Goal: Information Seeking & Learning: Compare options

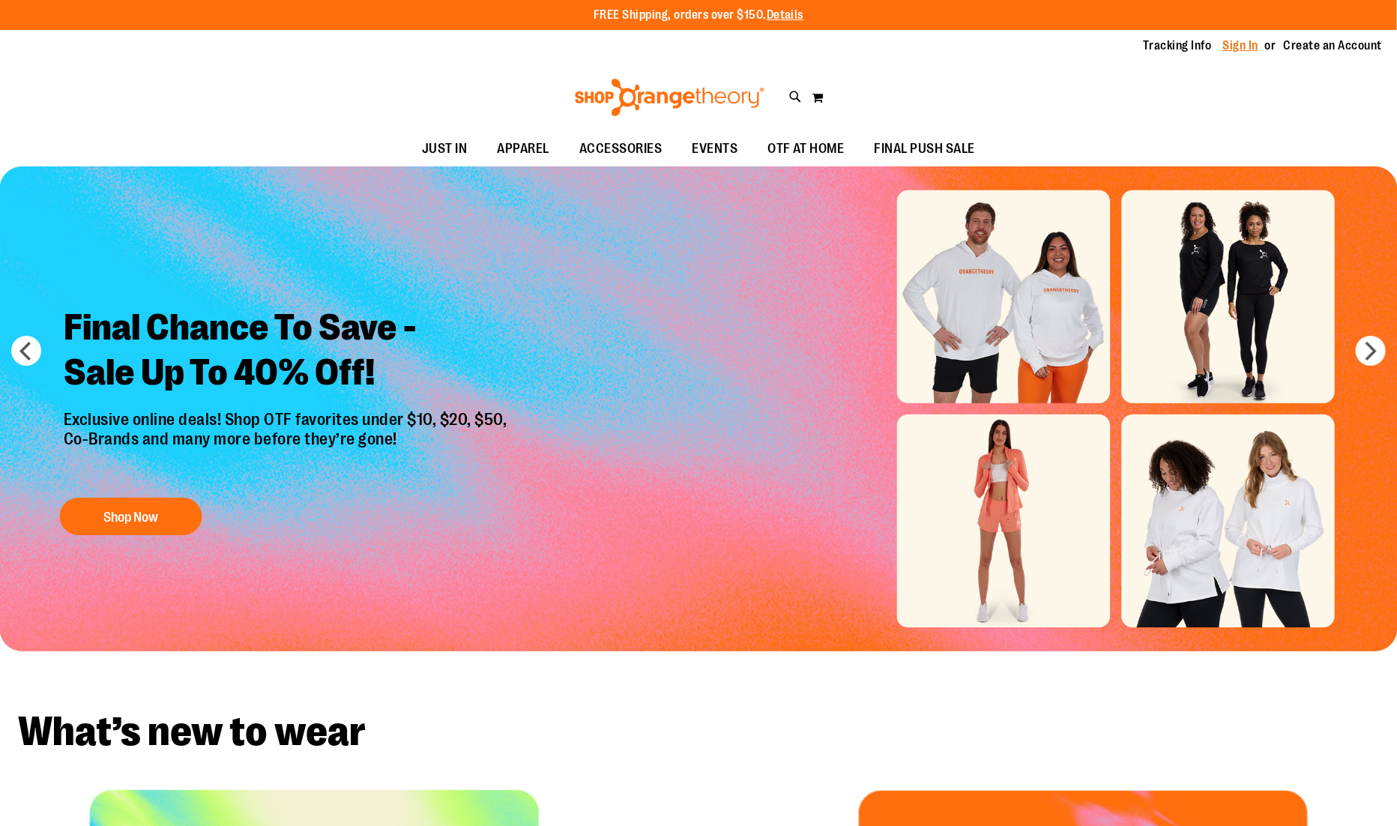
type input "**********"
click at [1244, 44] on link "Sign In" at bounding box center [1241, 45] width 36 height 16
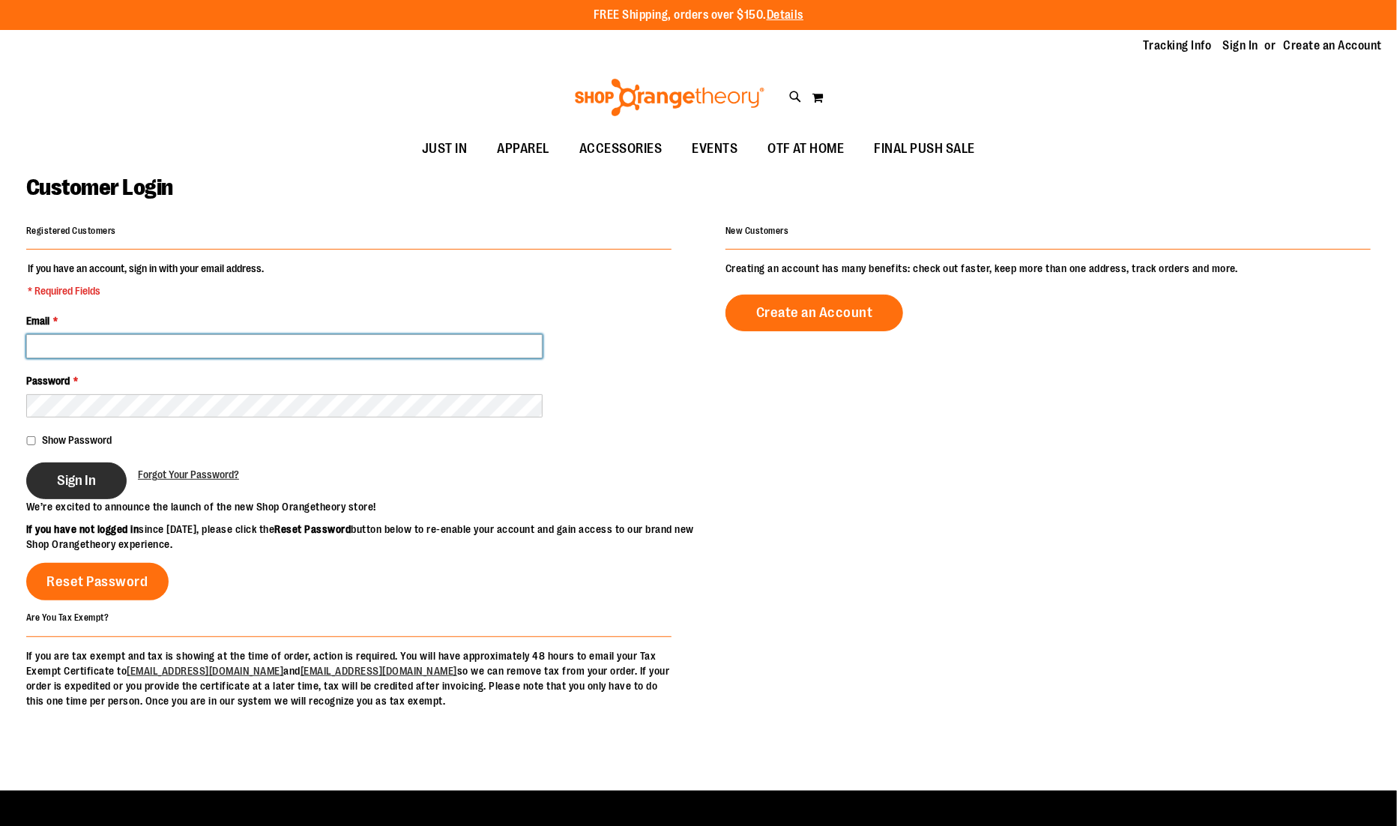
type input "**********"
click at [76, 476] on span "Sign In" at bounding box center [76, 480] width 39 height 16
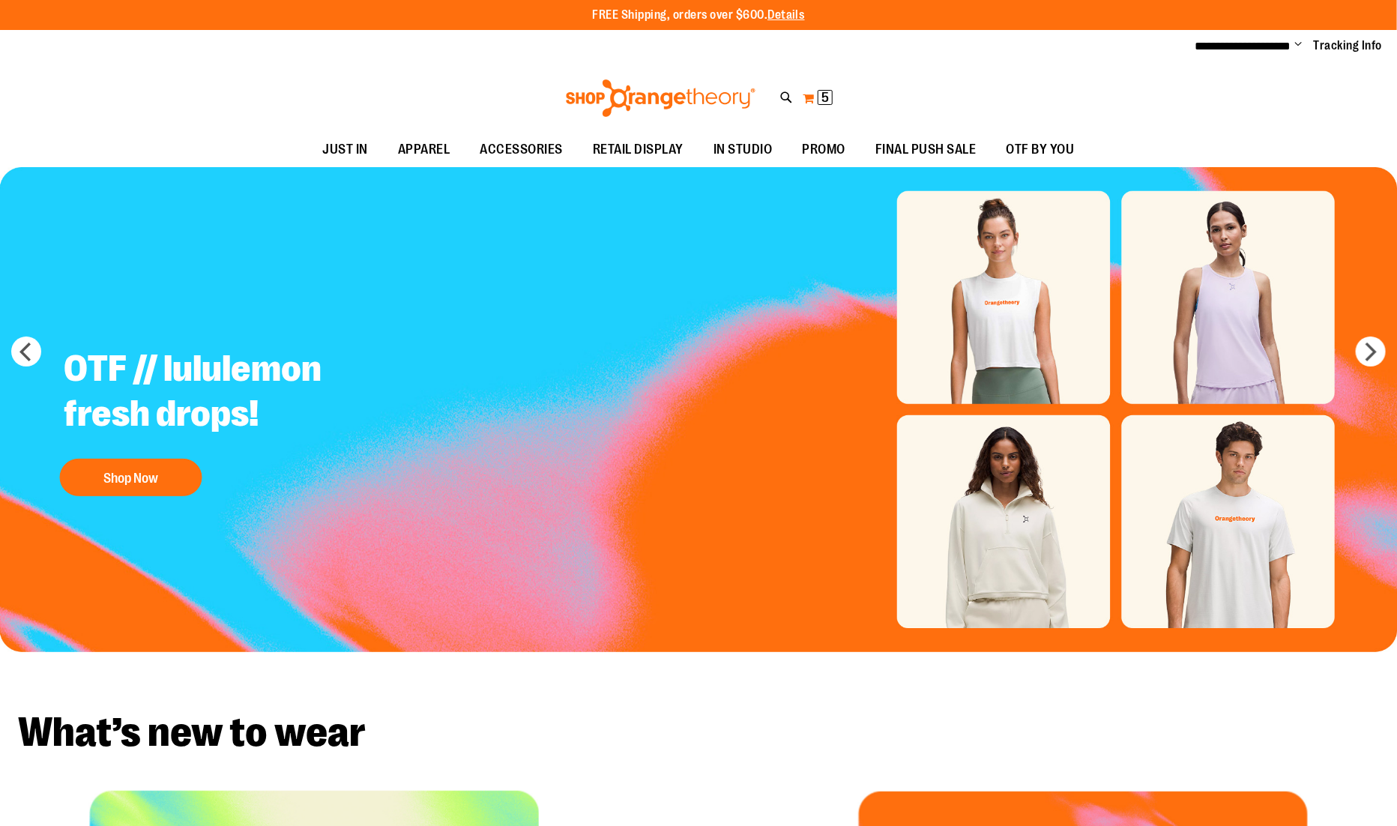
type input "**********"
click at [818, 94] on span "5 5 items" at bounding box center [824, 97] width 15 height 15
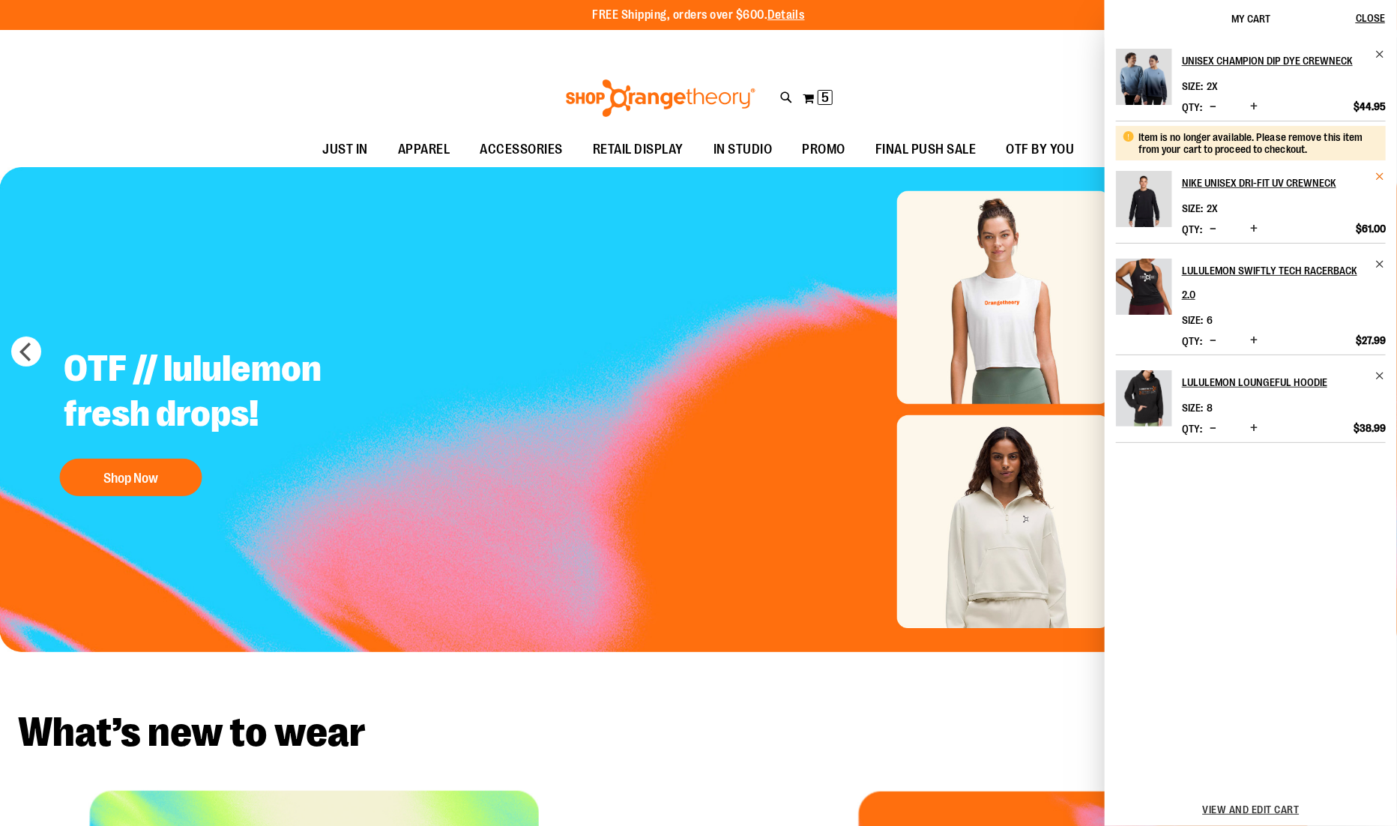
click at [1382, 173] on span "Remove item" at bounding box center [1379, 176] width 11 height 11
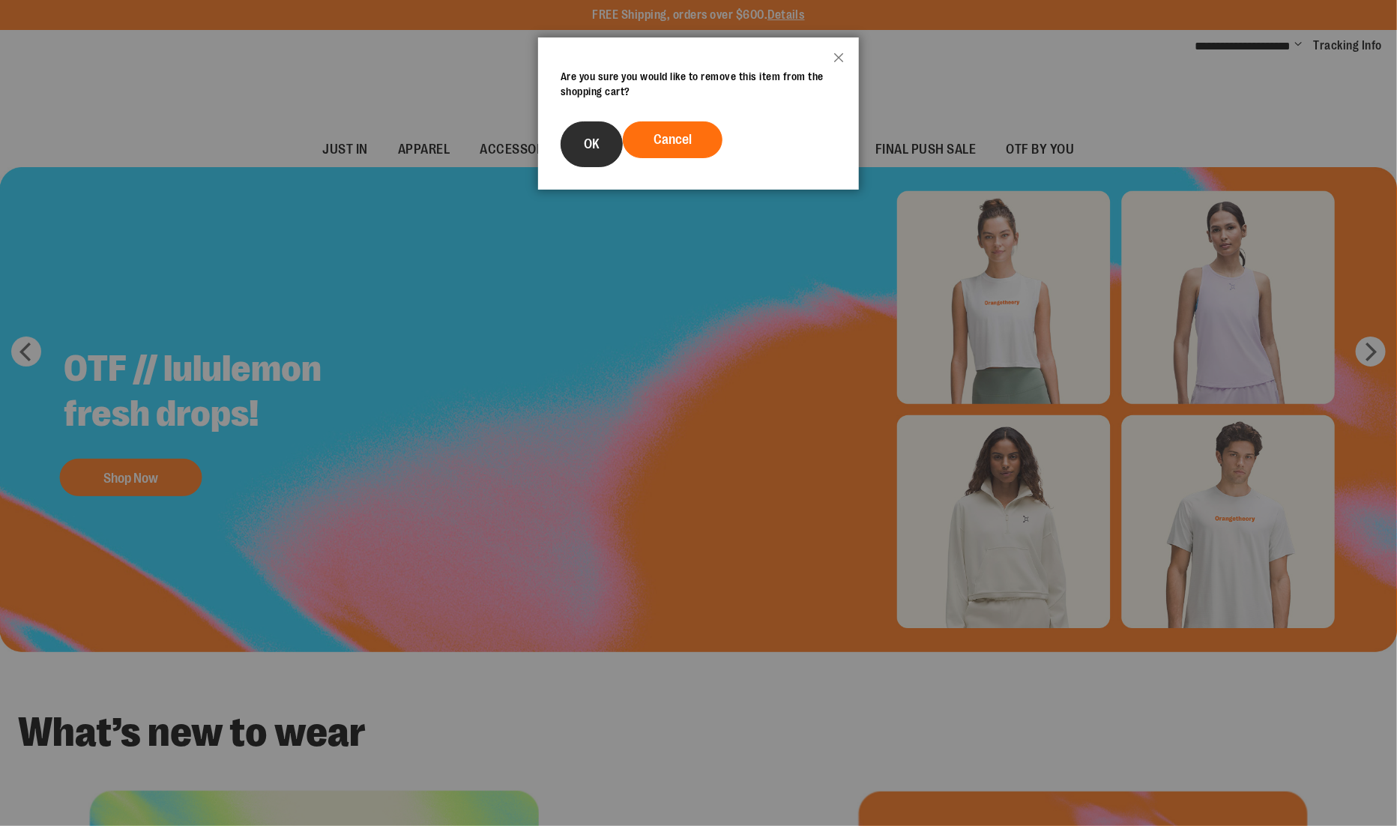
click at [572, 142] on button "OK" at bounding box center [591, 144] width 62 height 46
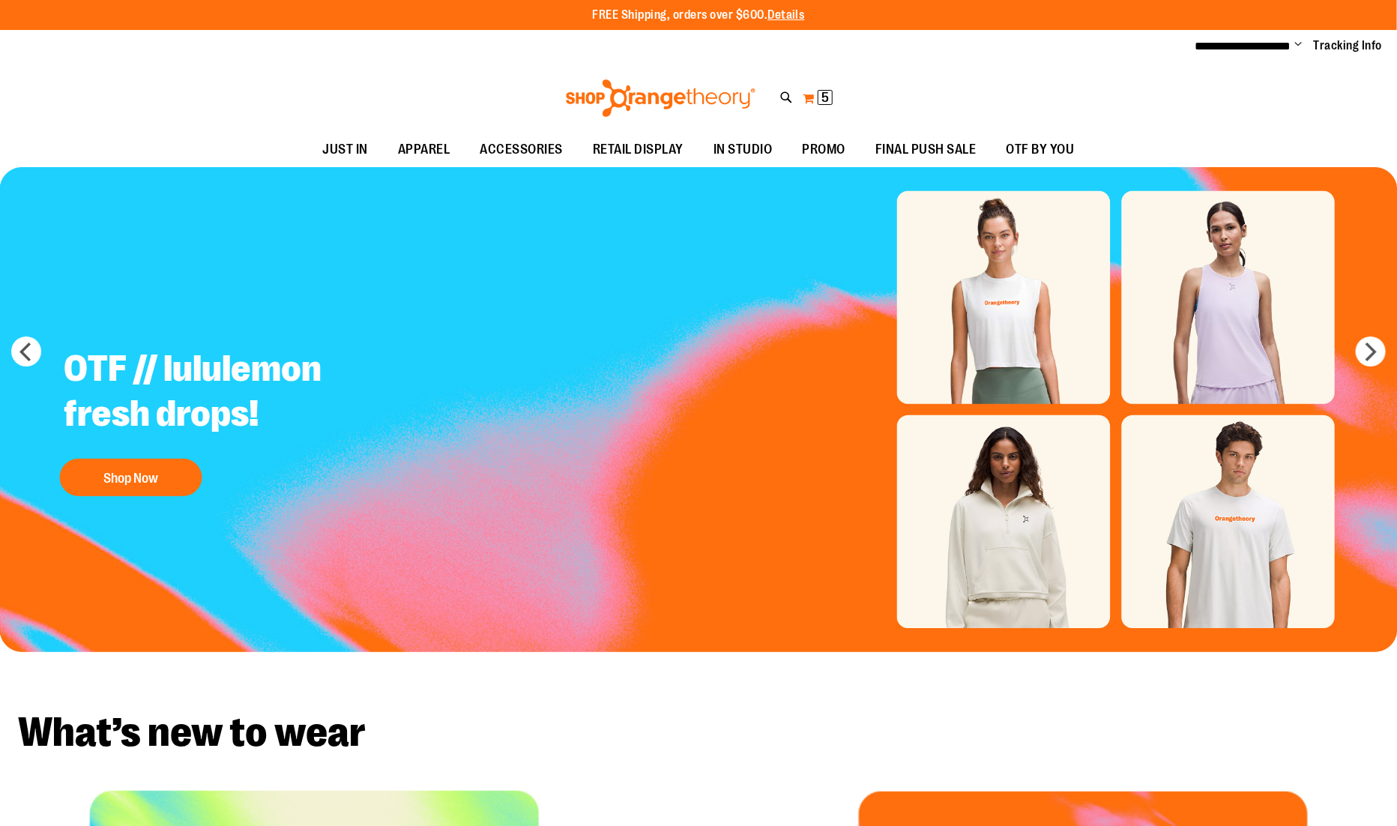
click at [811, 104] on button "My Cart 5 5 items" at bounding box center [817, 98] width 31 height 24
click at [817, 94] on span "4 4 items" at bounding box center [824, 97] width 15 height 15
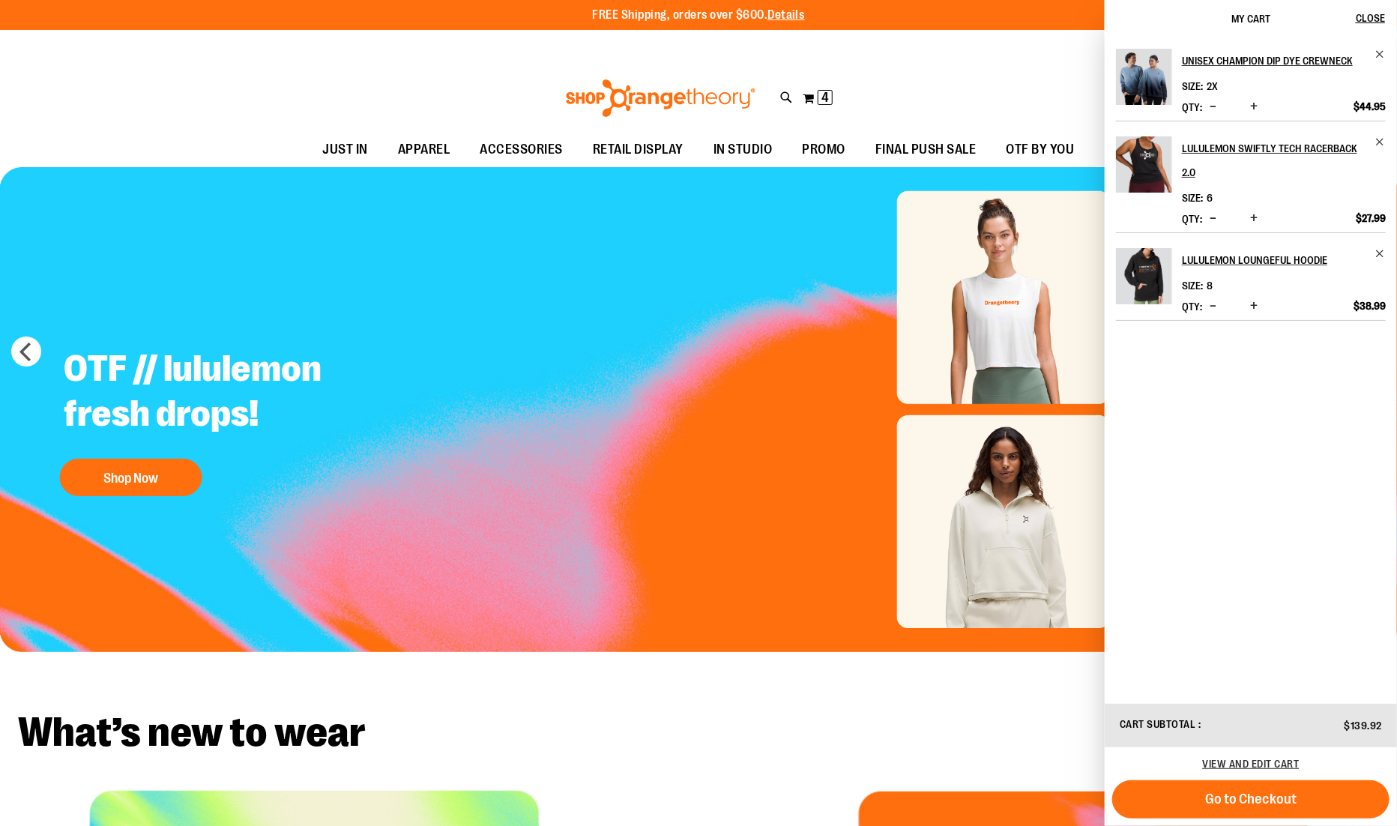
click at [982, 92] on div "Toggle Nav Search Popular Suggestions Advanced Search" at bounding box center [698, 98] width 1397 height 69
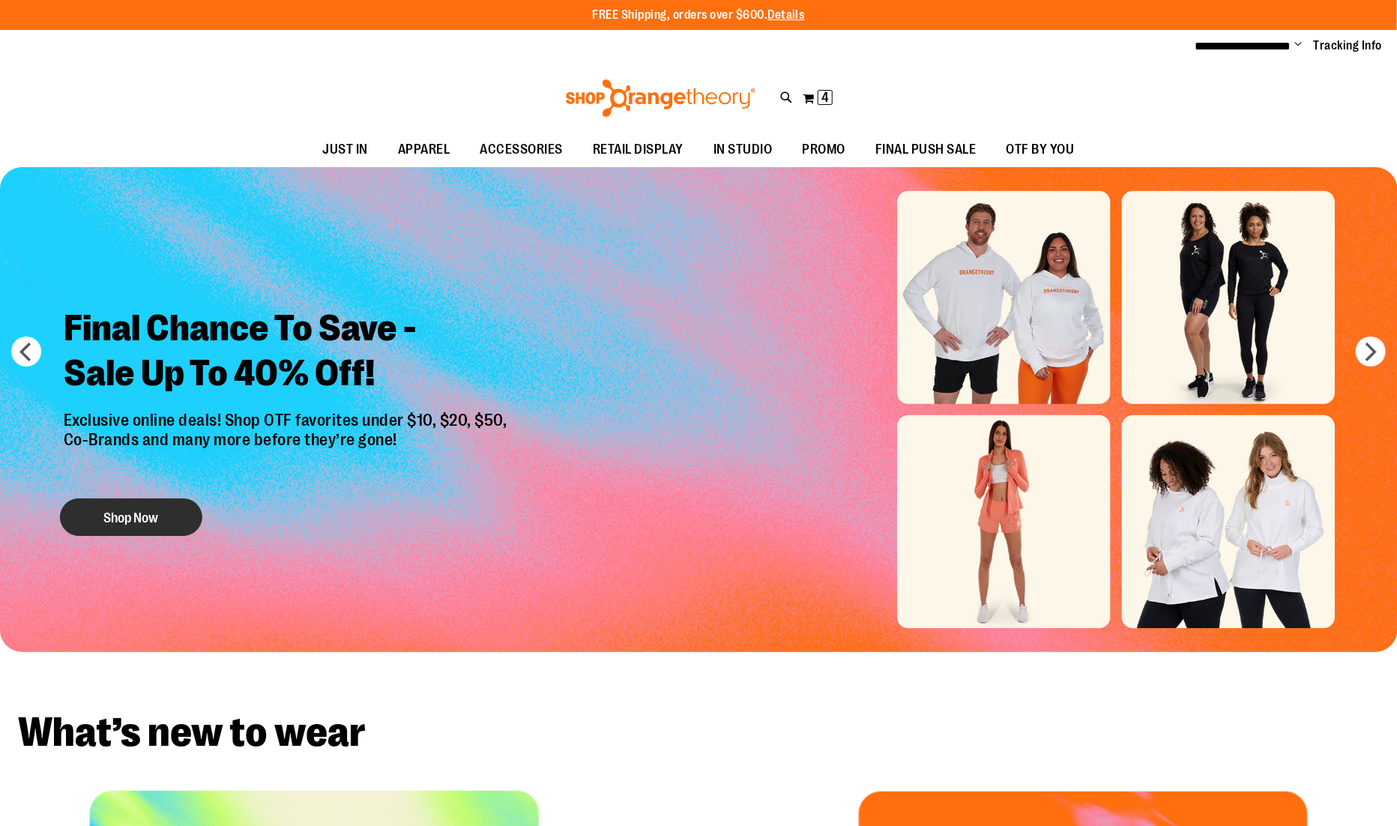
click at [120, 516] on button "Shop Now" at bounding box center [131, 516] width 142 height 37
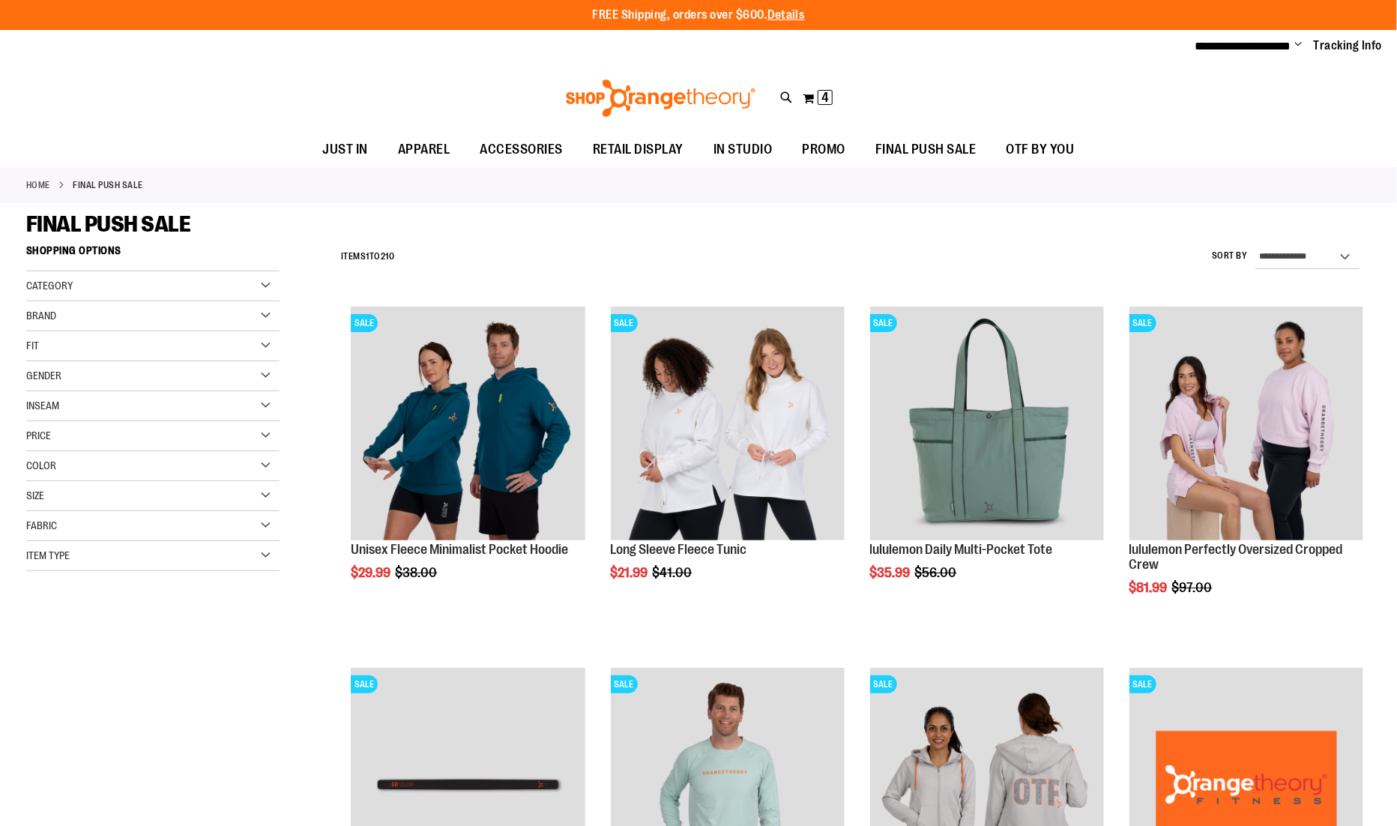
type input "**********"
click at [1327, 259] on select "**********" at bounding box center [1307, 257] width 104 height 24
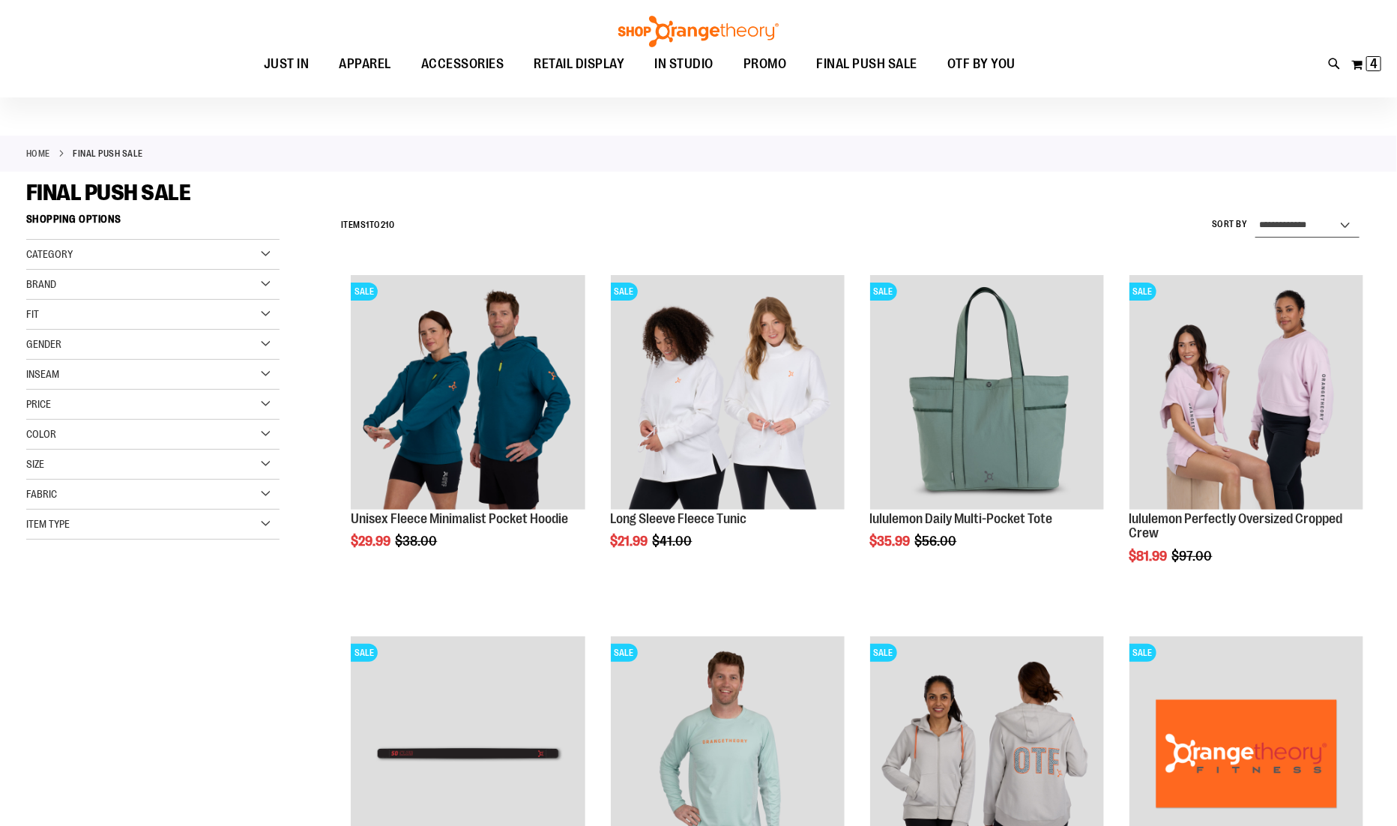
scroll to position [26, 0]
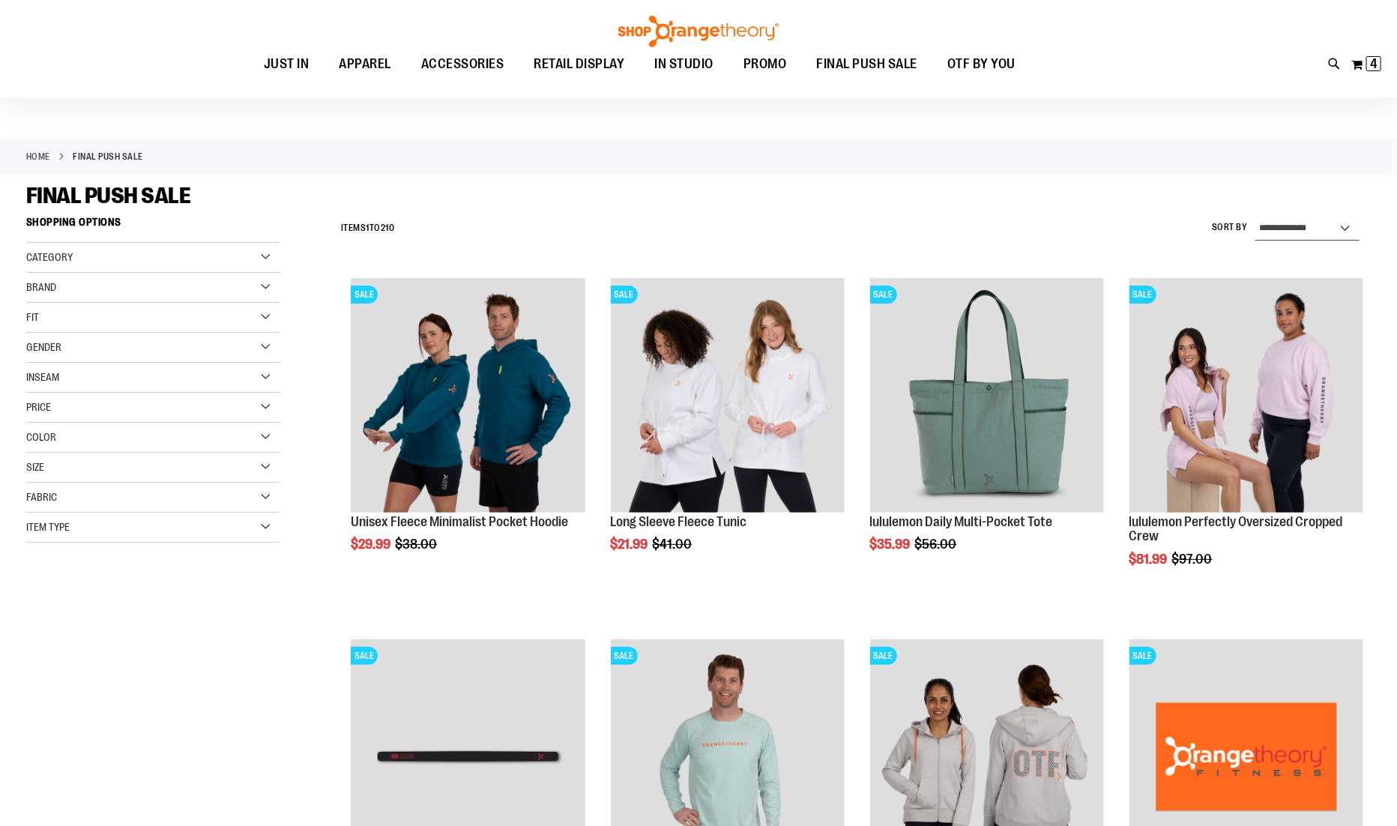
click at [1274, 231] on select "**********" at bounding box center [1307, 229] width 104 height 24
select select "*********"
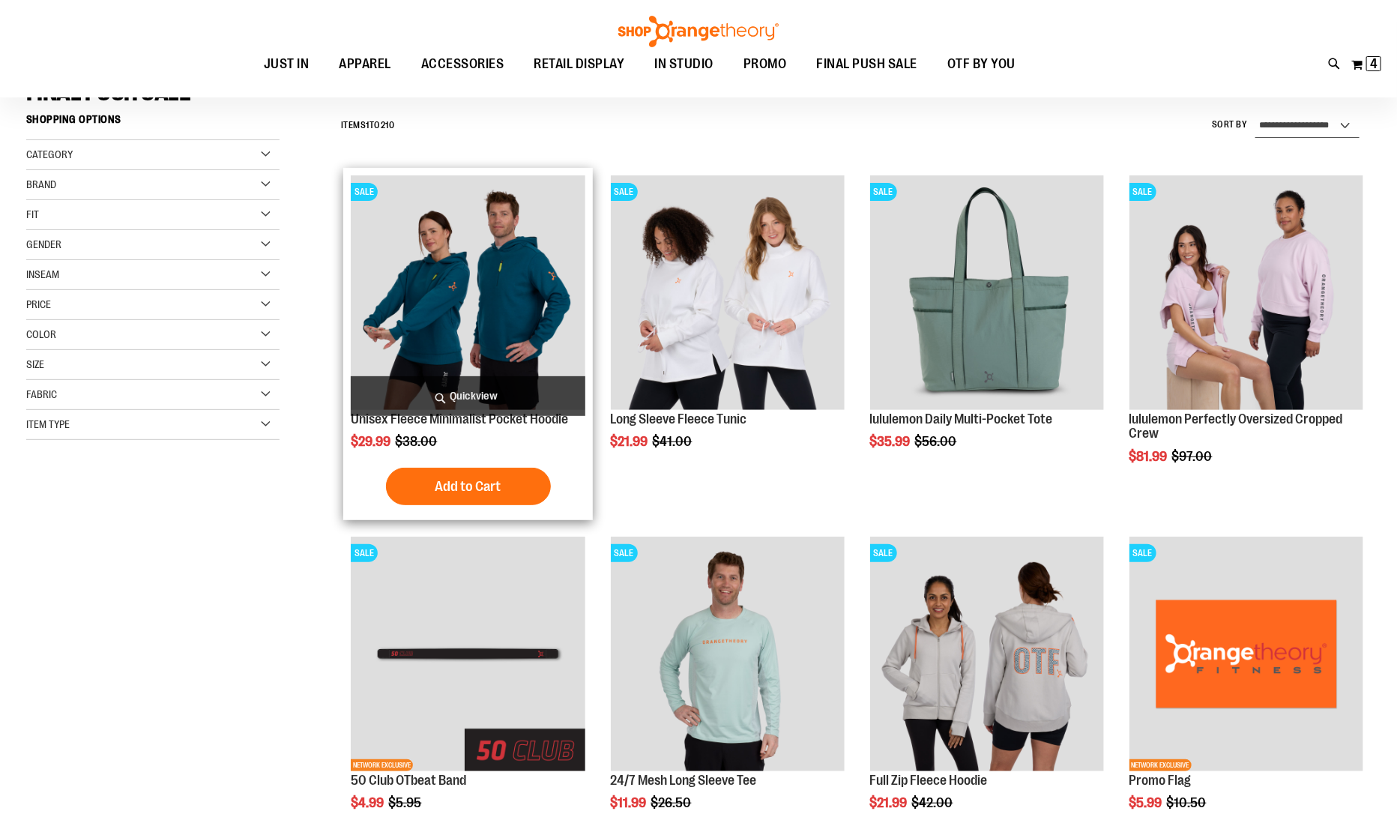
scroll to position [139, 0]
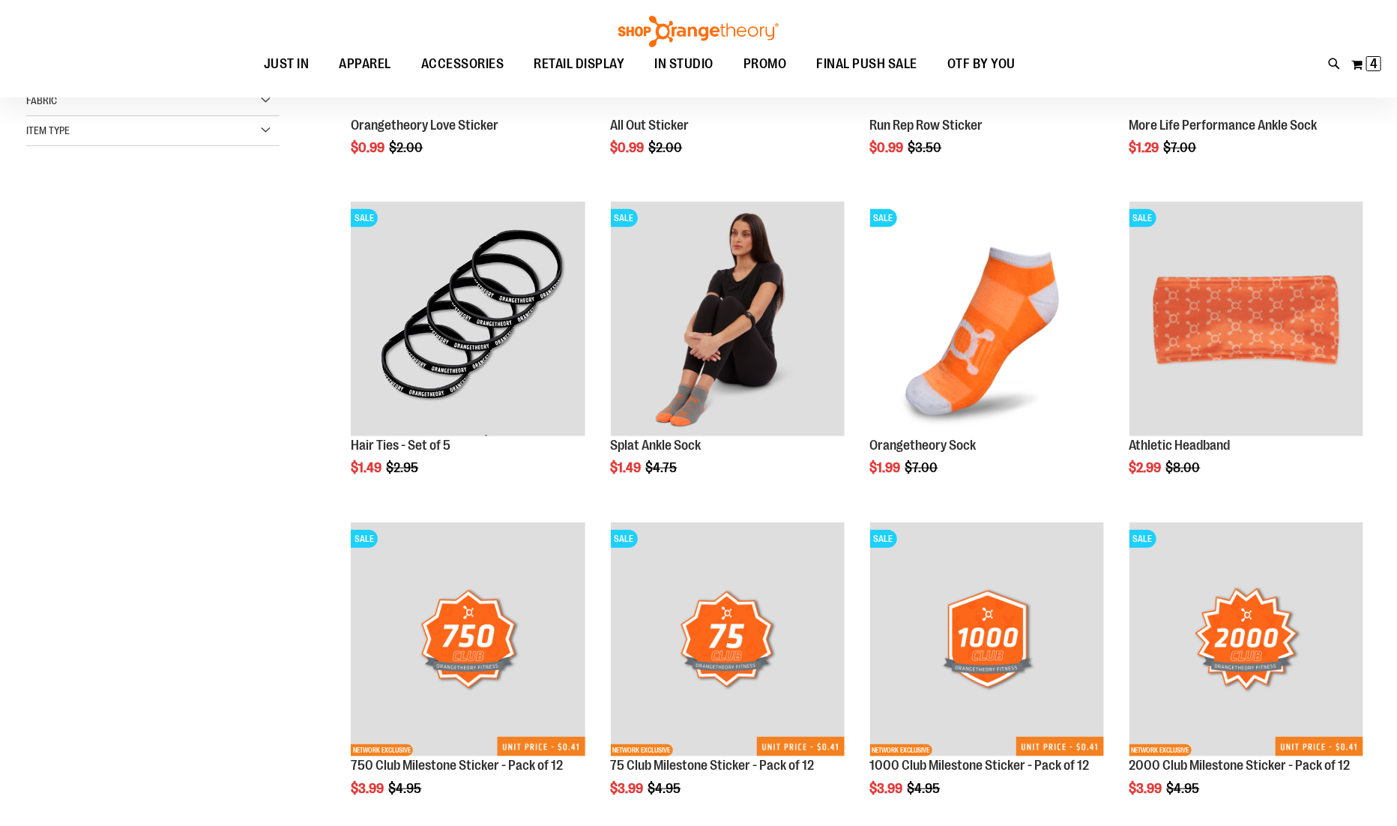
scroll to position [823, 0]
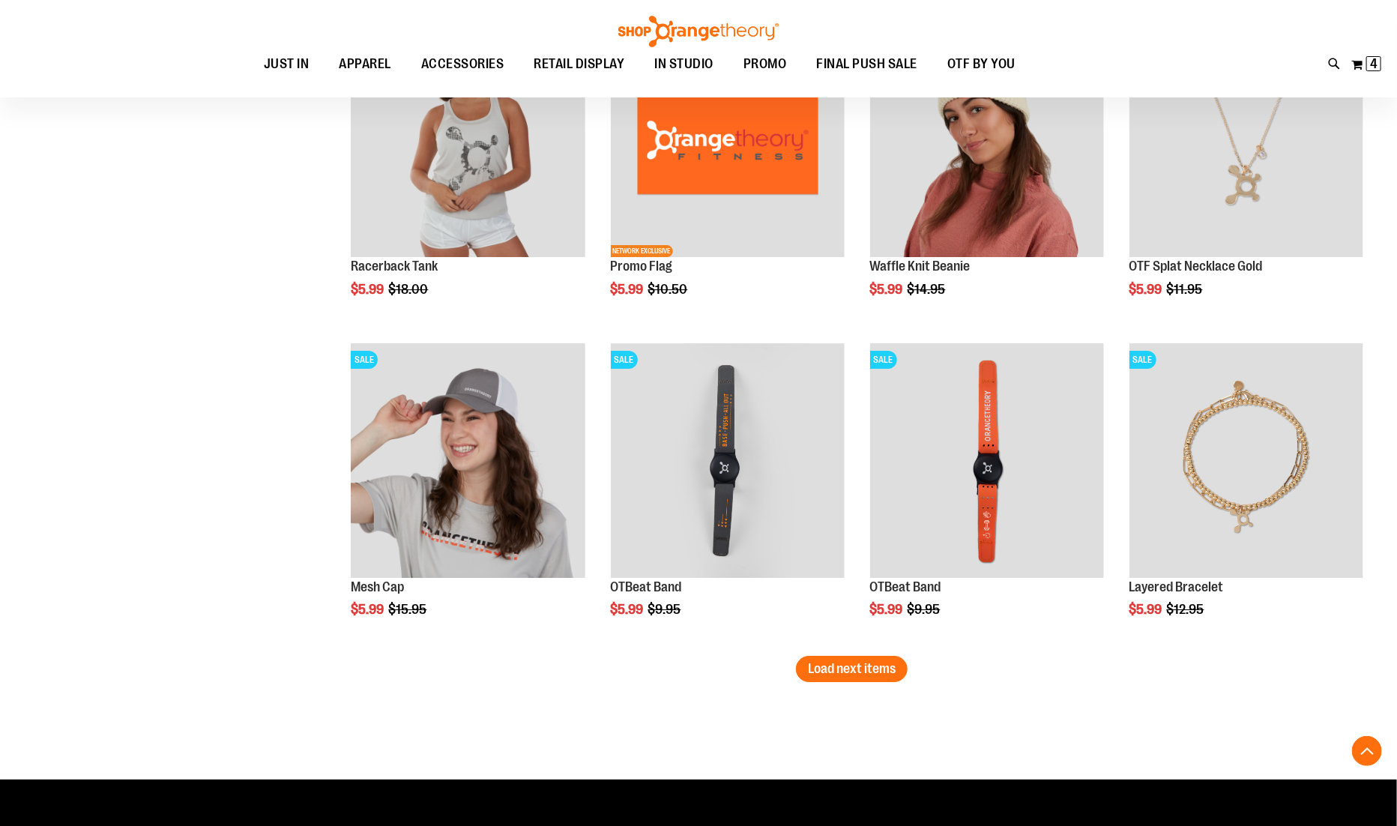
scroll to position [2546, 0]
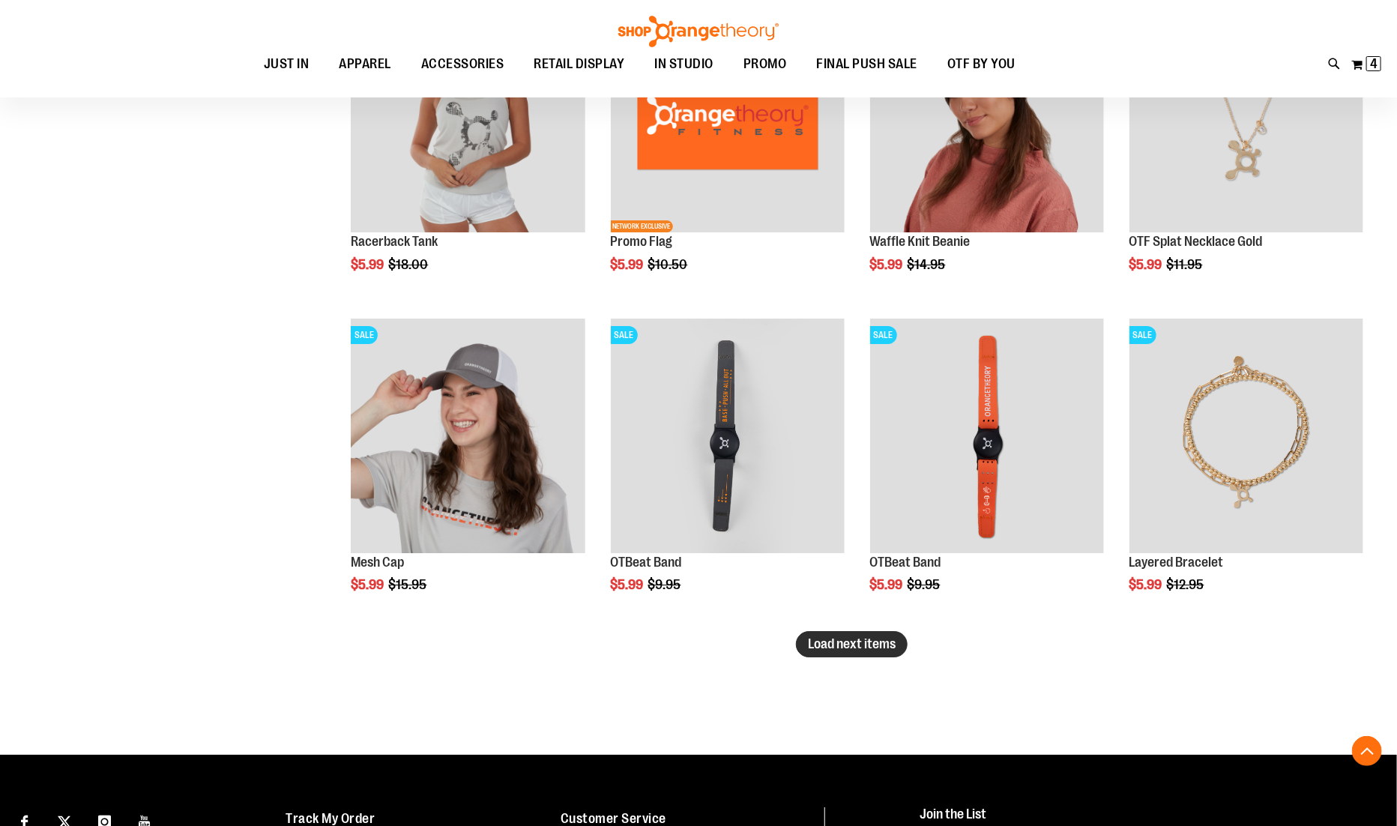
click at [856, 645] on span "Load next items" at bounding box center [852, 643] width 88 height 15
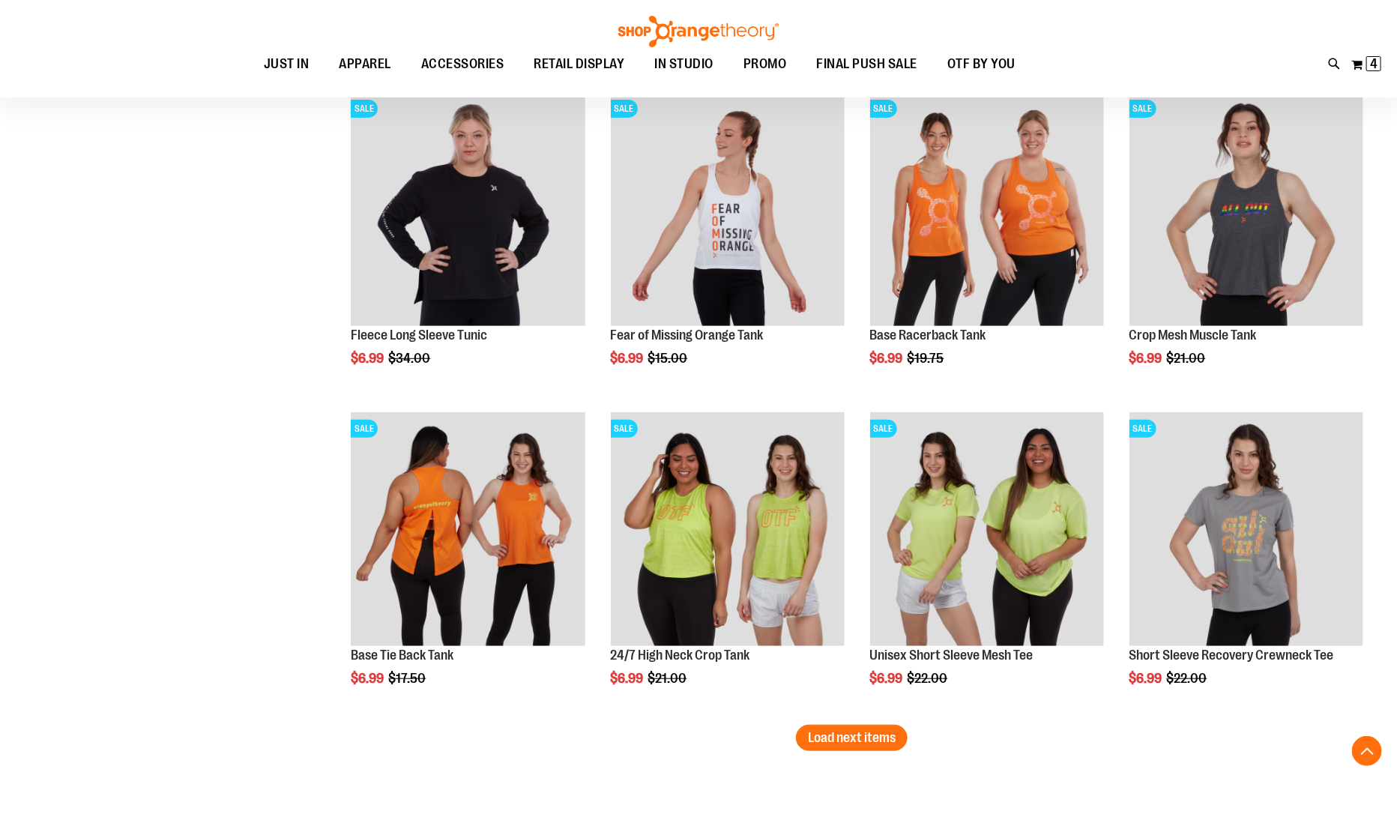
scroll to position [3429, 0]
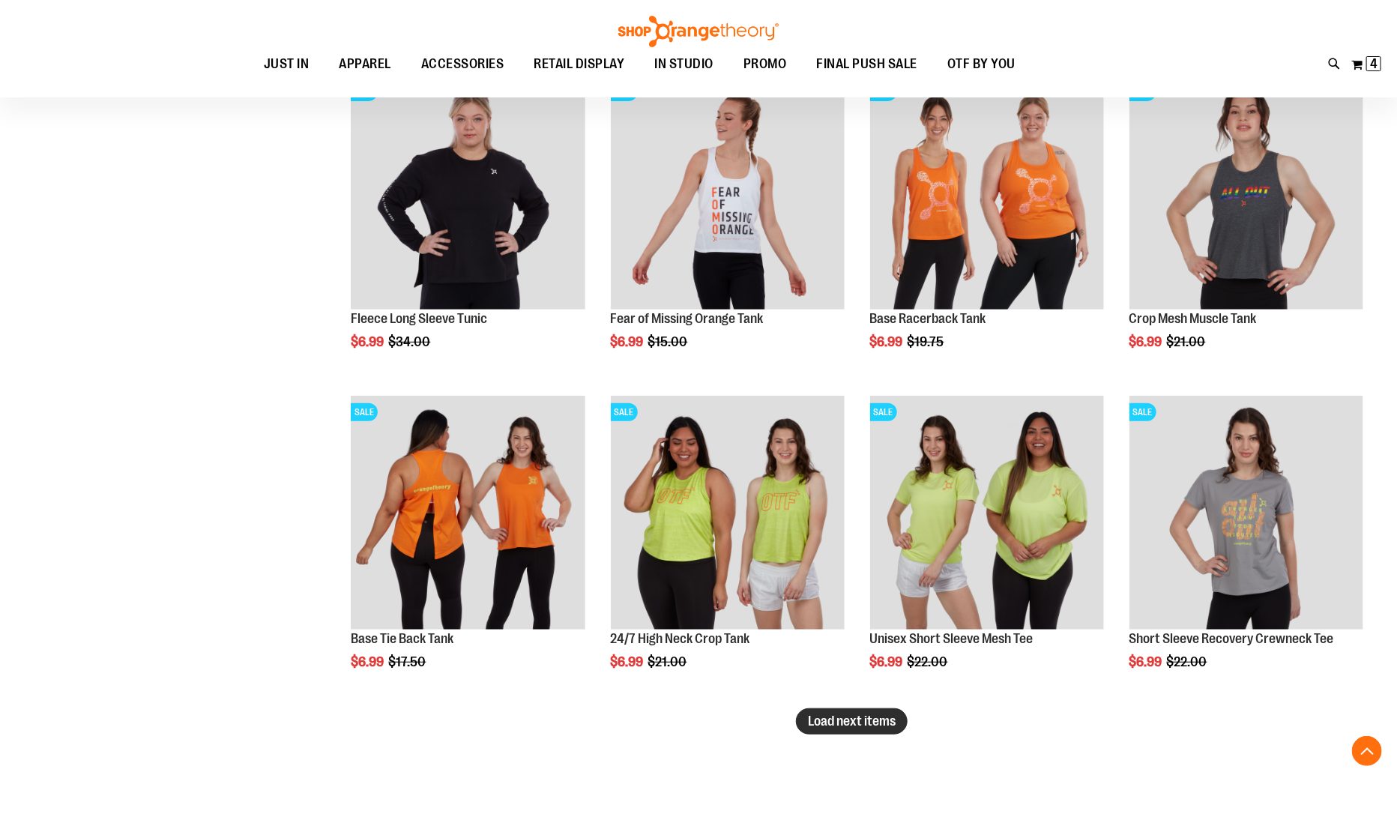
click at [835, 716] on span "Load next items" at bounding box center [852, 720] width 88 height 15
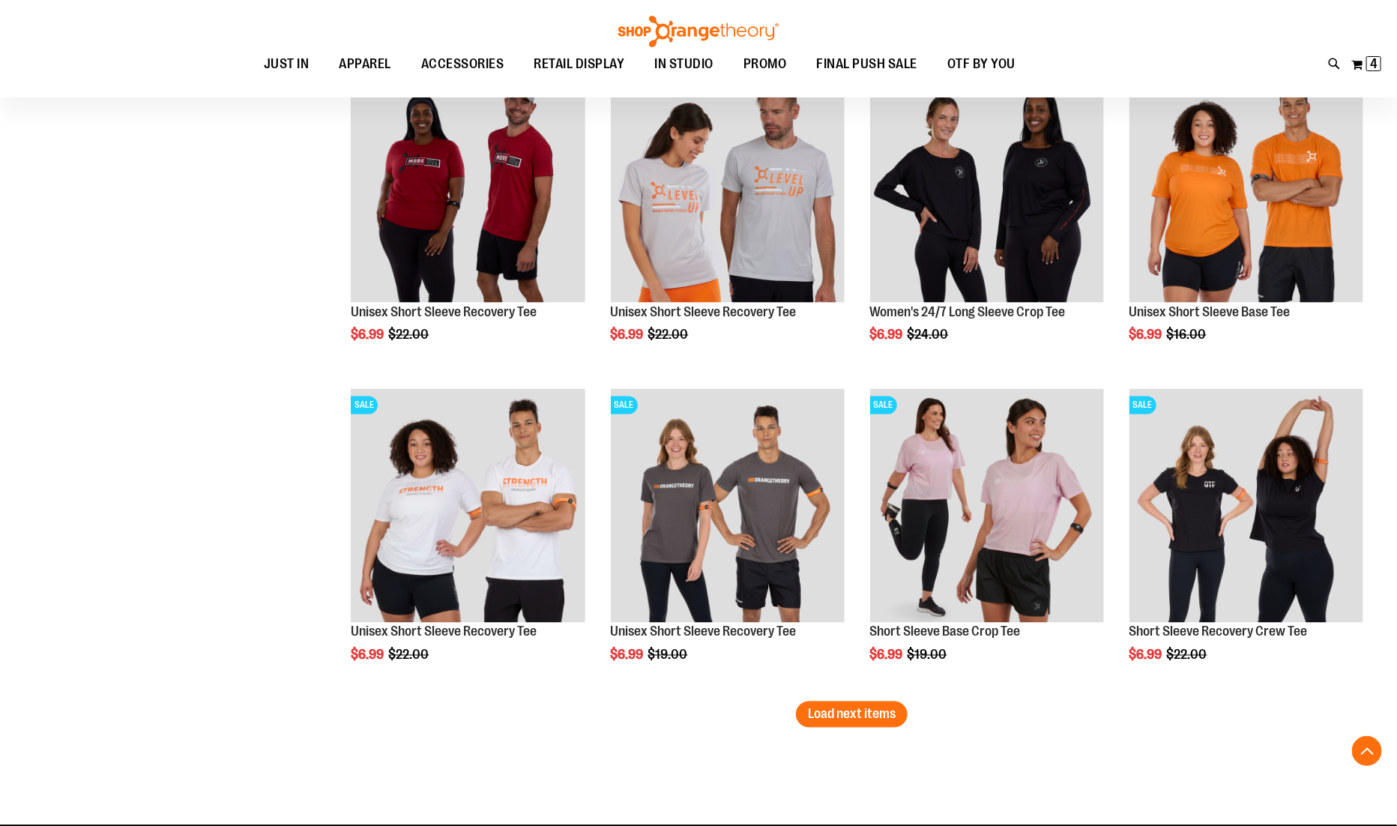
scroll to position [4416, 0]
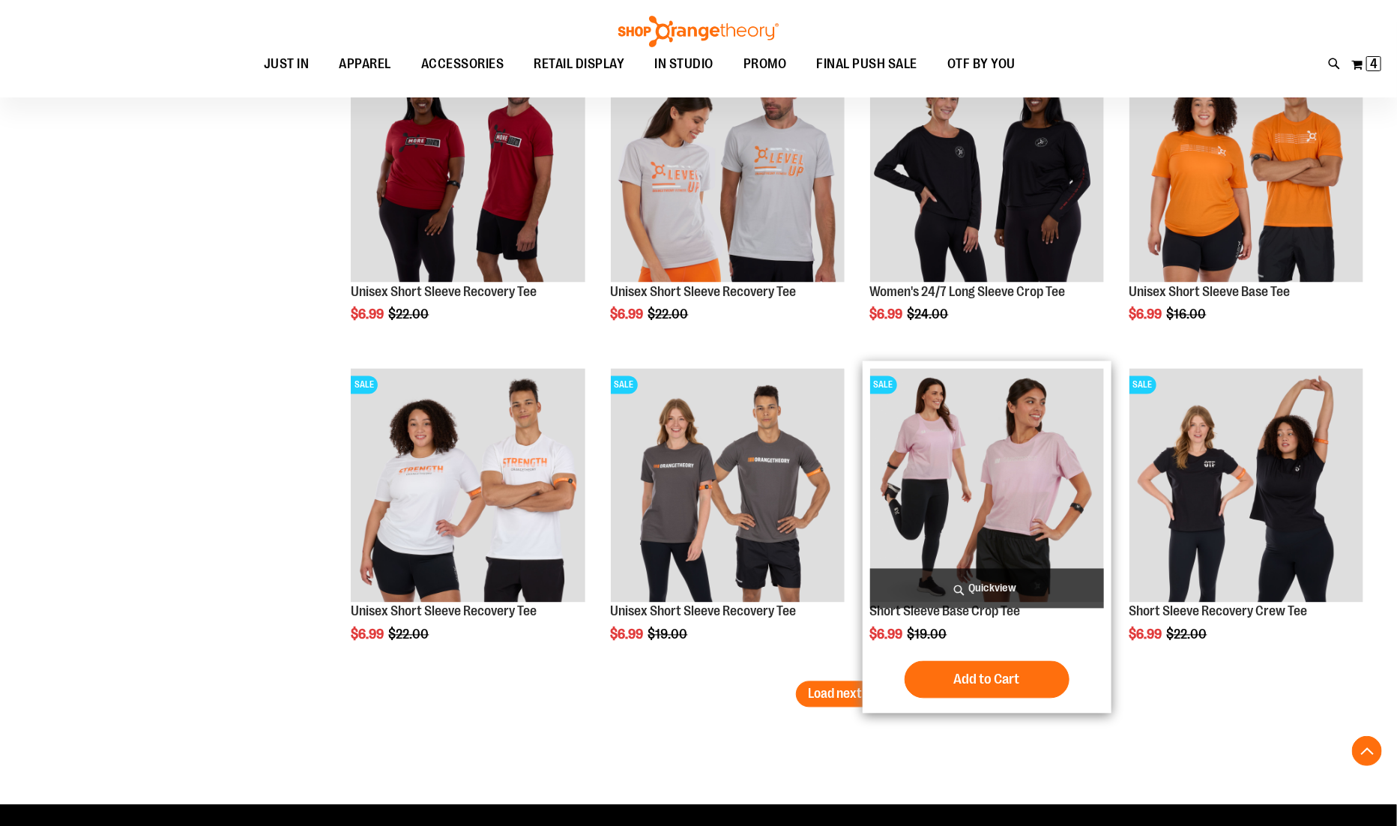
click at [991, 576] on span "Quickview" at bounding box center [987, 589] width 234 height 40
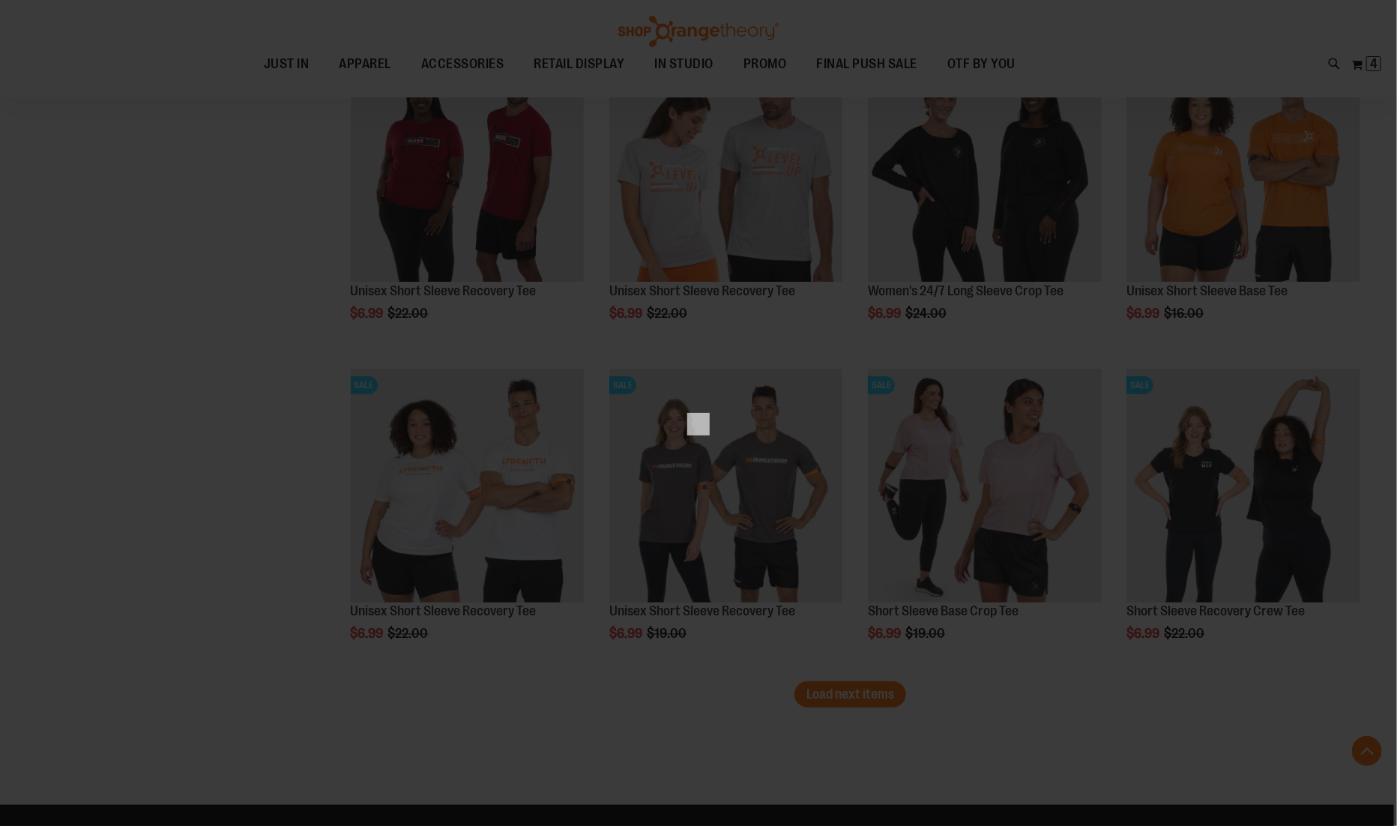
scroll to position [0, 0]
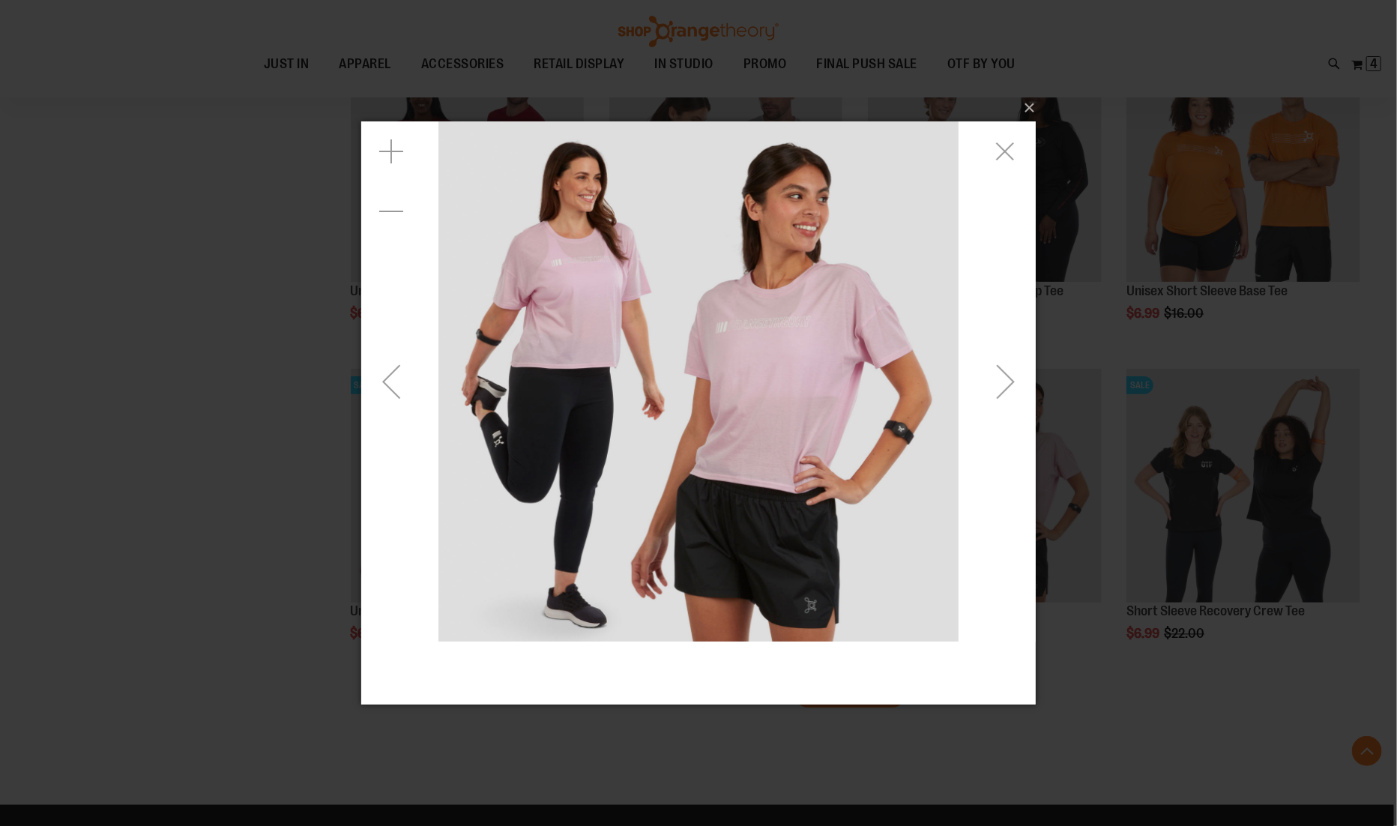
click at [1015, 390] on div "Next" at bounding box center [1005, 381] width 60 height 60
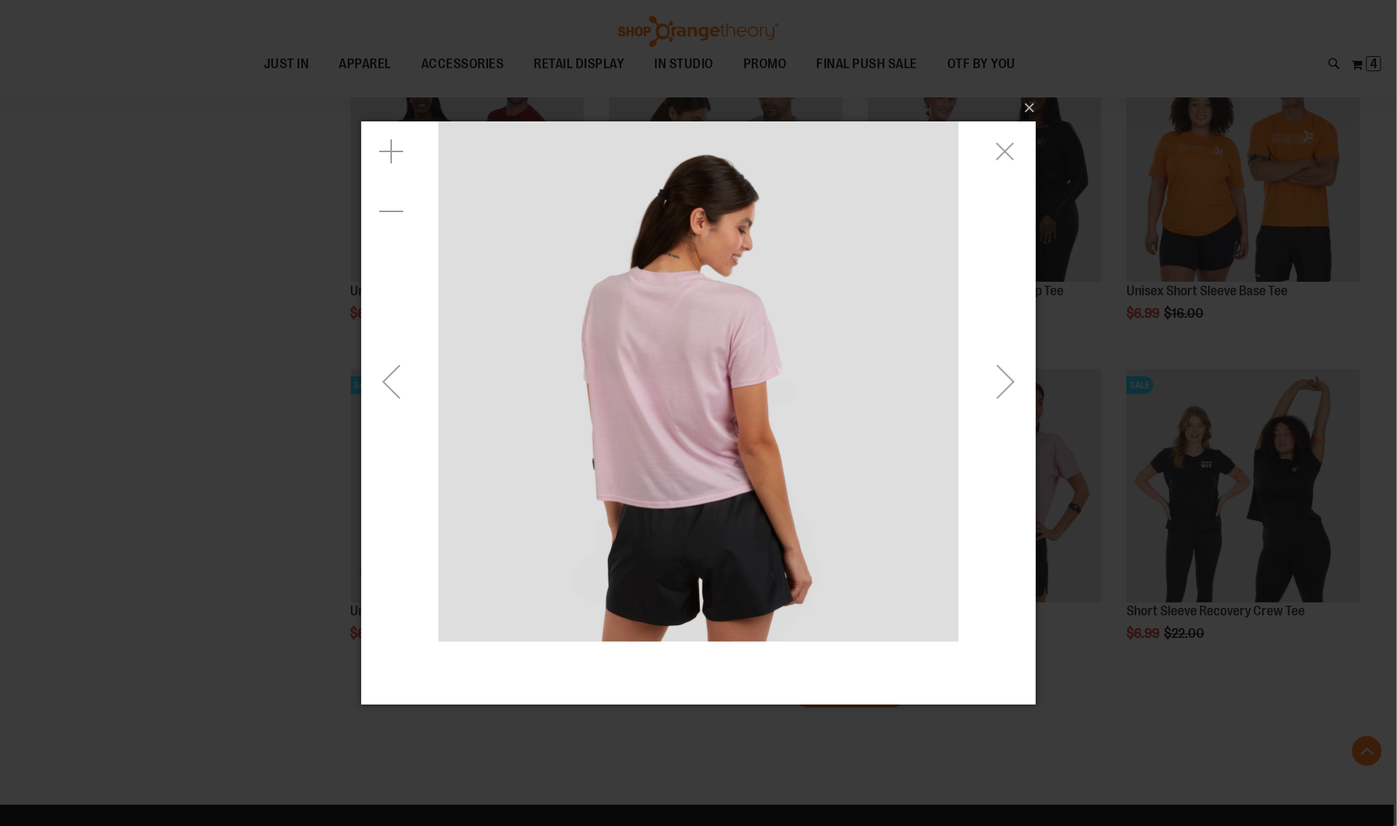
click at [1015, 390] on div "Next" at bounding box center [1005, 381] width 60 height 60
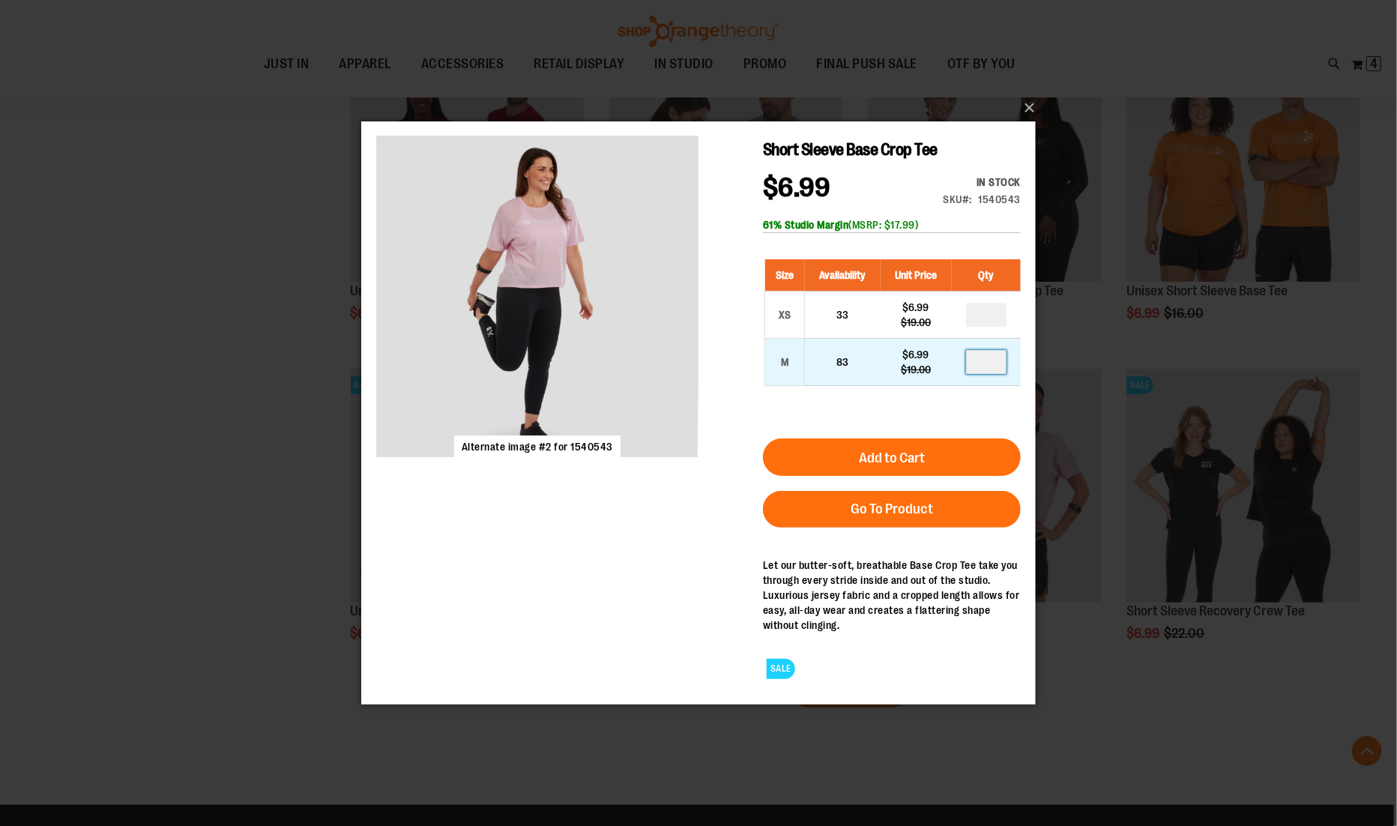
click at [998, 360] on input "number" at bounding box center [985, 362] width 40 height 24
click at [1028, 108] on button "×" at bounding box center [703, 107] width 674 height 33
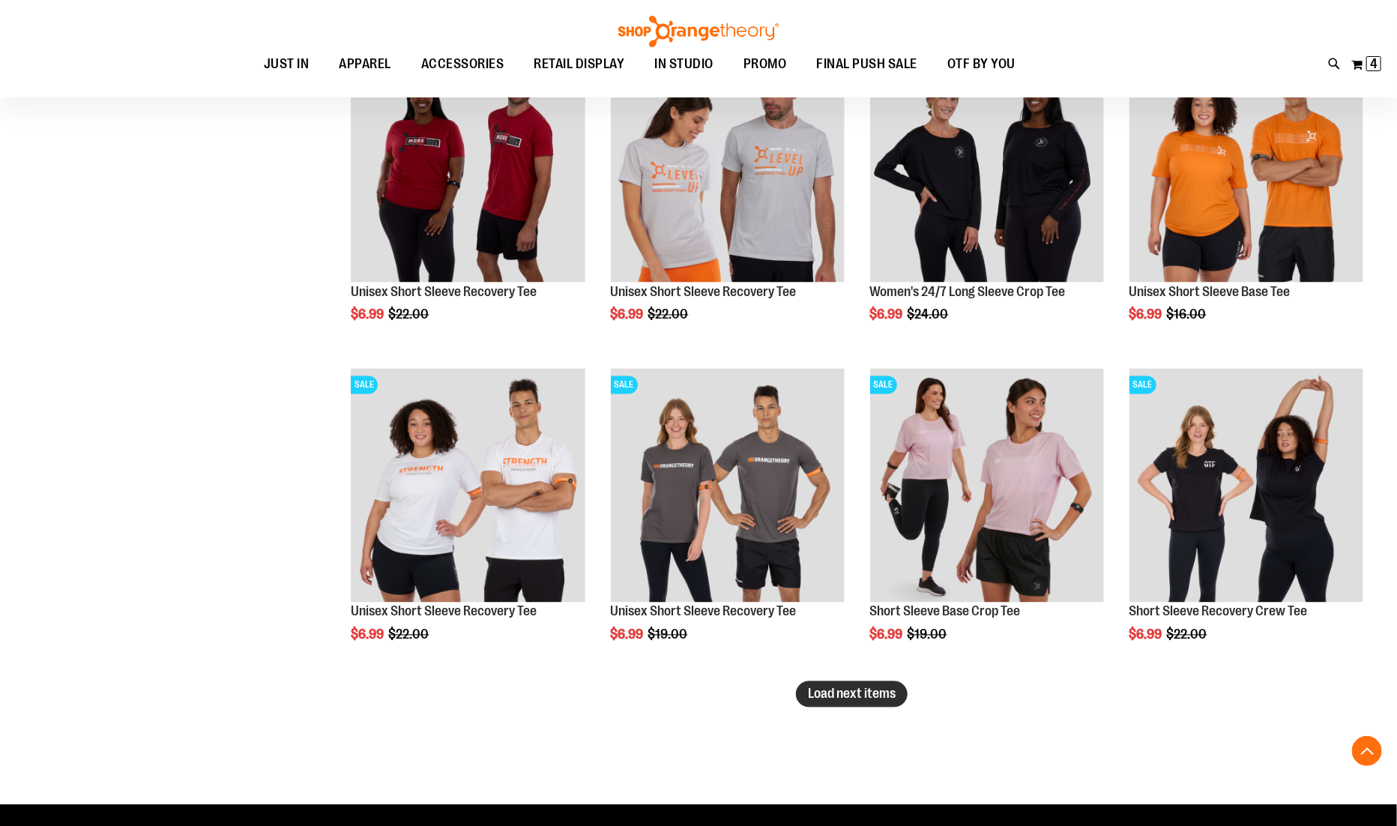
click at [840, 684] on button "Load next items" at bounding box center [852, 694] width 112 height 26
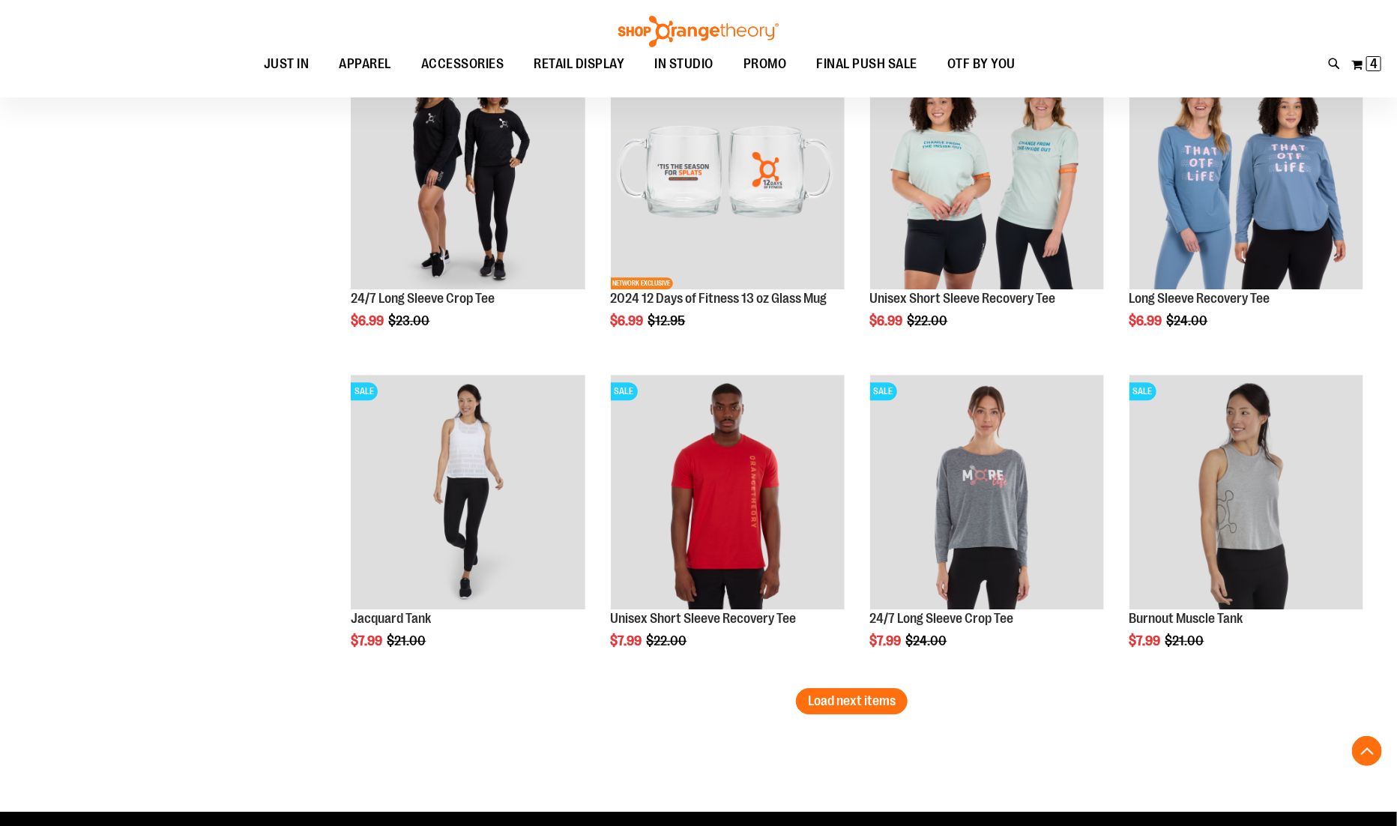
scroll to position [5408, 0]
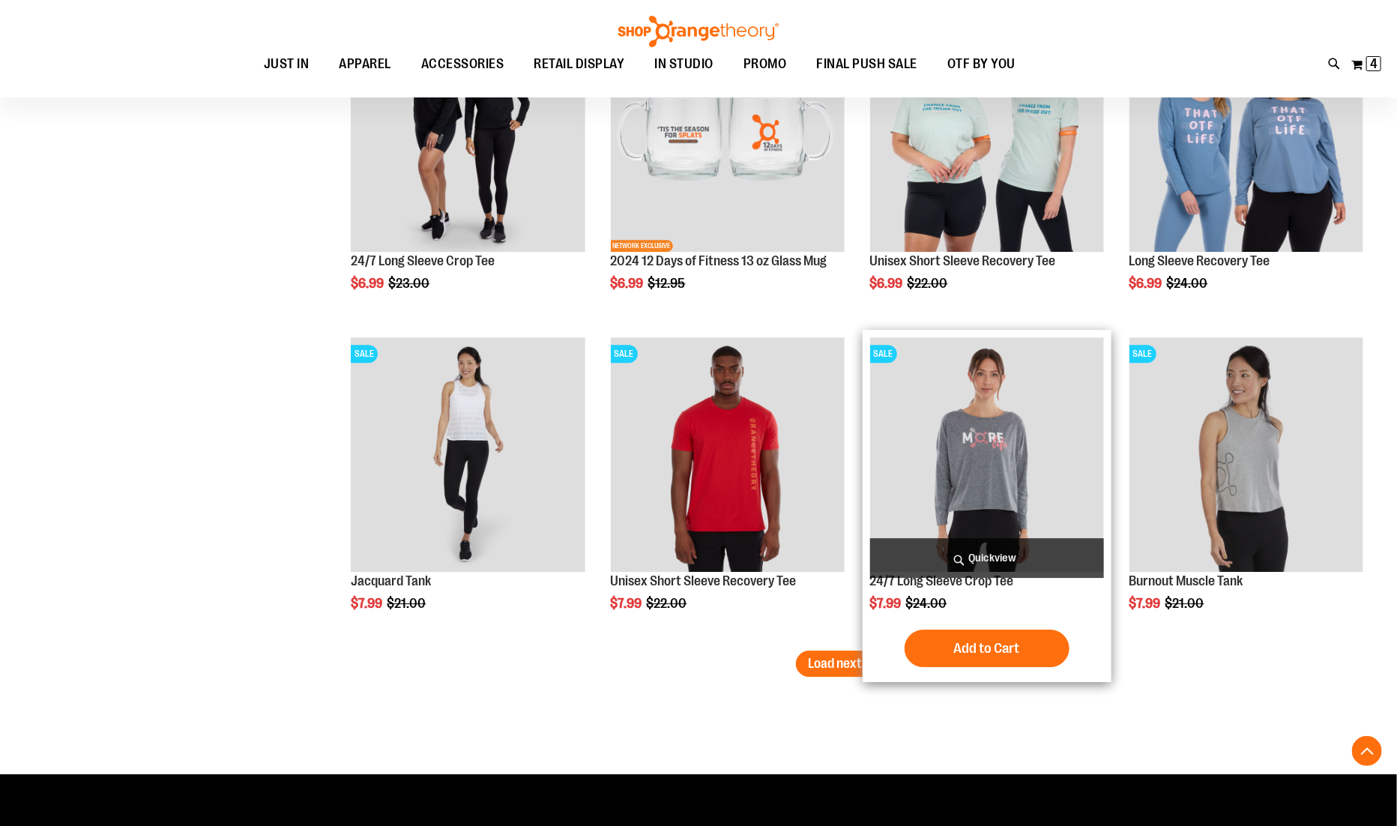
click at [919, 553] on span "Quickview" at bounding box center [987, 558] width 234 height 40
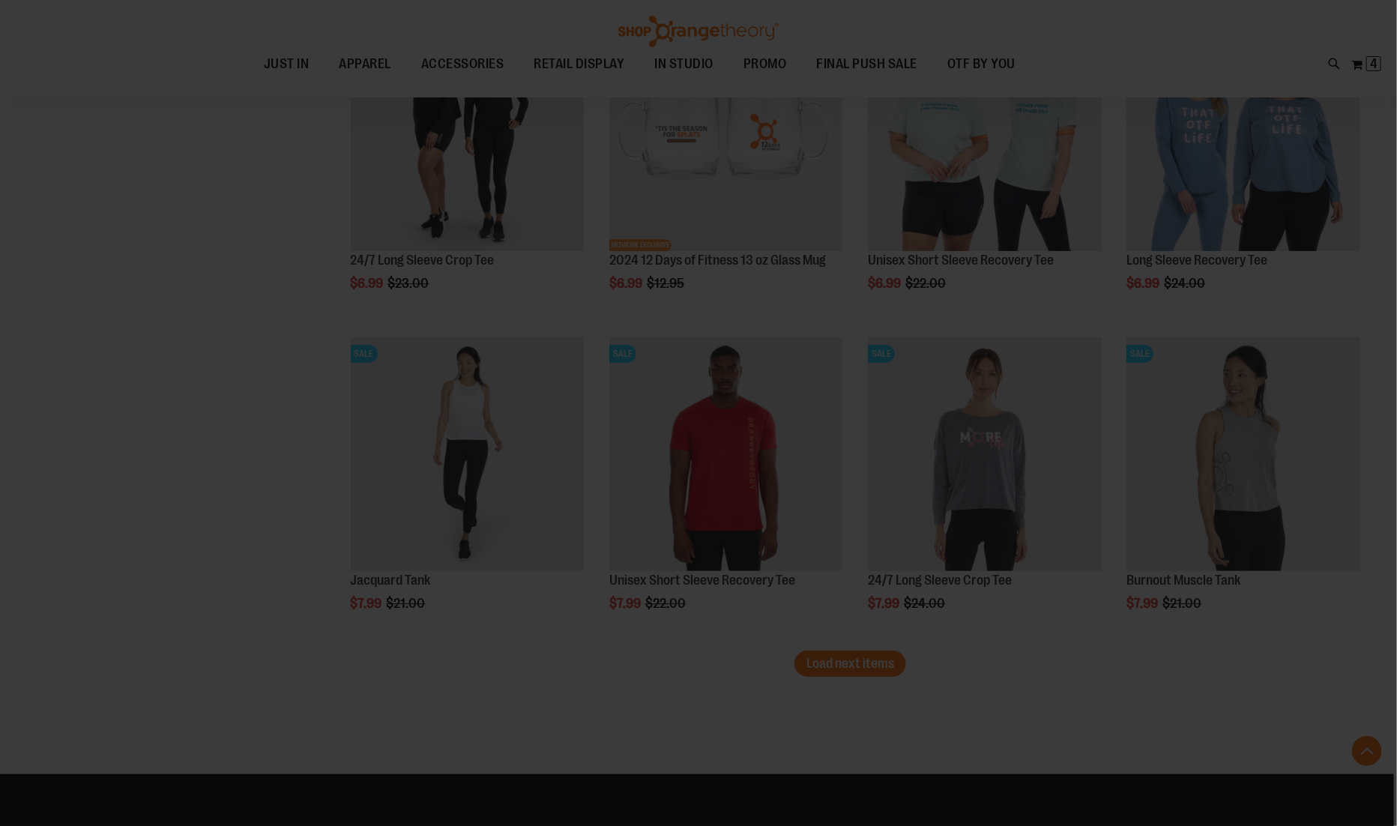
scroll to position [0, 0]
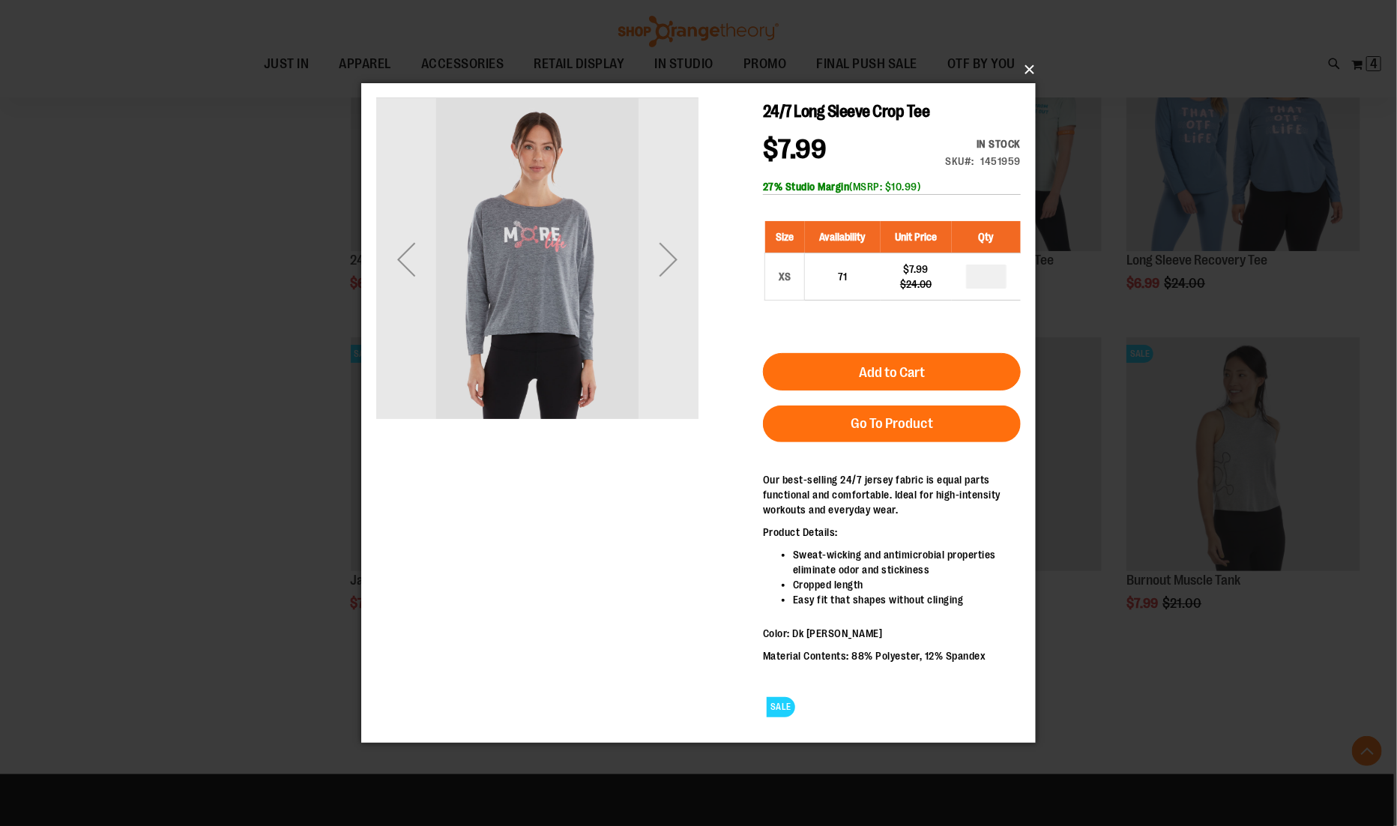
click at [1031, 62] on button "×" at bounding box center [703, 69] width 674 height 33
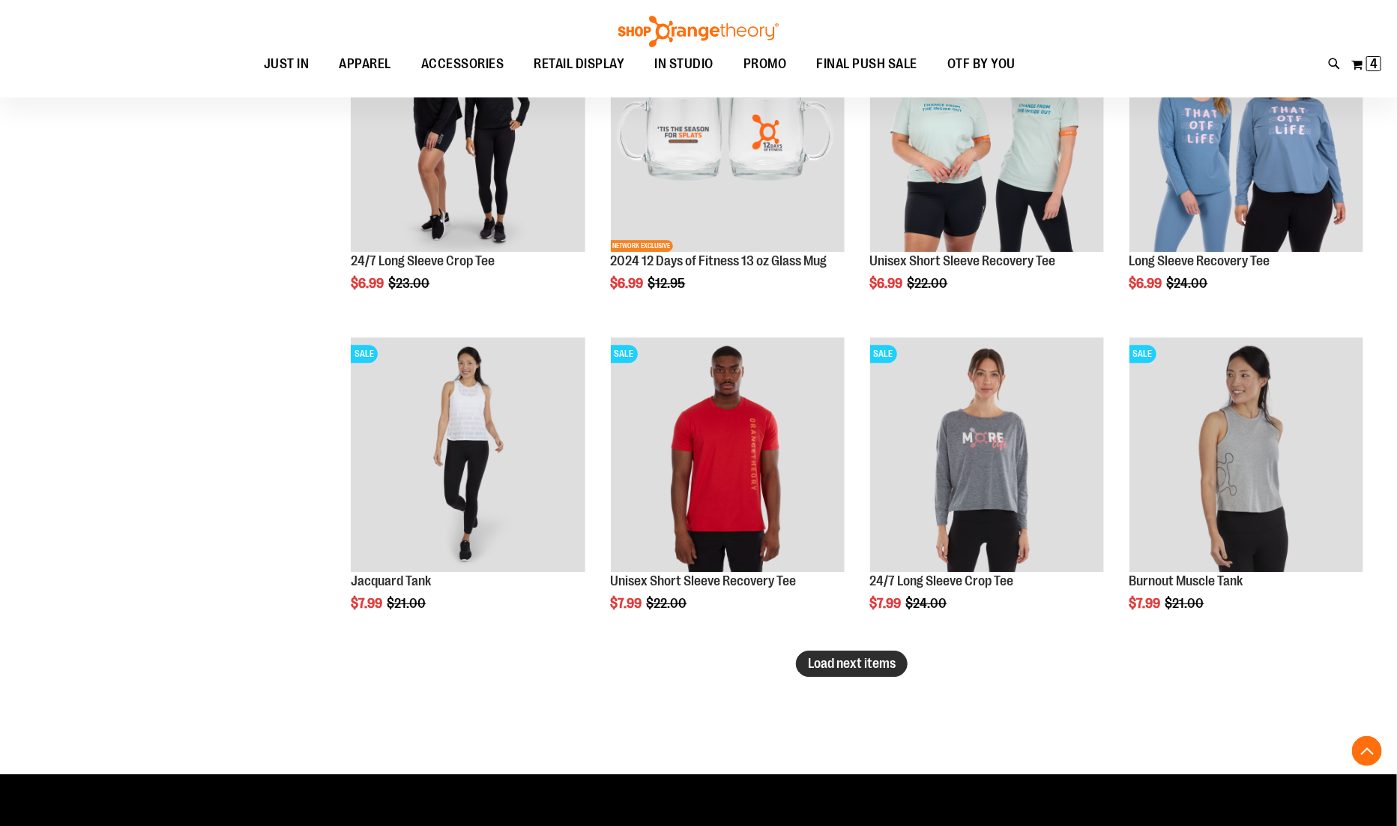
click at [877, 656] on span "Load next items" at bounding box center [852, 663] width 88 height 15
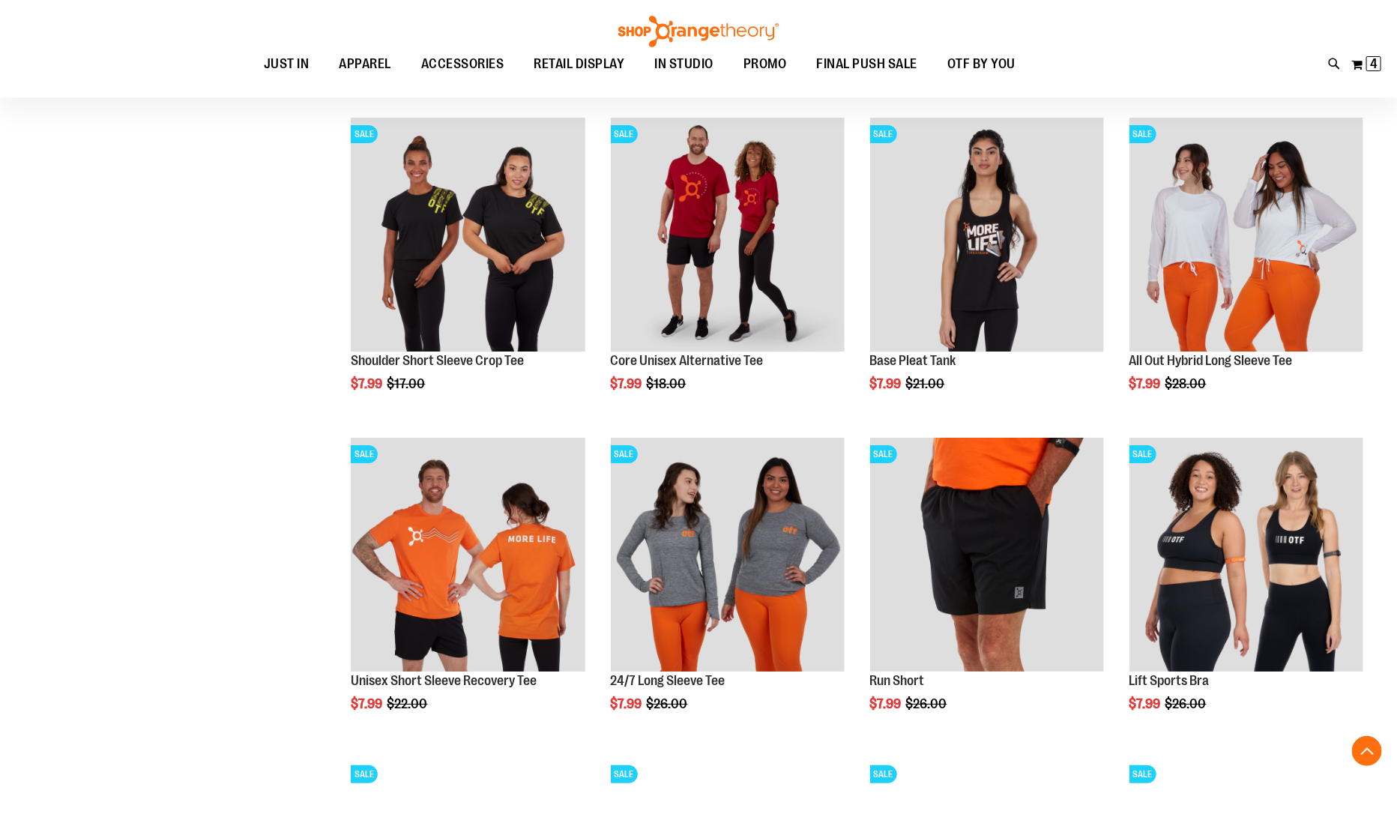
scroll to position [5958, 0]
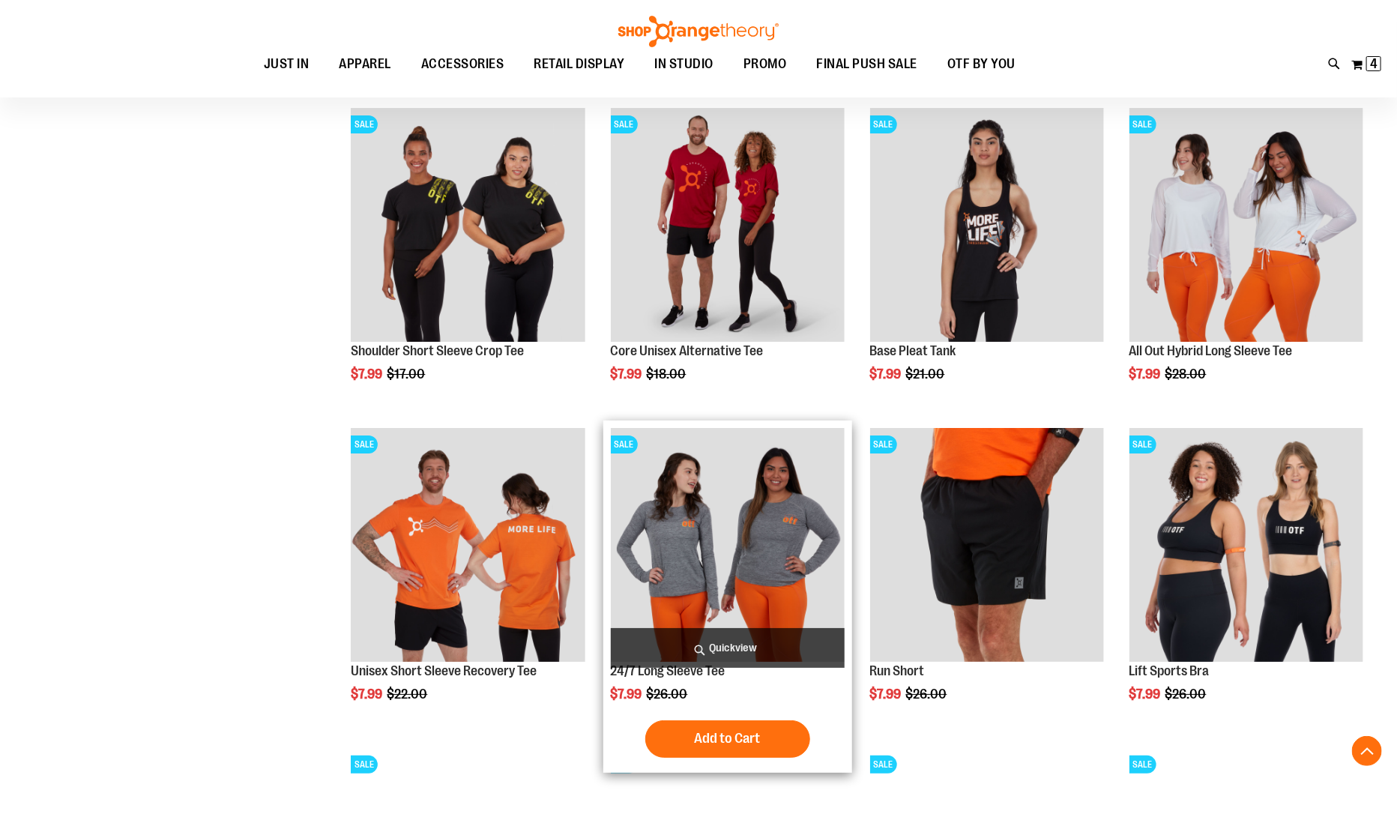
click at [696, 649] on span "Quickview" at bounding box center [728, 648] width 234 height 40
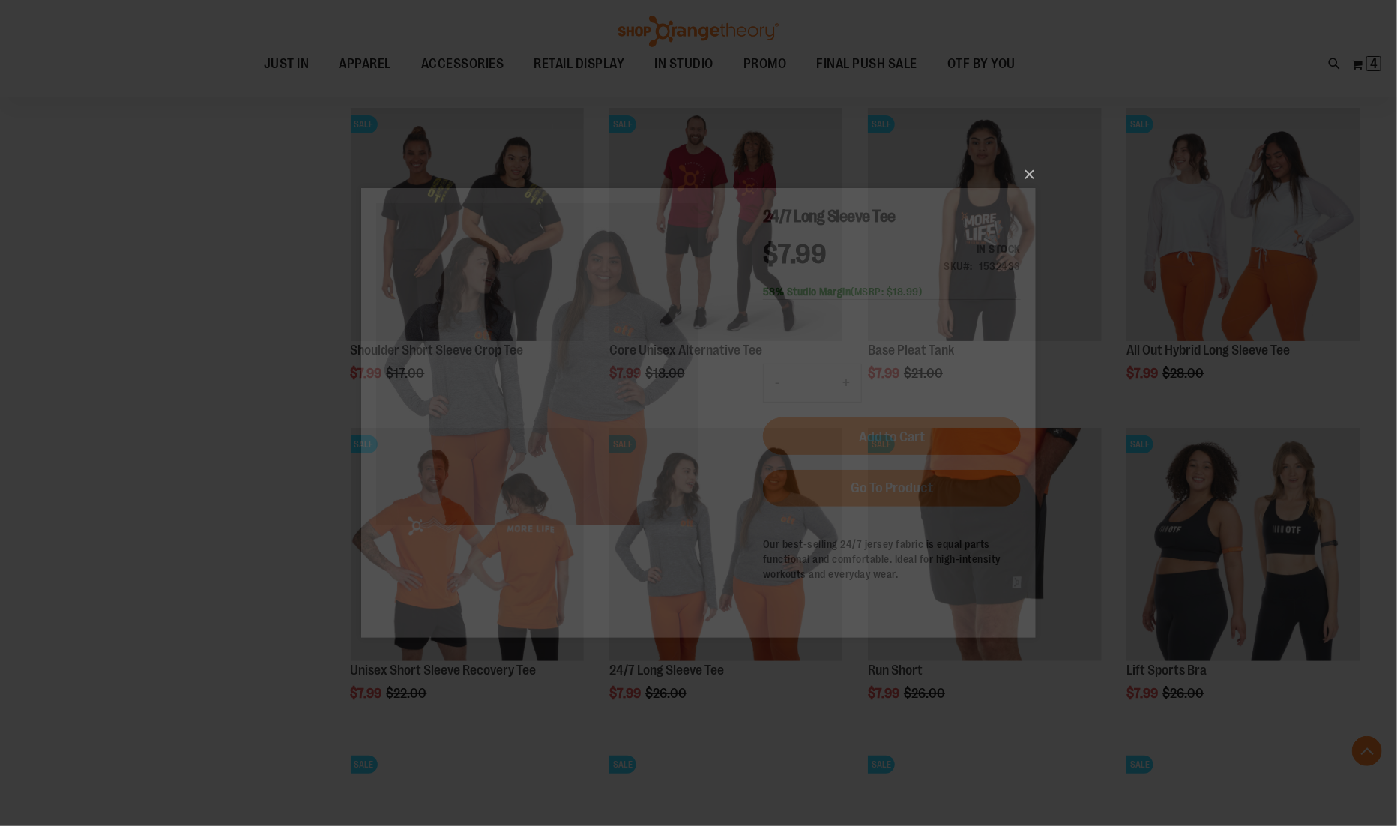
scroll to position [0, 0]
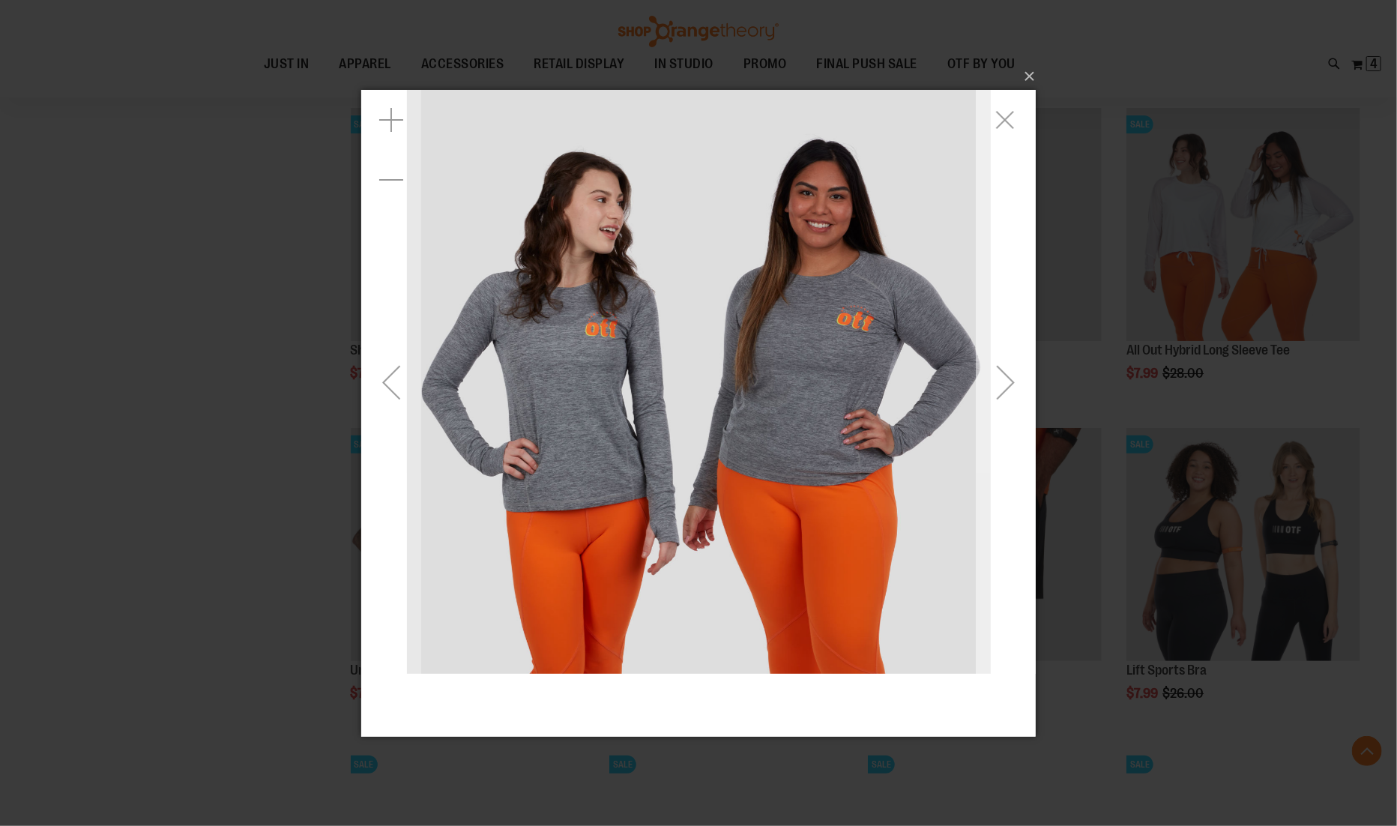
click at [1008, 389] on div "Next" at bounding box center [1005, 381] width 60 height 60
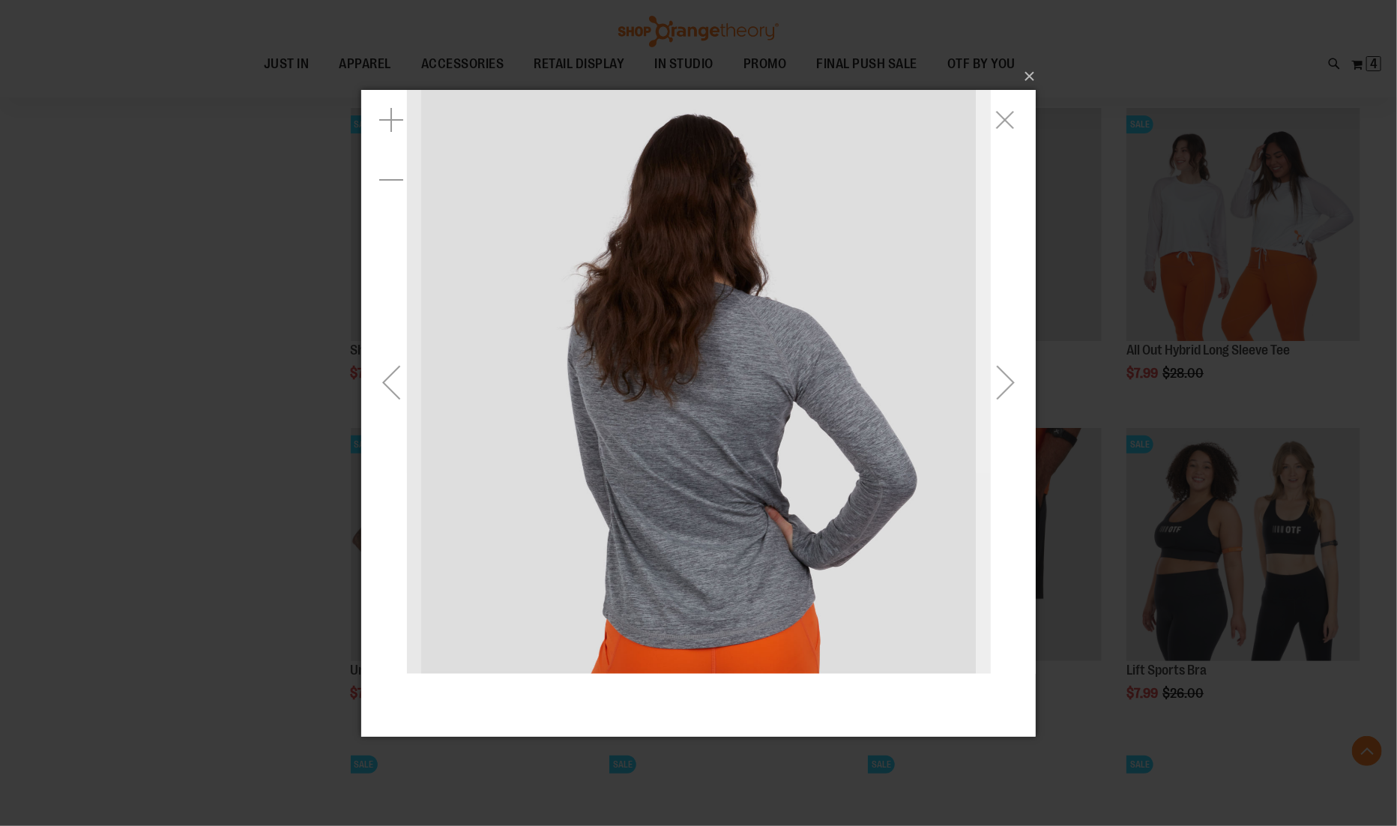
click at [1008, 389] on div "Next" at bounding box center [1005, 381] width 60 height 60
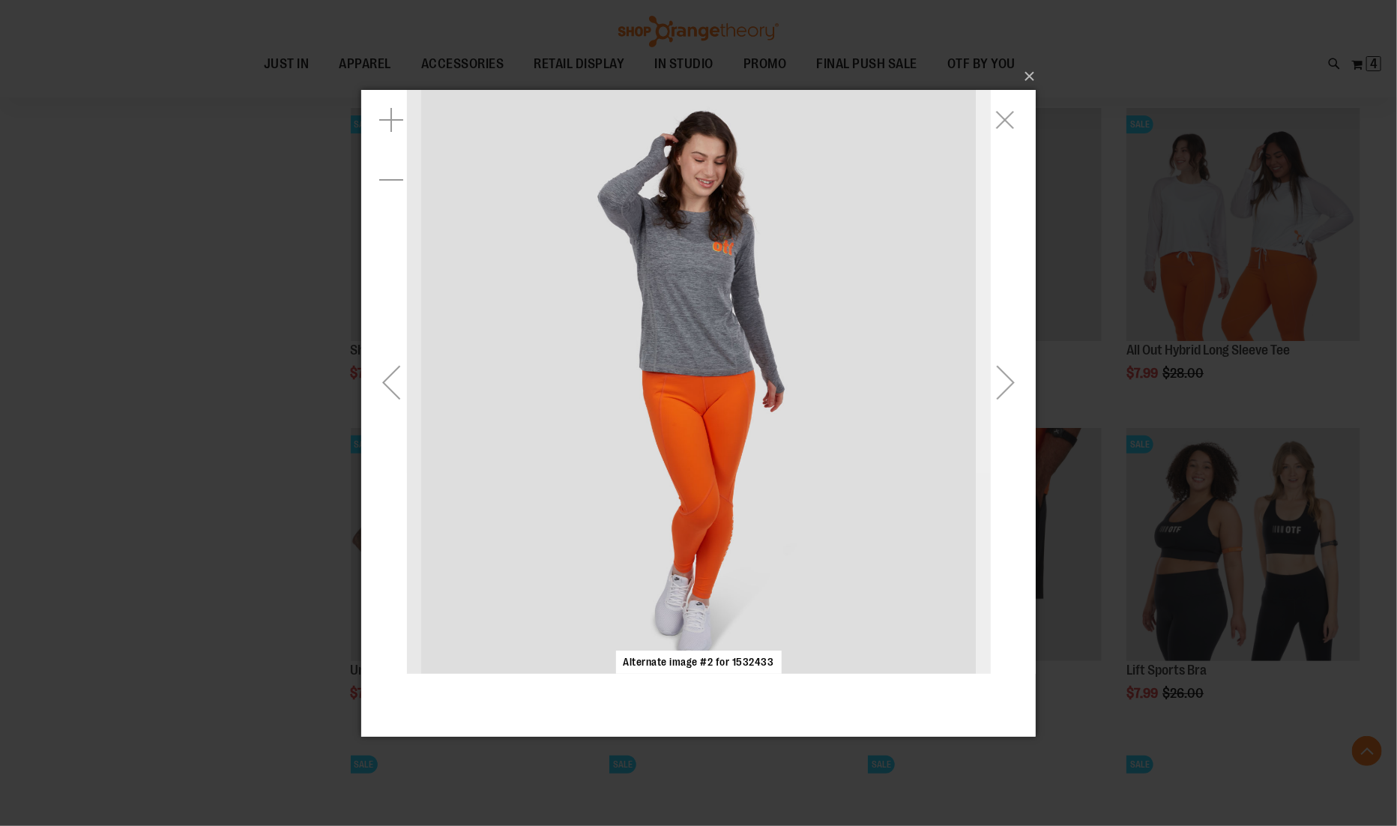
click at [1008, 389] on div "Next" at bounding box center [1005, 381] width 60 height 60
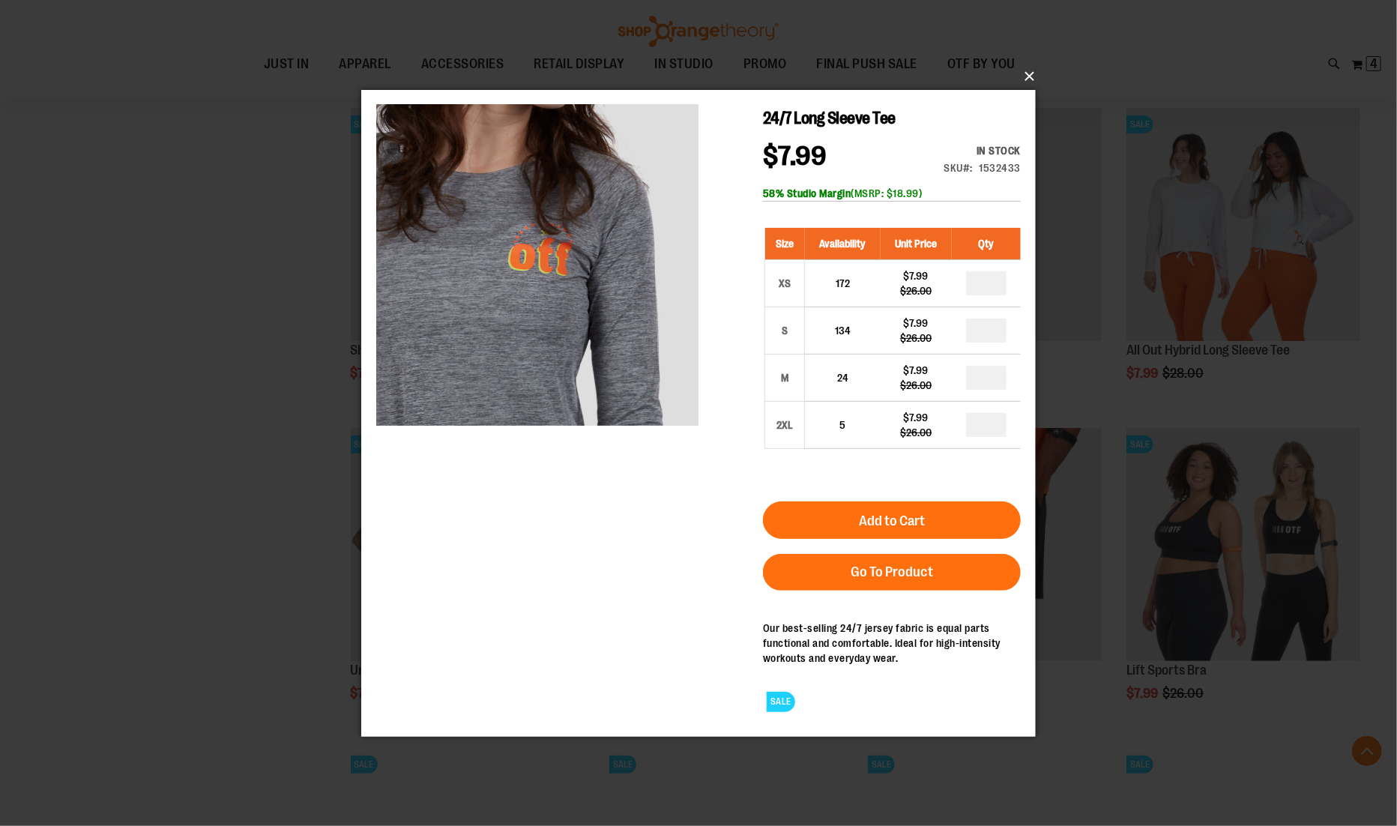
click at [1028, 82] on button "×" at bounding box center [703, 76] width 674 height 33
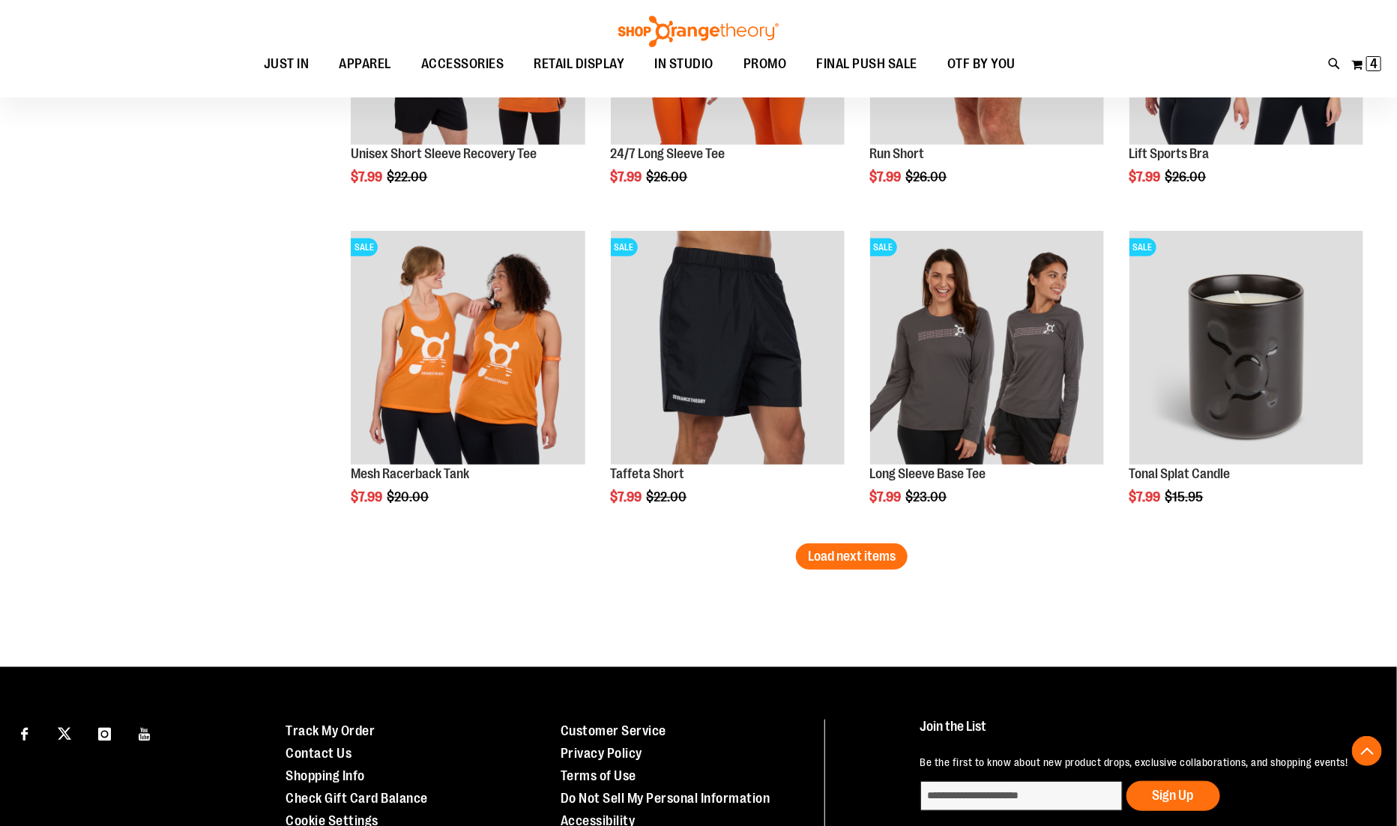
scroll to position [6493, 0]
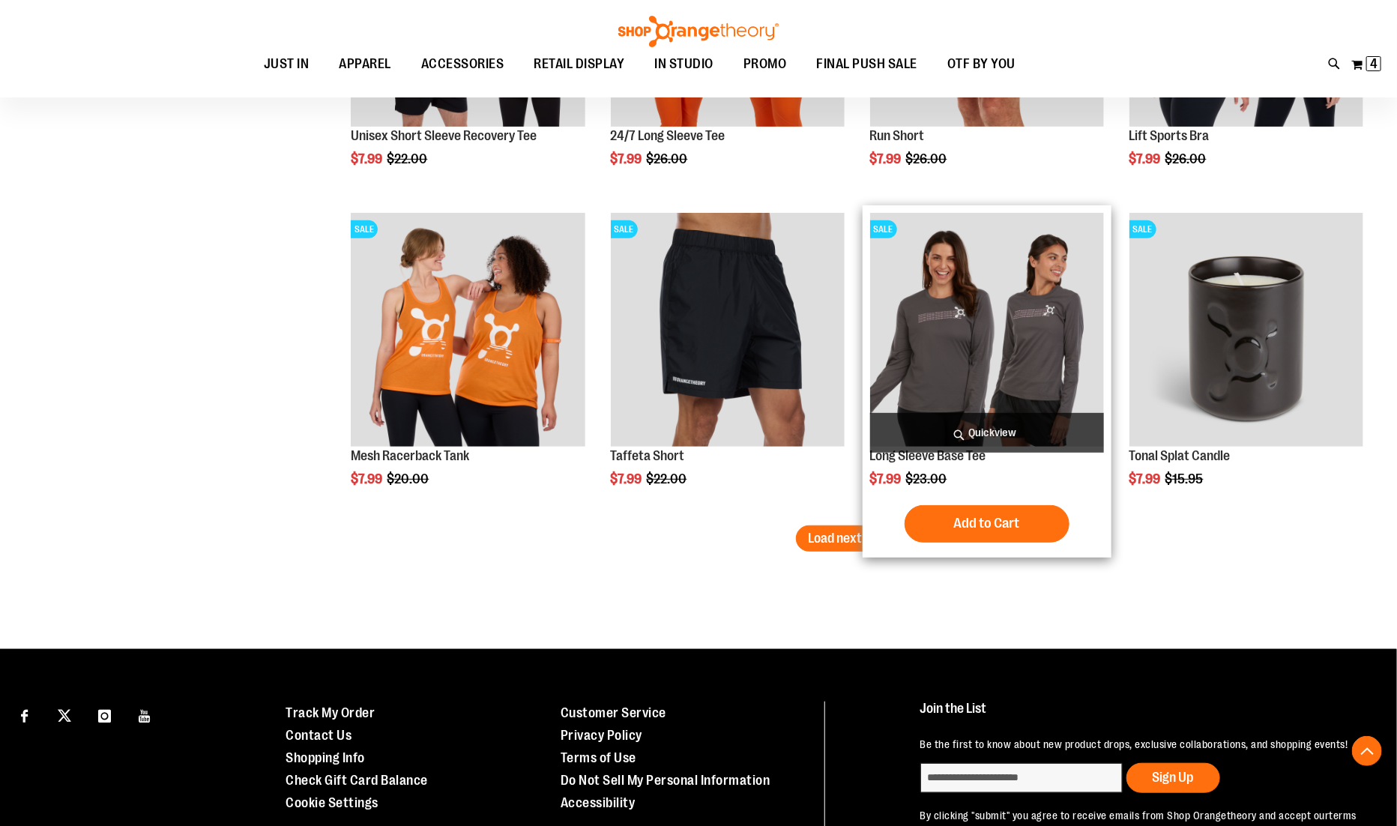
click at [916, 421] on span "Quickview" at bounding box center [987, 433] width 234 height 40
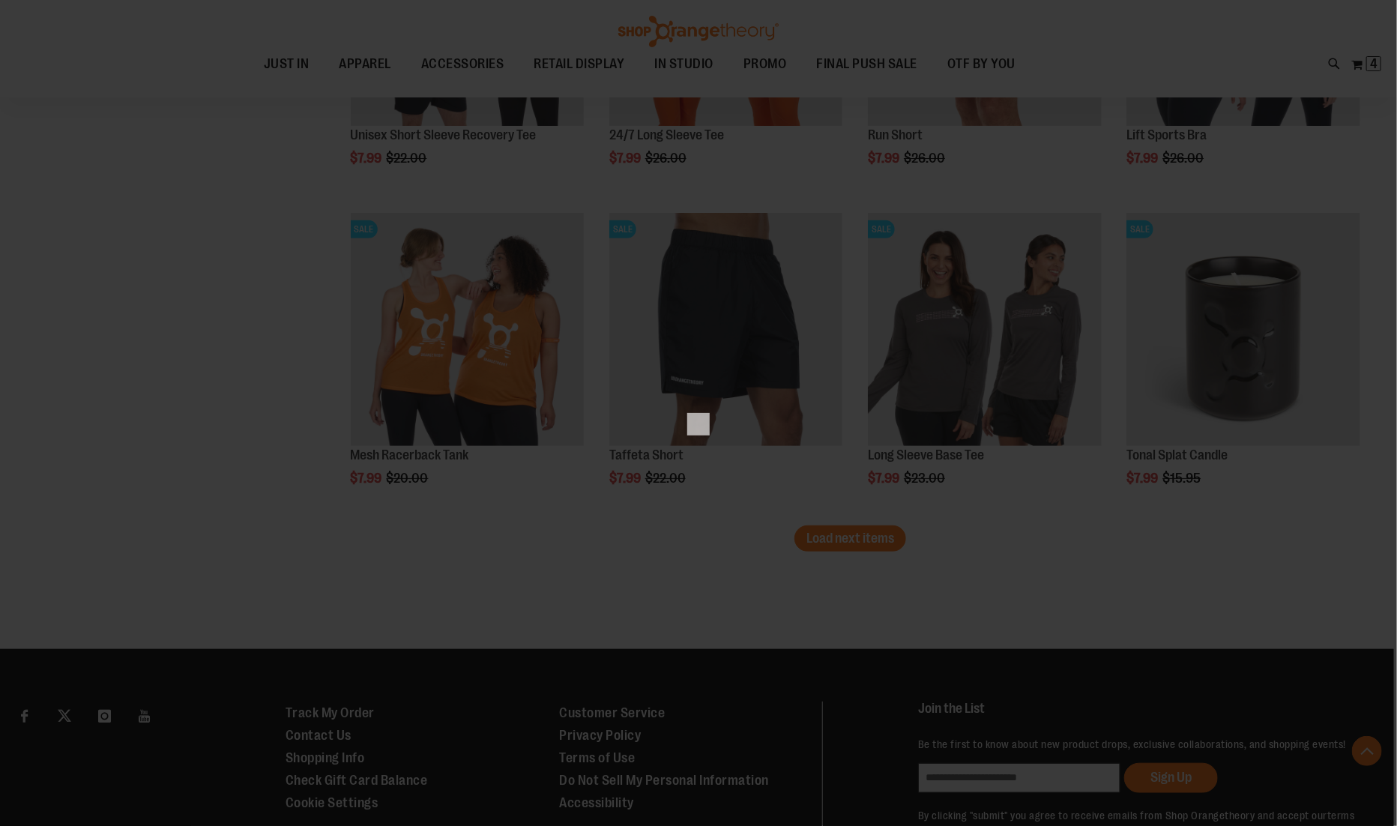
scroll to position [0, 0]
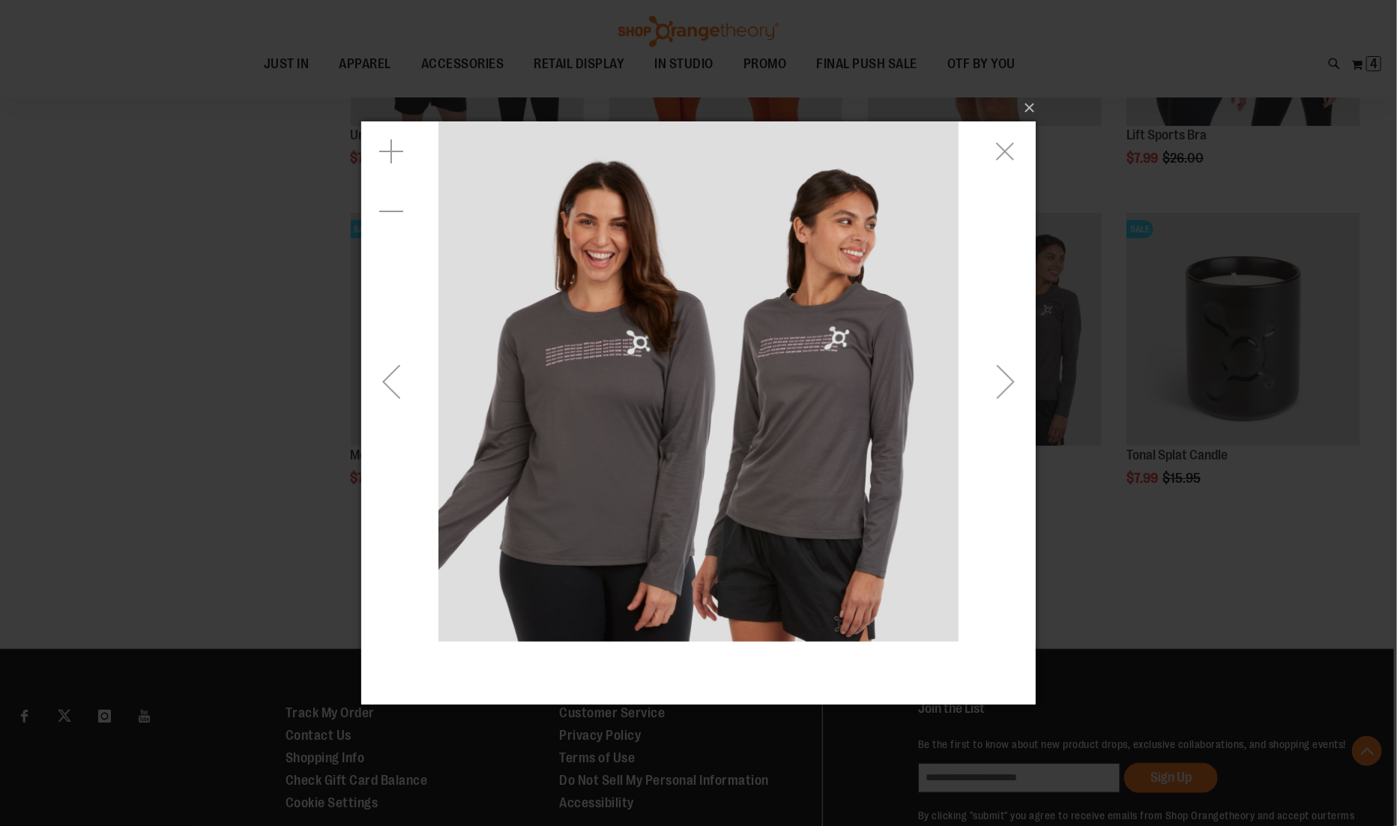
click at [989, 399] on div "Next" at bounding box center [1005, 381] width 60 height 60
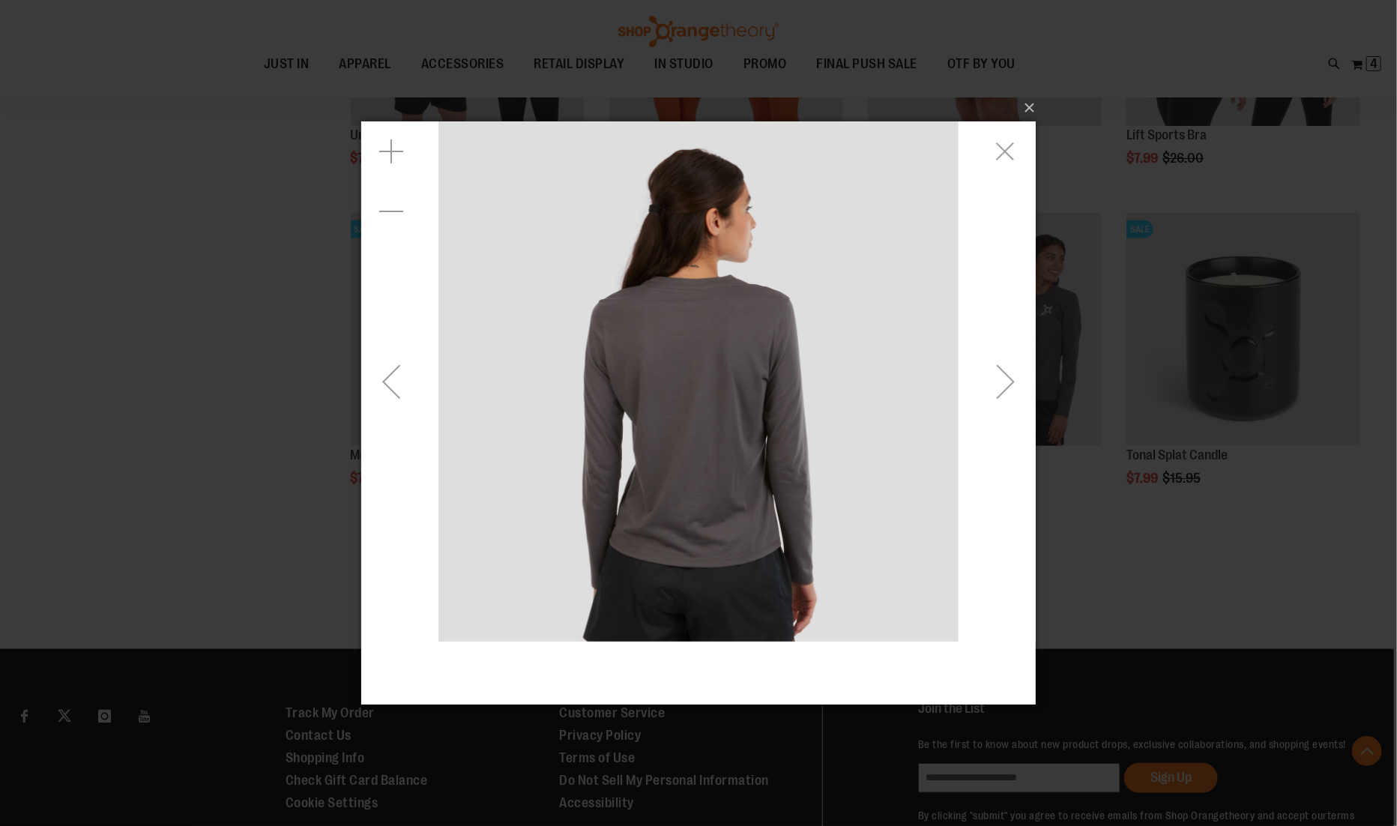
click at [989, 399] on div "Next" at bounding box center [1005, 381] width 60 height 60
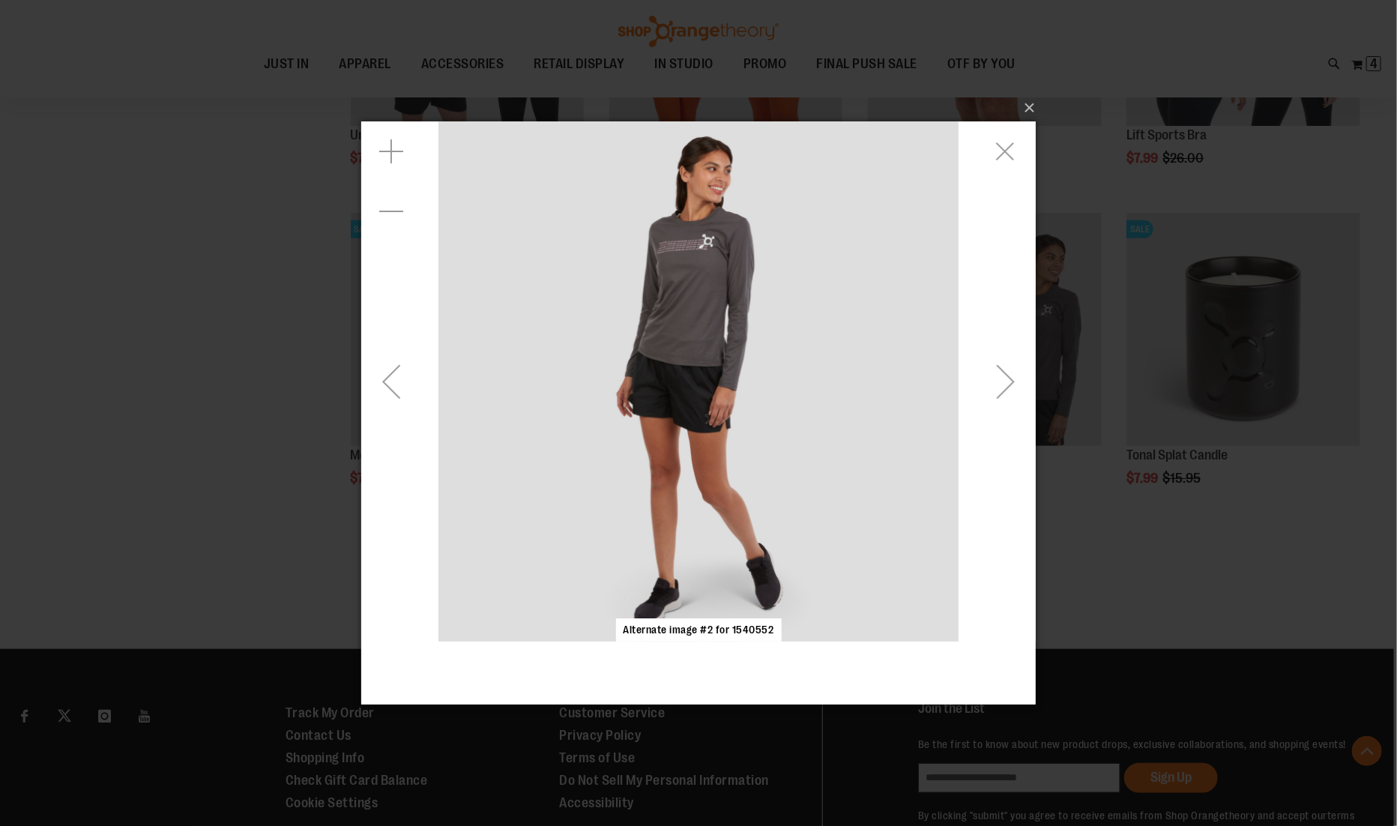
click at [989, 399] on div "Next" at bounding box center [1005, 381] width 60 height 60
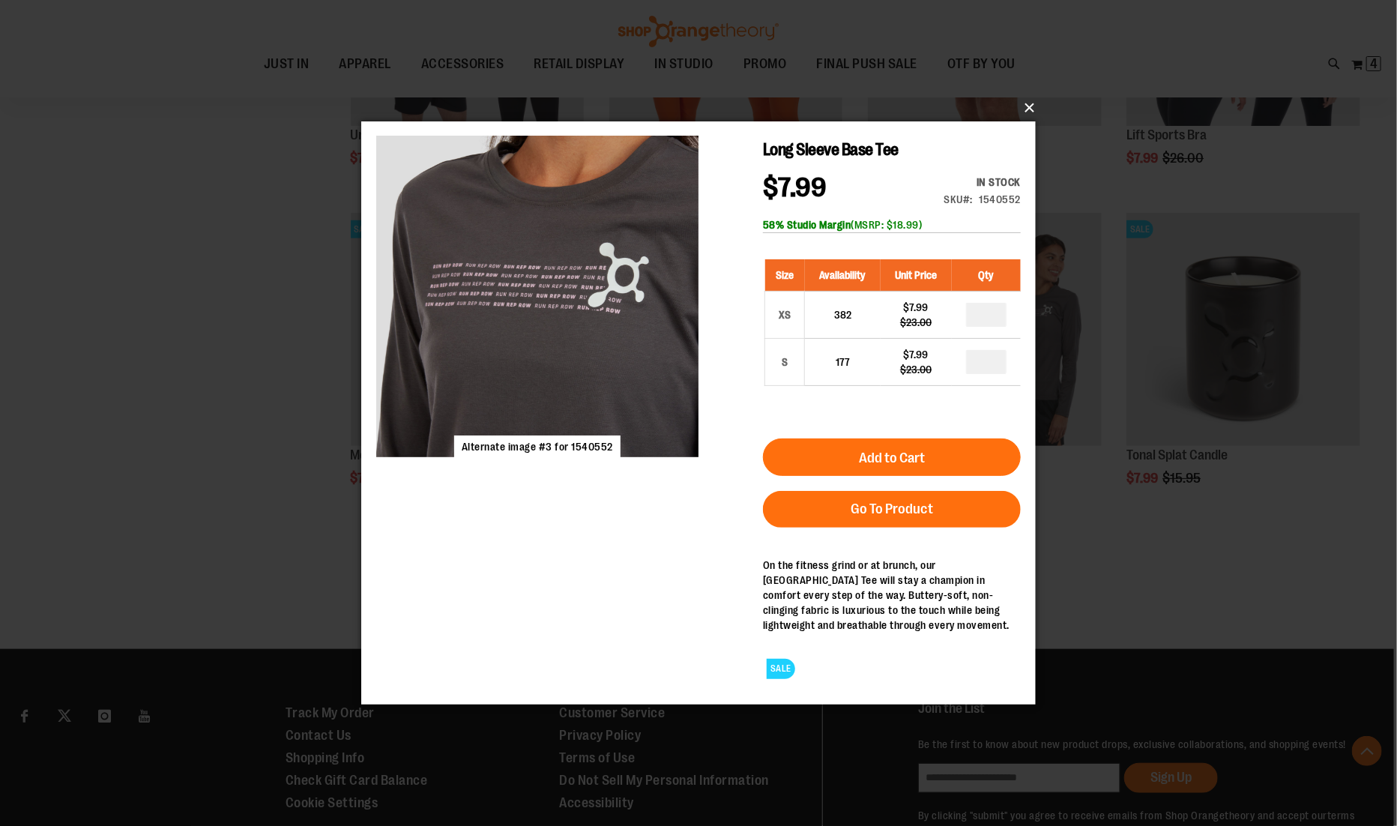
click at [1032, 109] on button "×" at bounding box center [703, 107] width 674 height 33
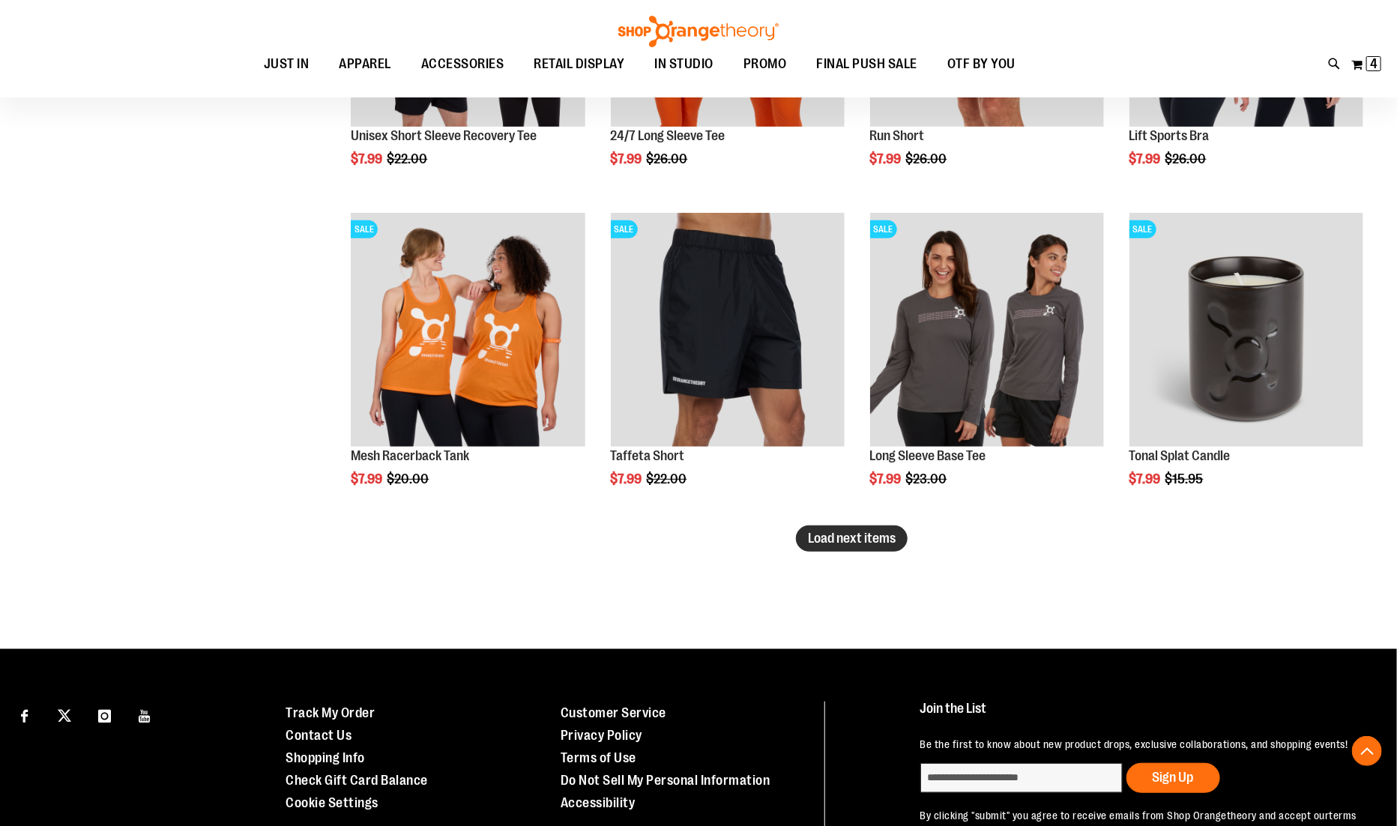
click at [838, 548] on button "Load next items" at bounding box center [852, 538] width 112 height 26
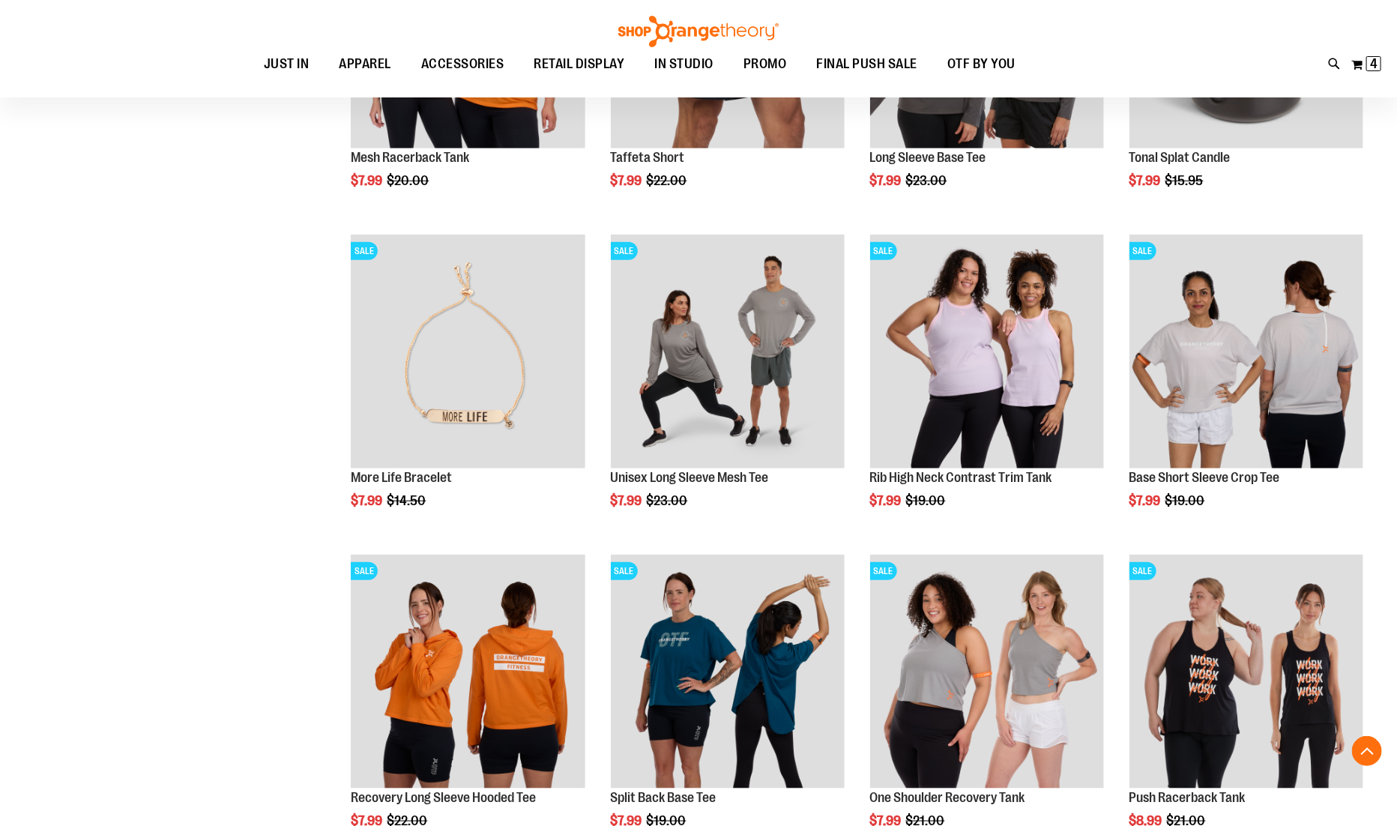
scroll to position [6791, 0]
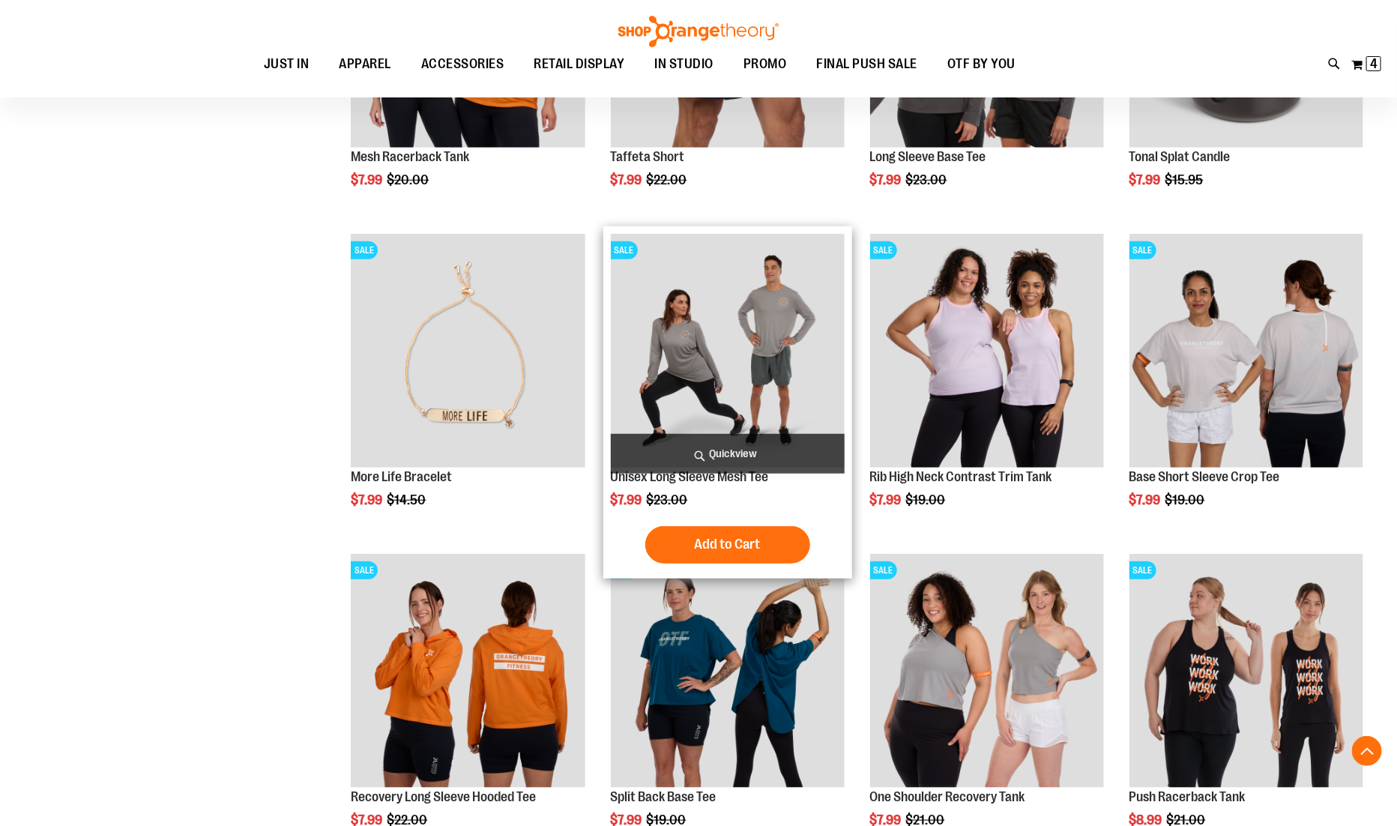
click at [737, 443] on span "Quickview" at bounding box center [728, 454] width 234 height 40
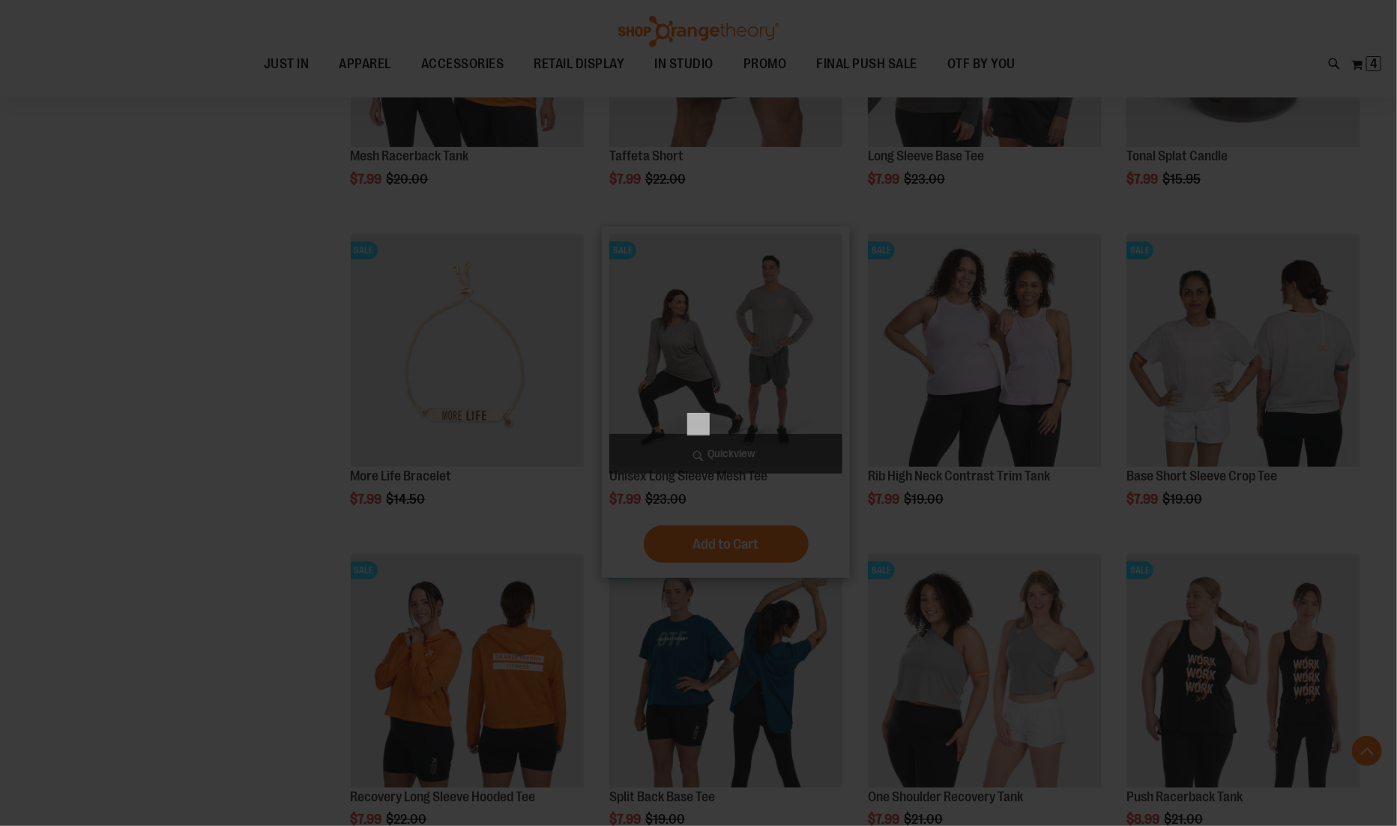
scroll to position [0, 0]
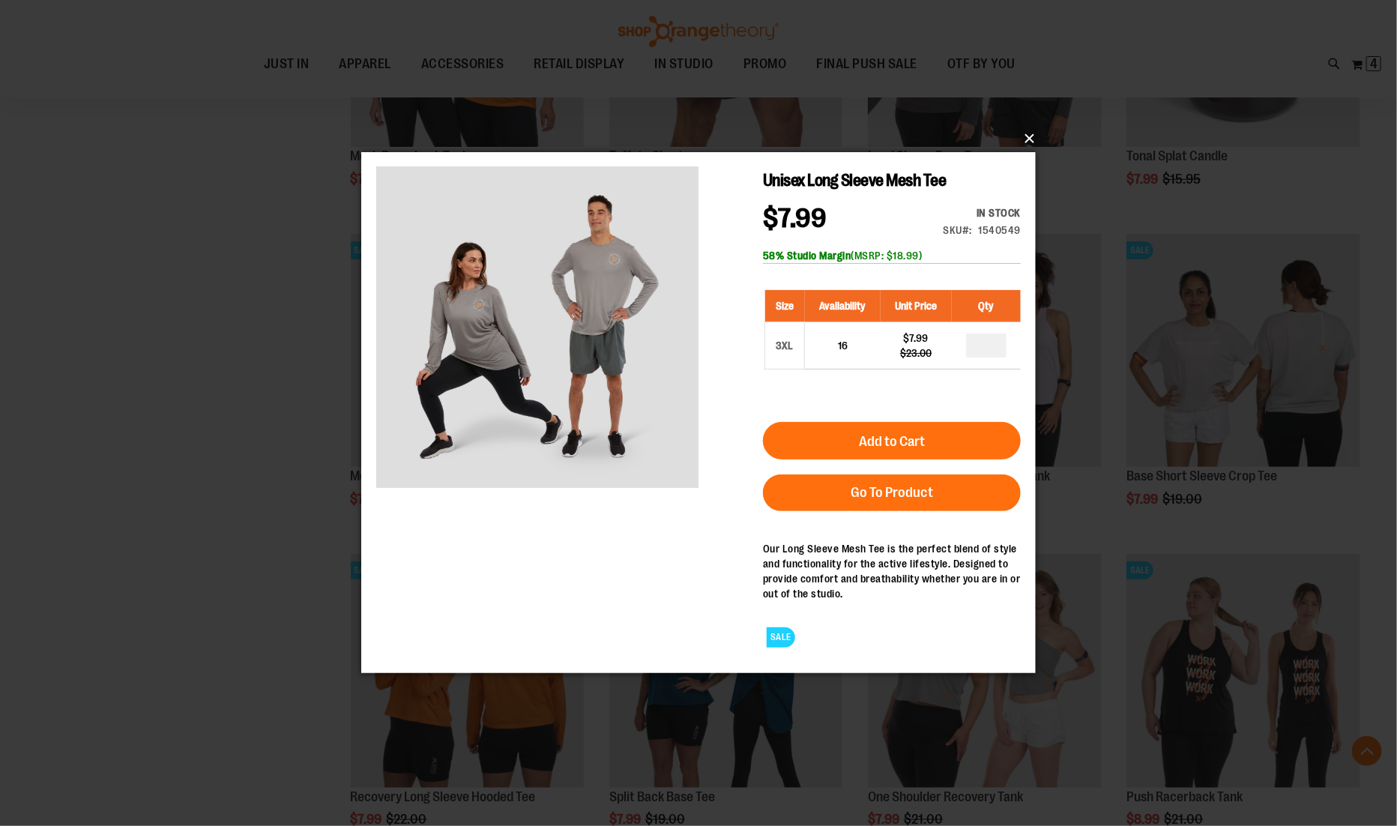
click at [1029, 142] on button "×" at bounding box center [703, 138] width 674 height 33
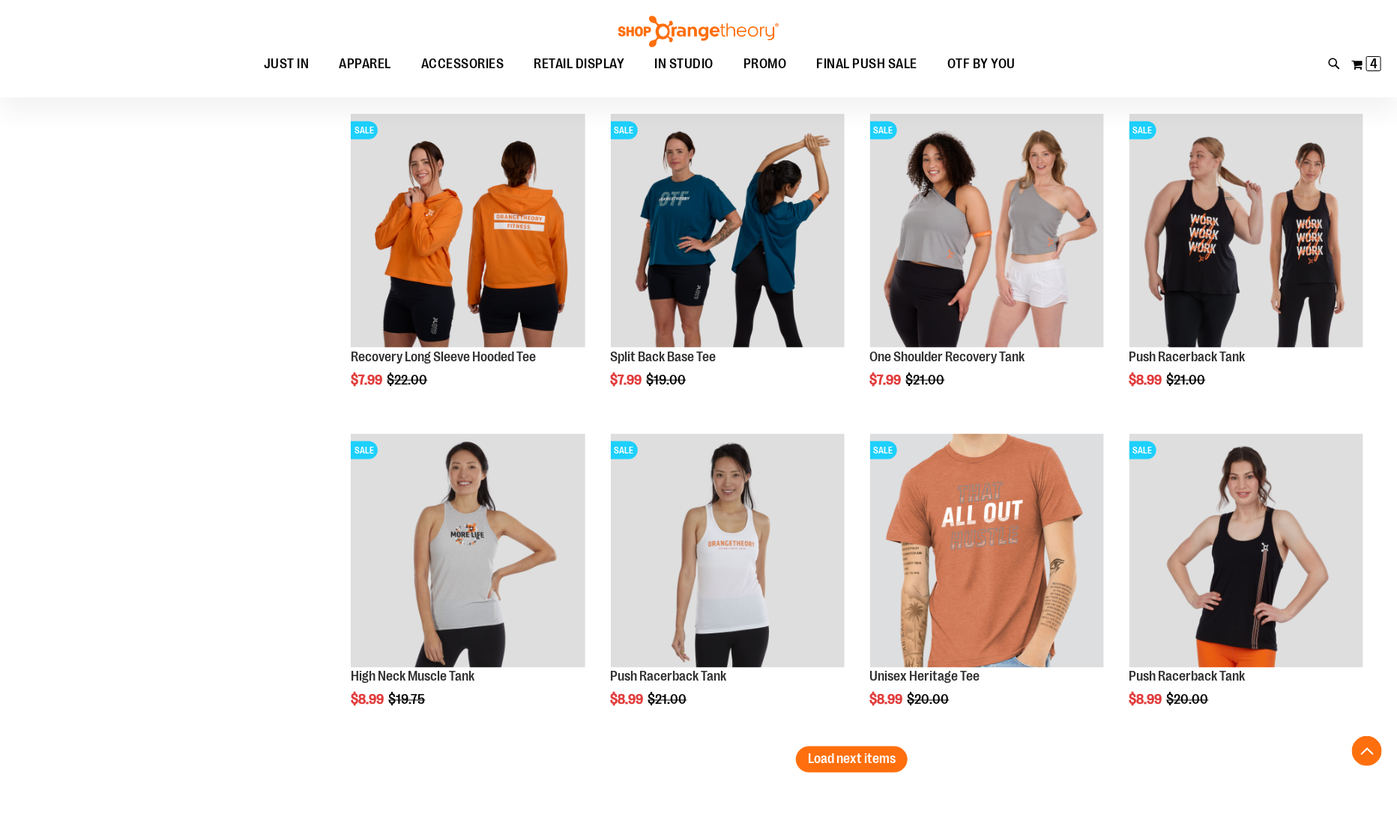
scroll to position [7317, 0]
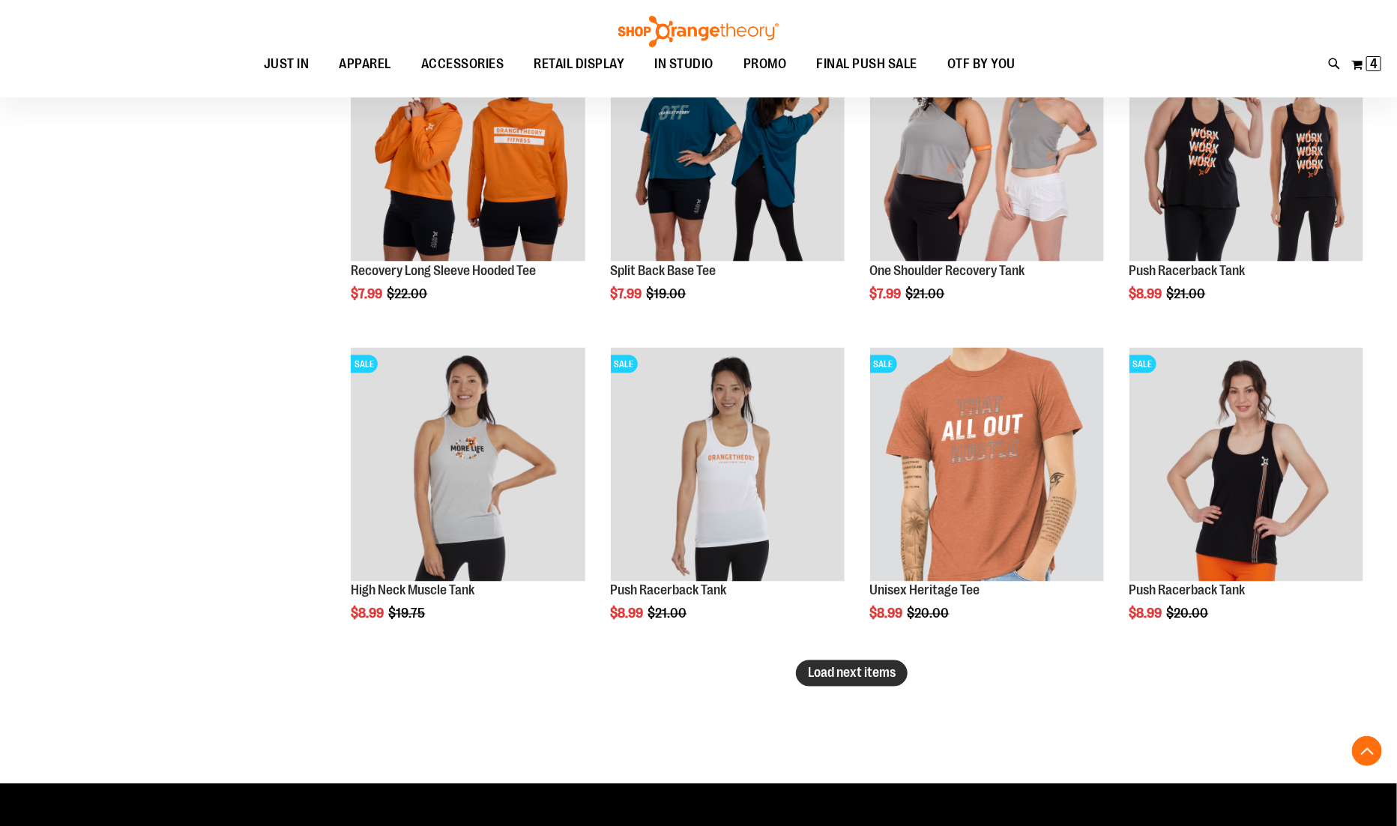
click at [837, 668] on span "Load next items" at bounding box center [852, 672] width 88 height 15
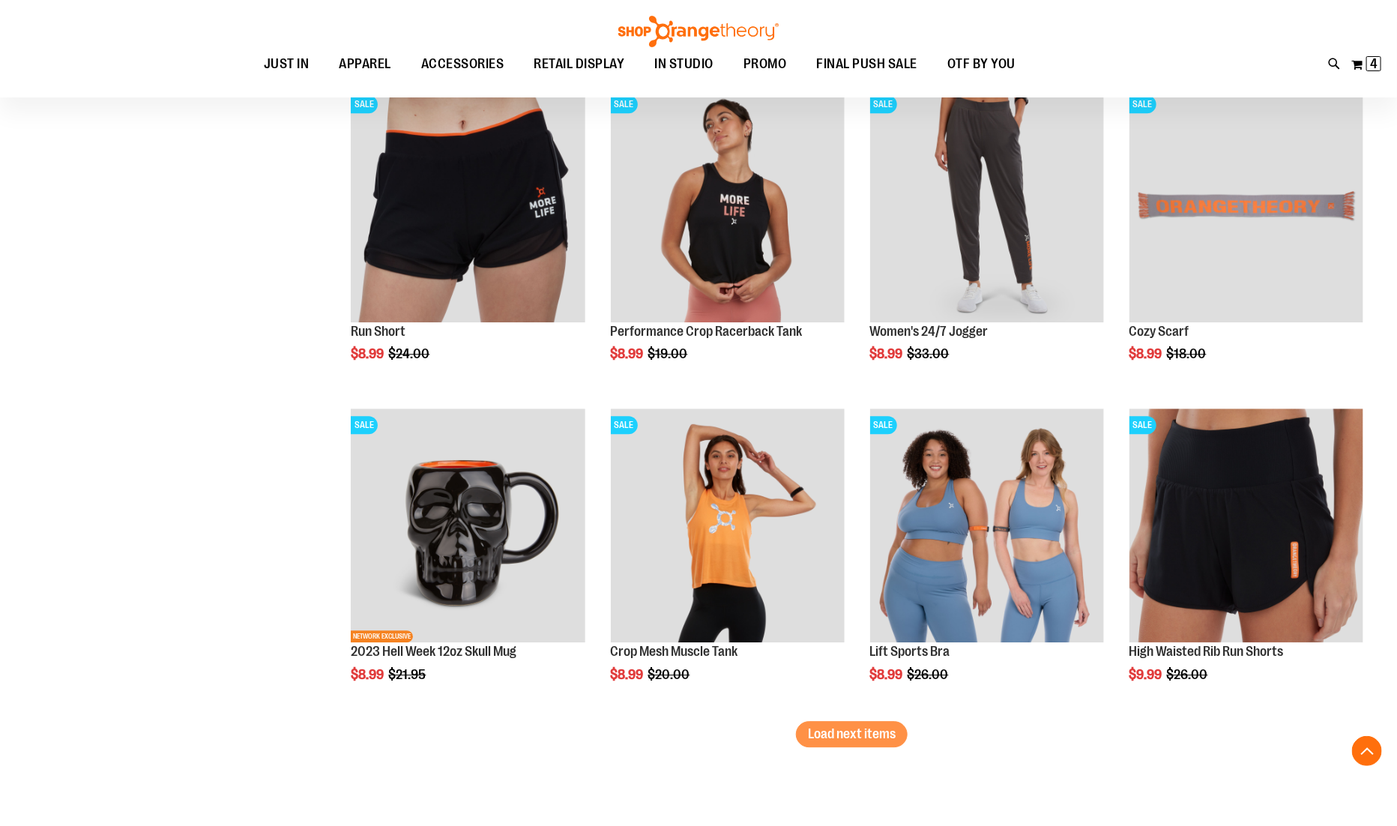
scroll to position [8218, 0]
click at [835, 731] on span "Load next items" at bounding box center [852, 732] width 88 height 15
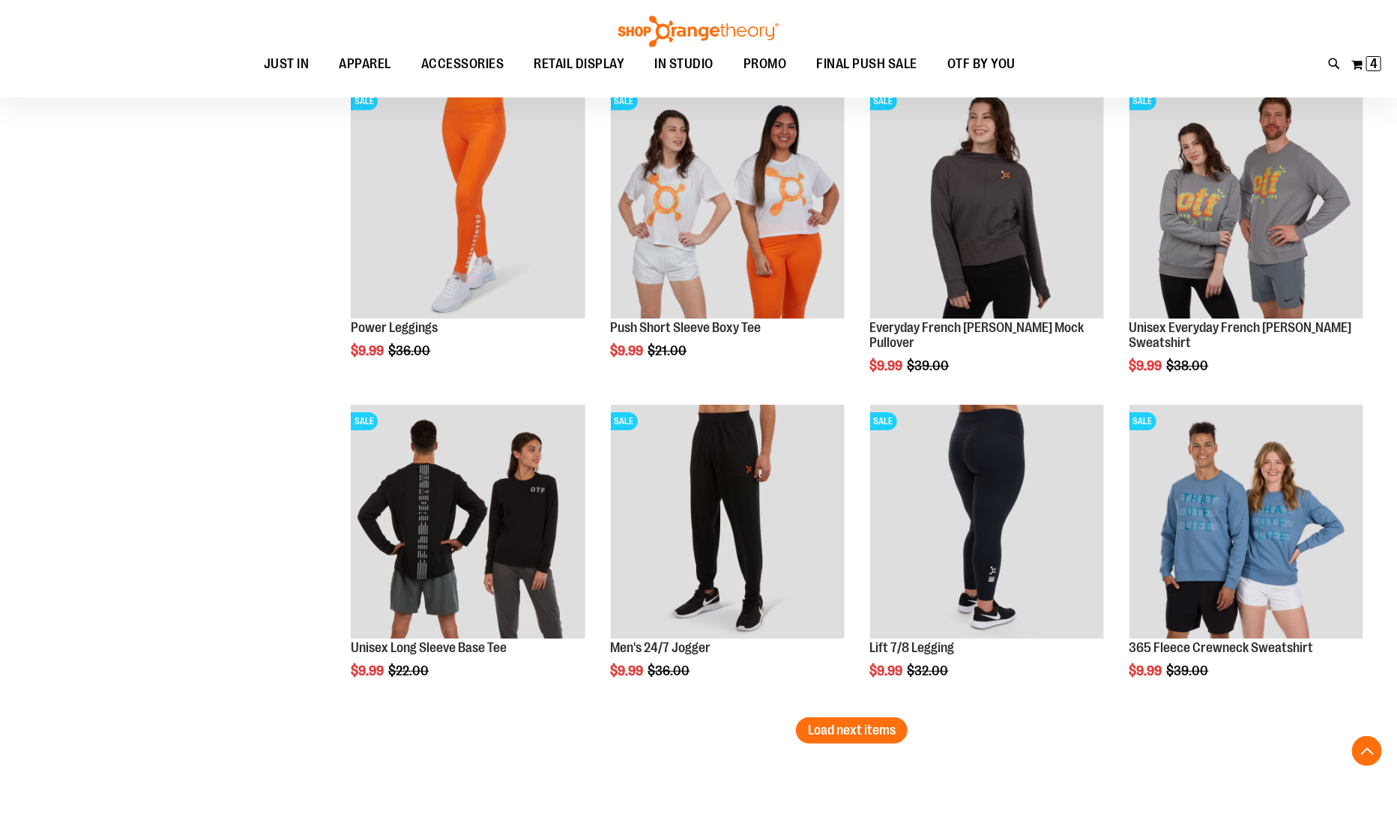
scroll to position [9182, 0]
click at [824, 737] on button "Load next items" at bounding box center [852, 729] width 112 height 26
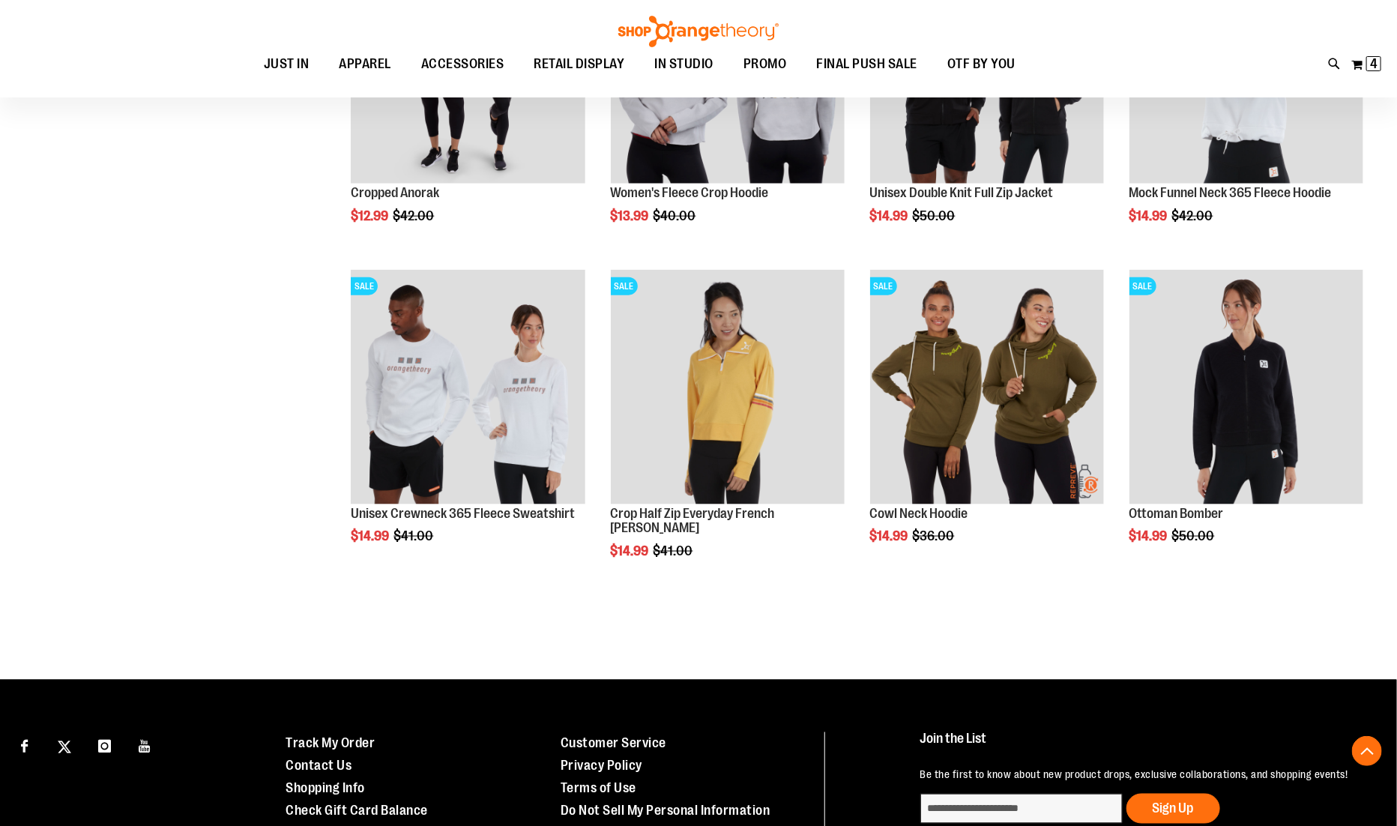
scroll to position [10285, 0]
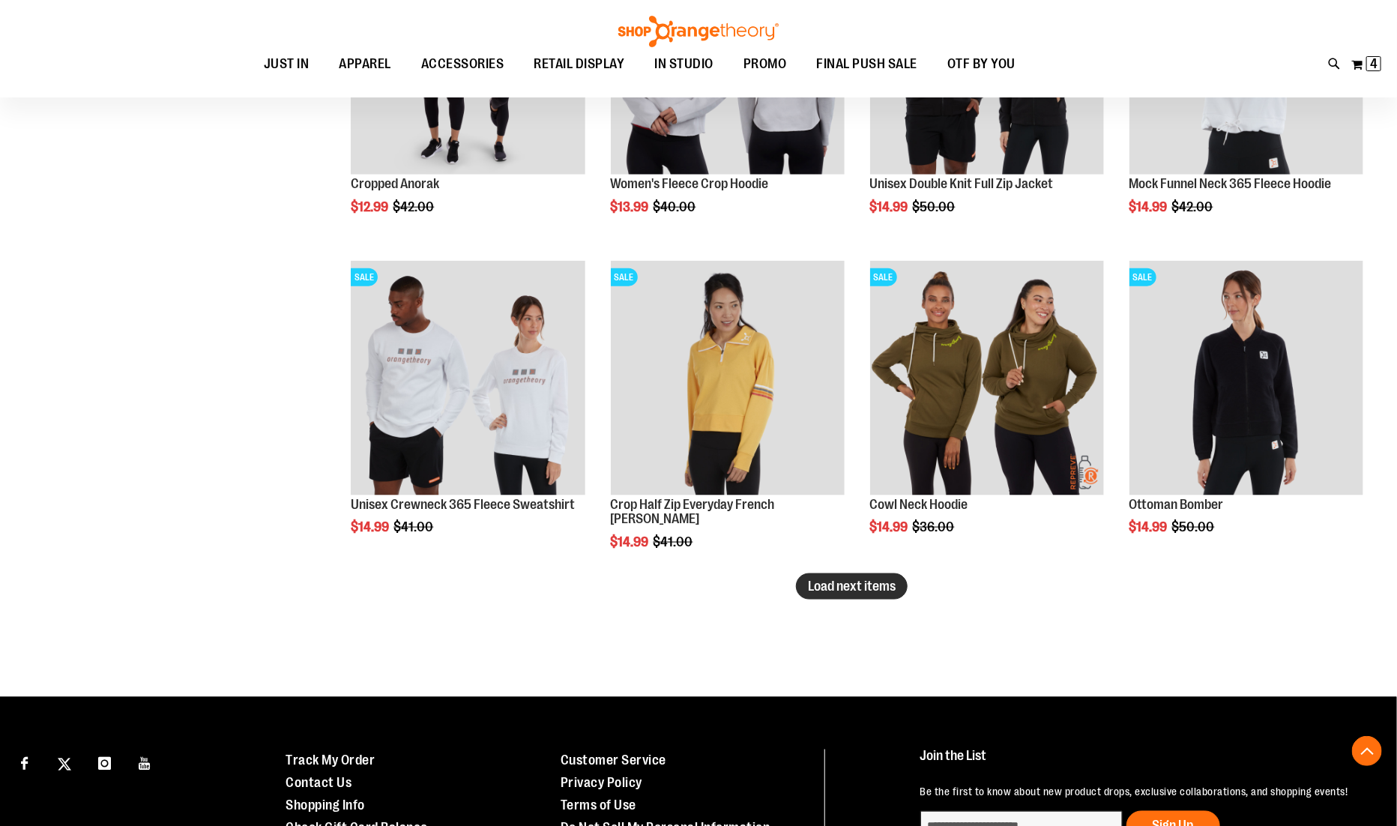
click at [847, 579] on span "Load next items" at bounding box center [852, 585] width 88 height 15
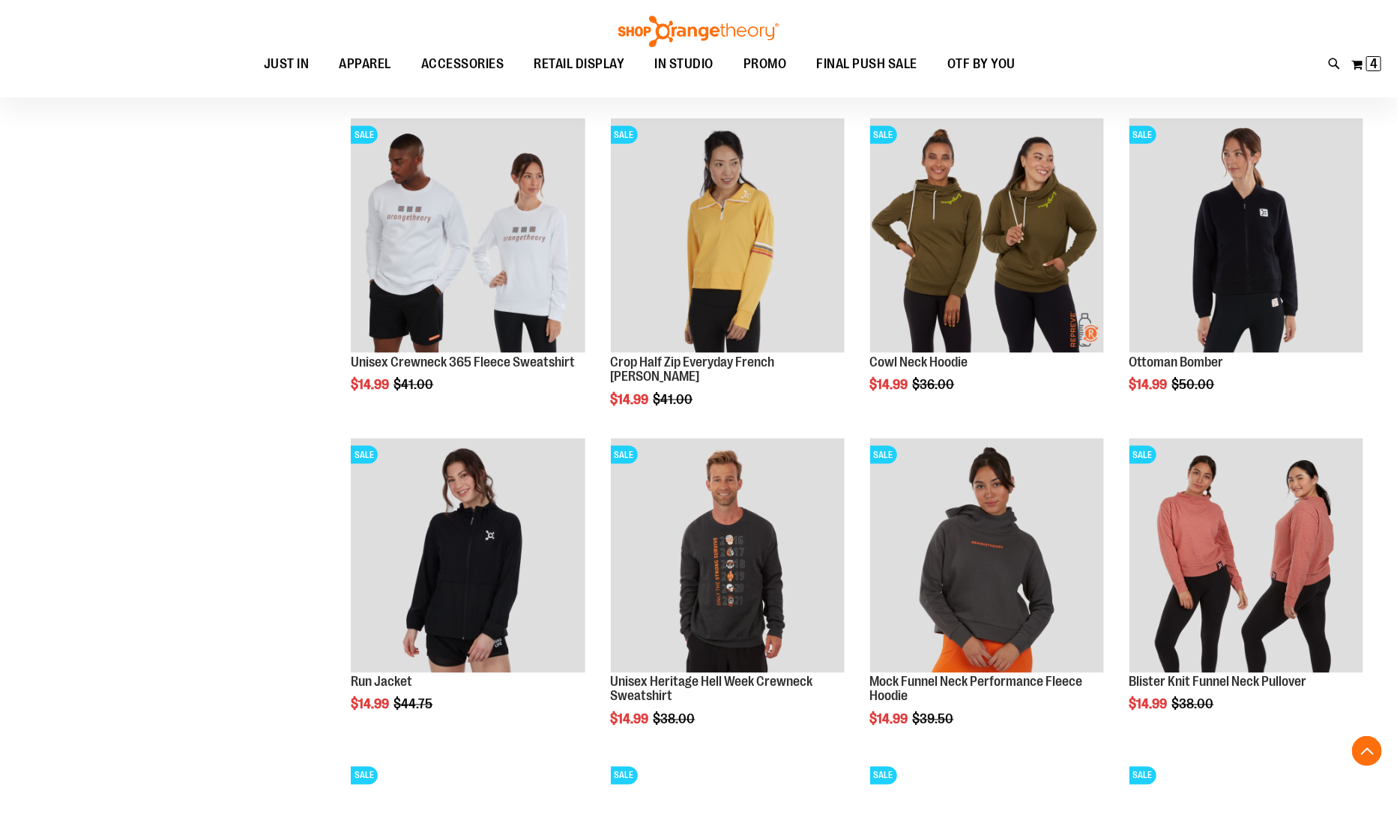
scroll to position [10432, 0]
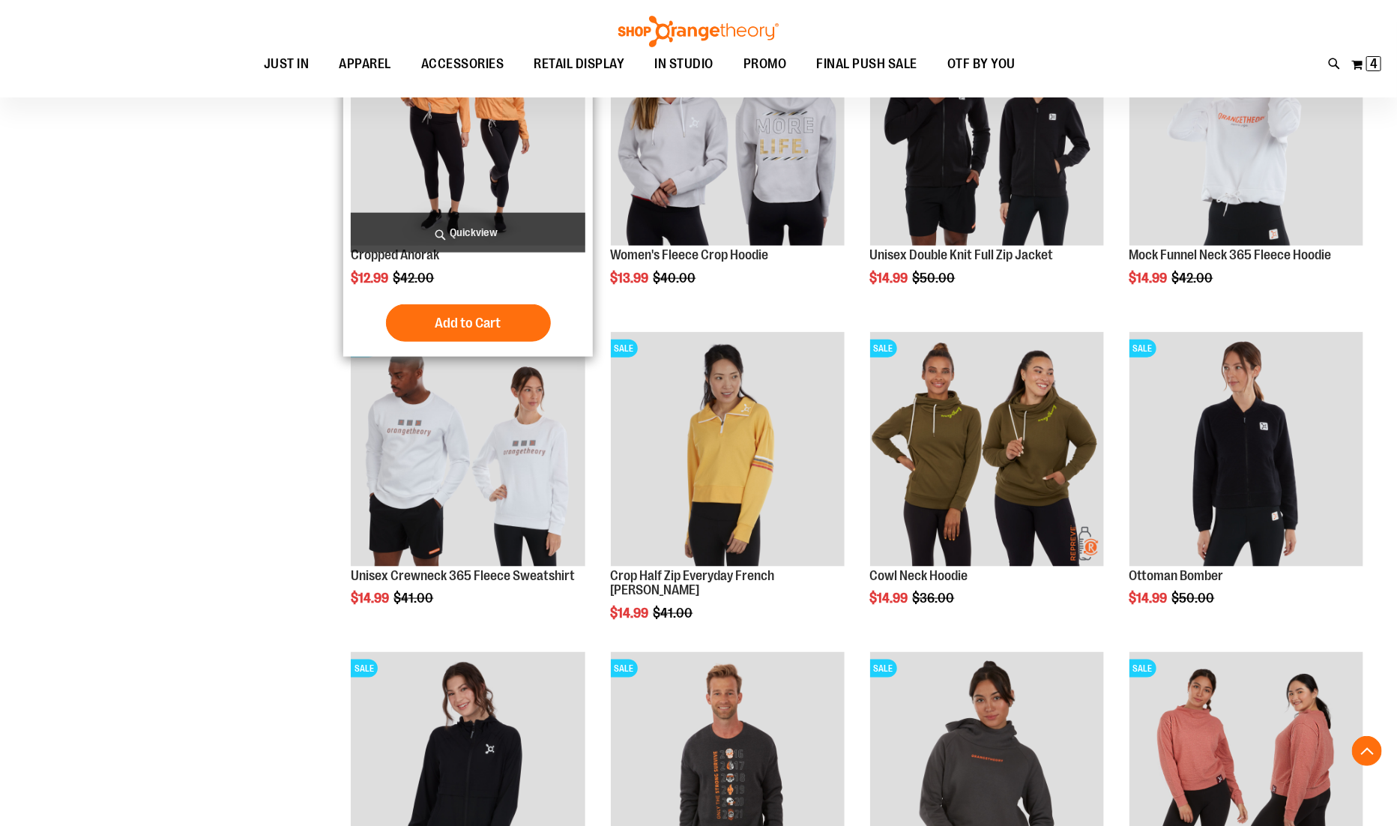
scroll to position [10021, 0]
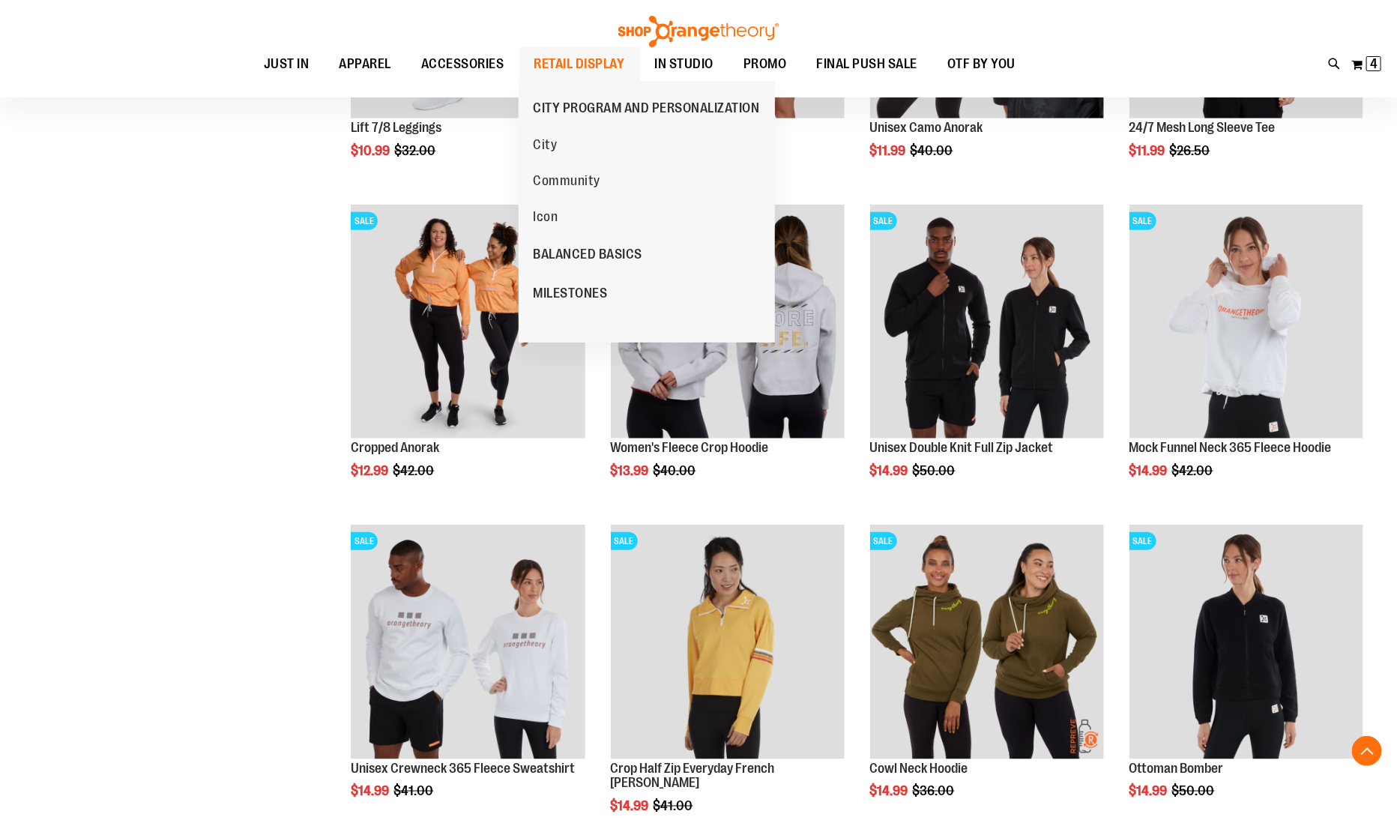
click at [610, 63] on span "RETAIL DISPLAY" at bounding box center [579, 64] width 91 height 34
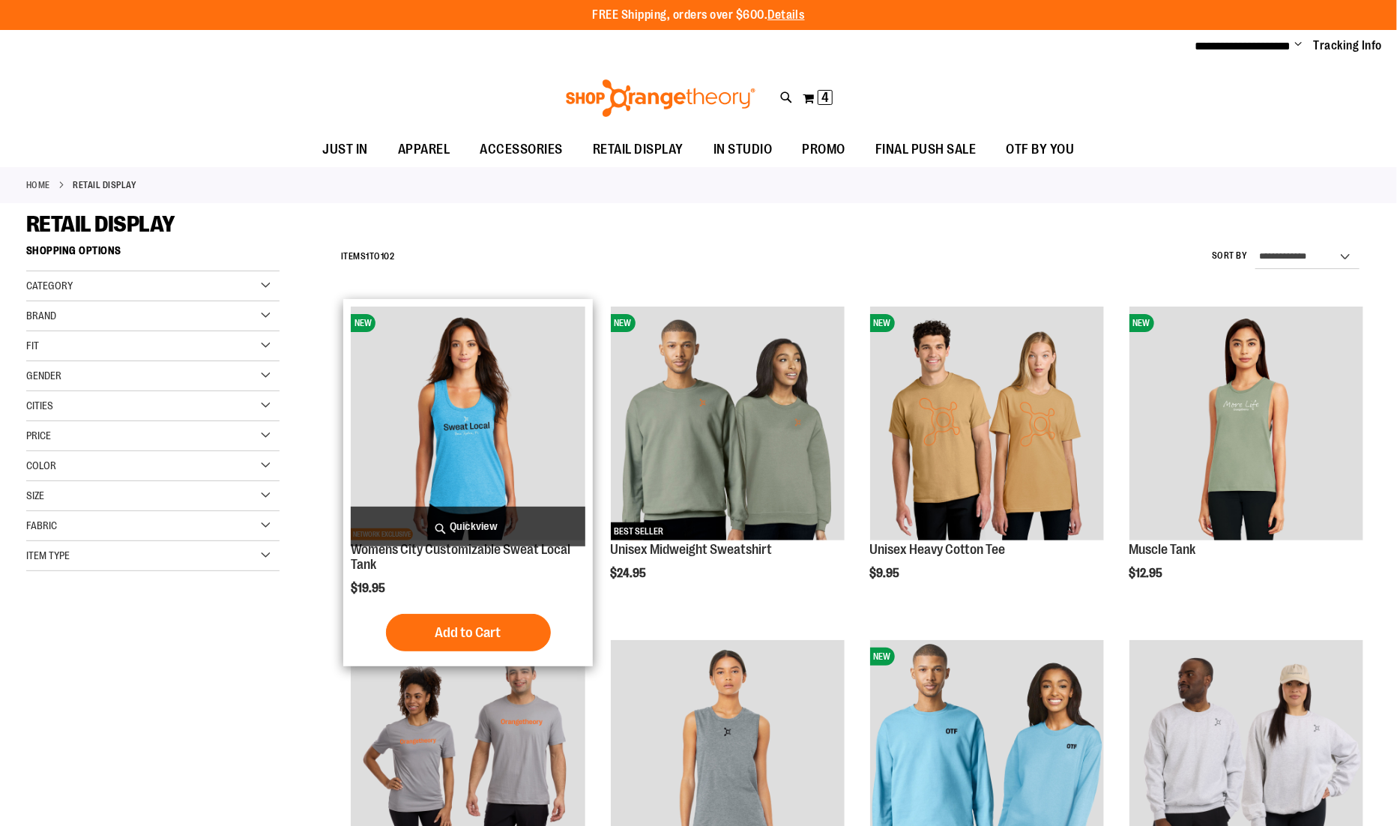
type input "**********"
click at [488, 515] on span "Quickview" at bounding box center [468, 527] width 234 height 40
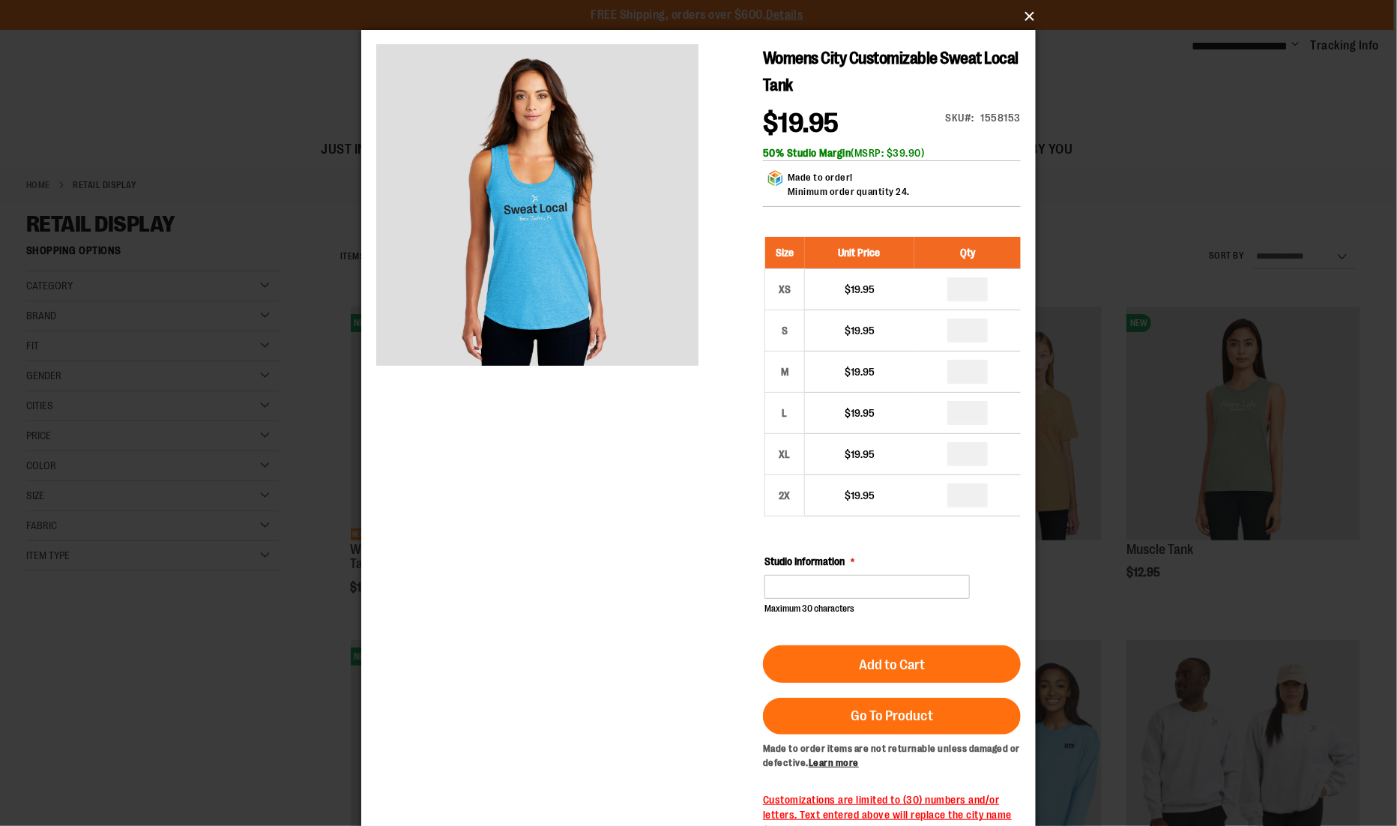
click at [1028, 16] on button "×" at bounding box center [703, 16] width 674 height 33
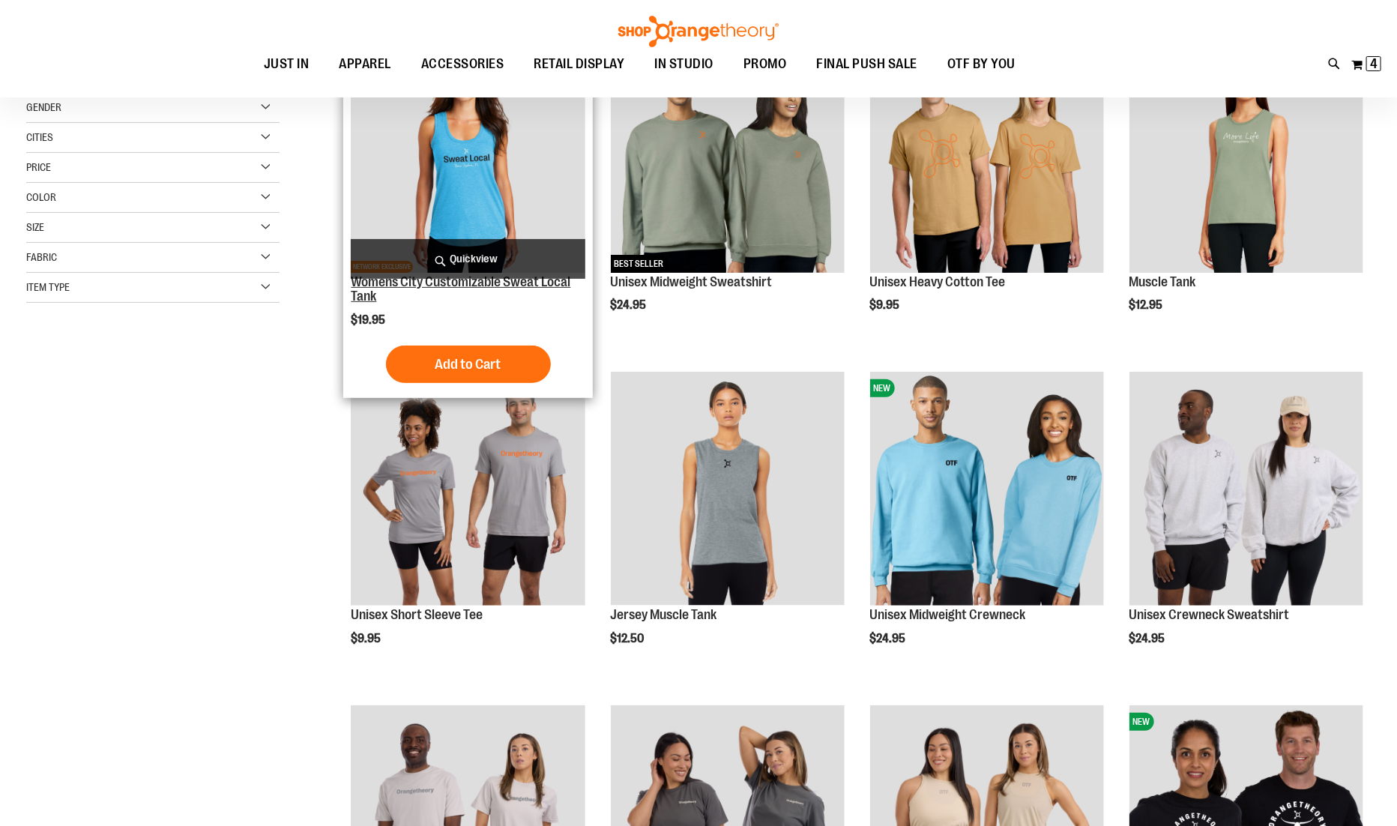
scroll to position [64, 0]
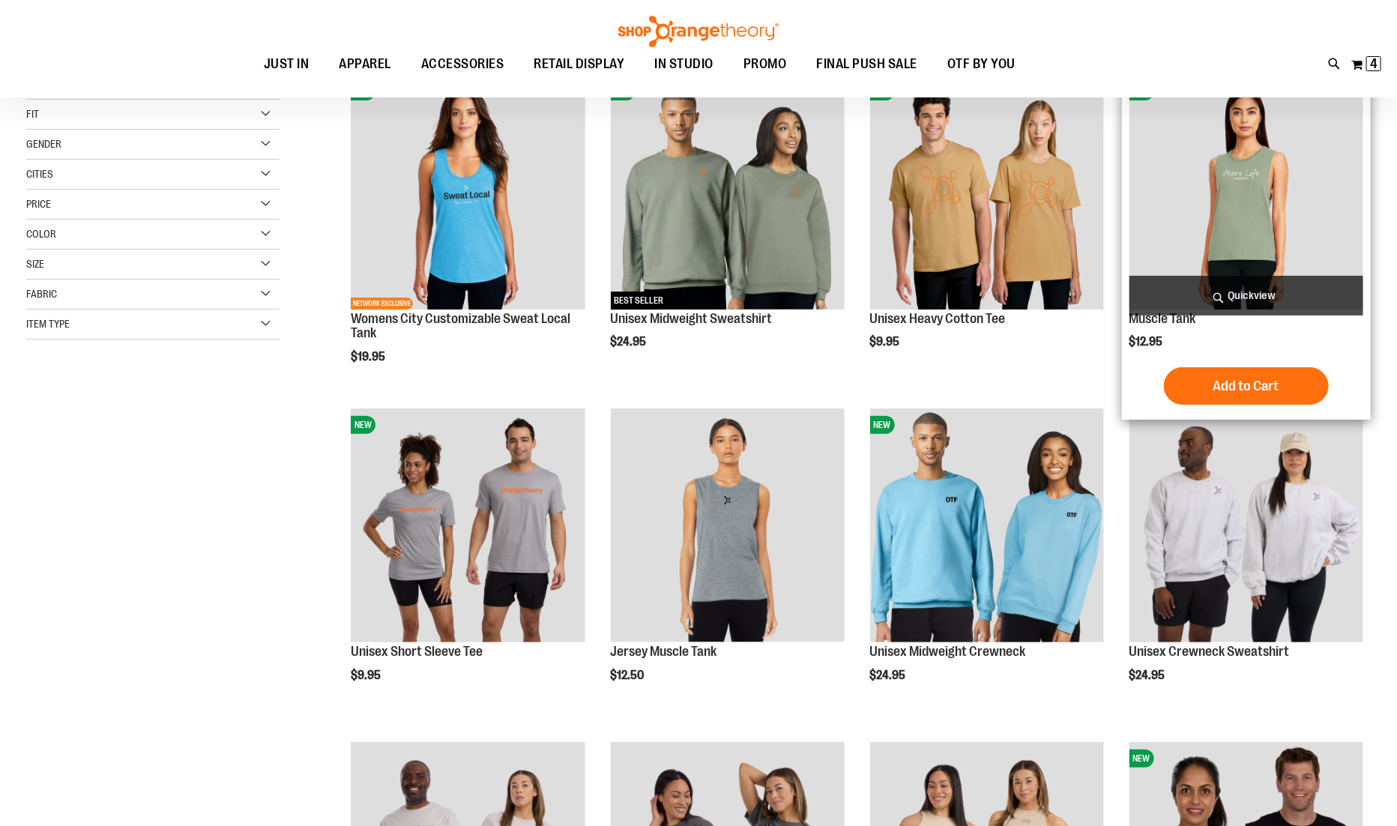
click at [1257, 289] on span "Quickview" at bounding box center [1246, 296] width 234 height 40
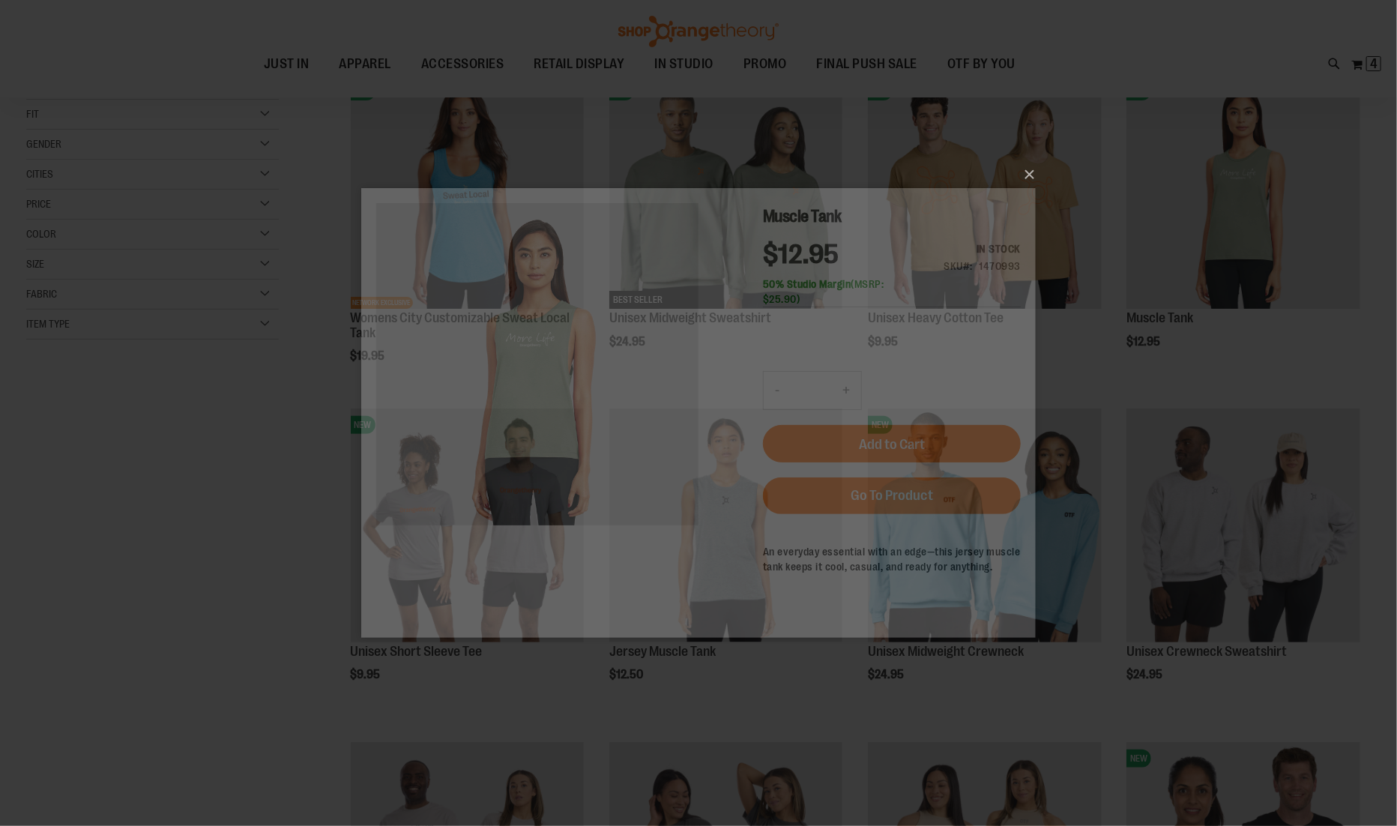
scroll to position [0, 0]
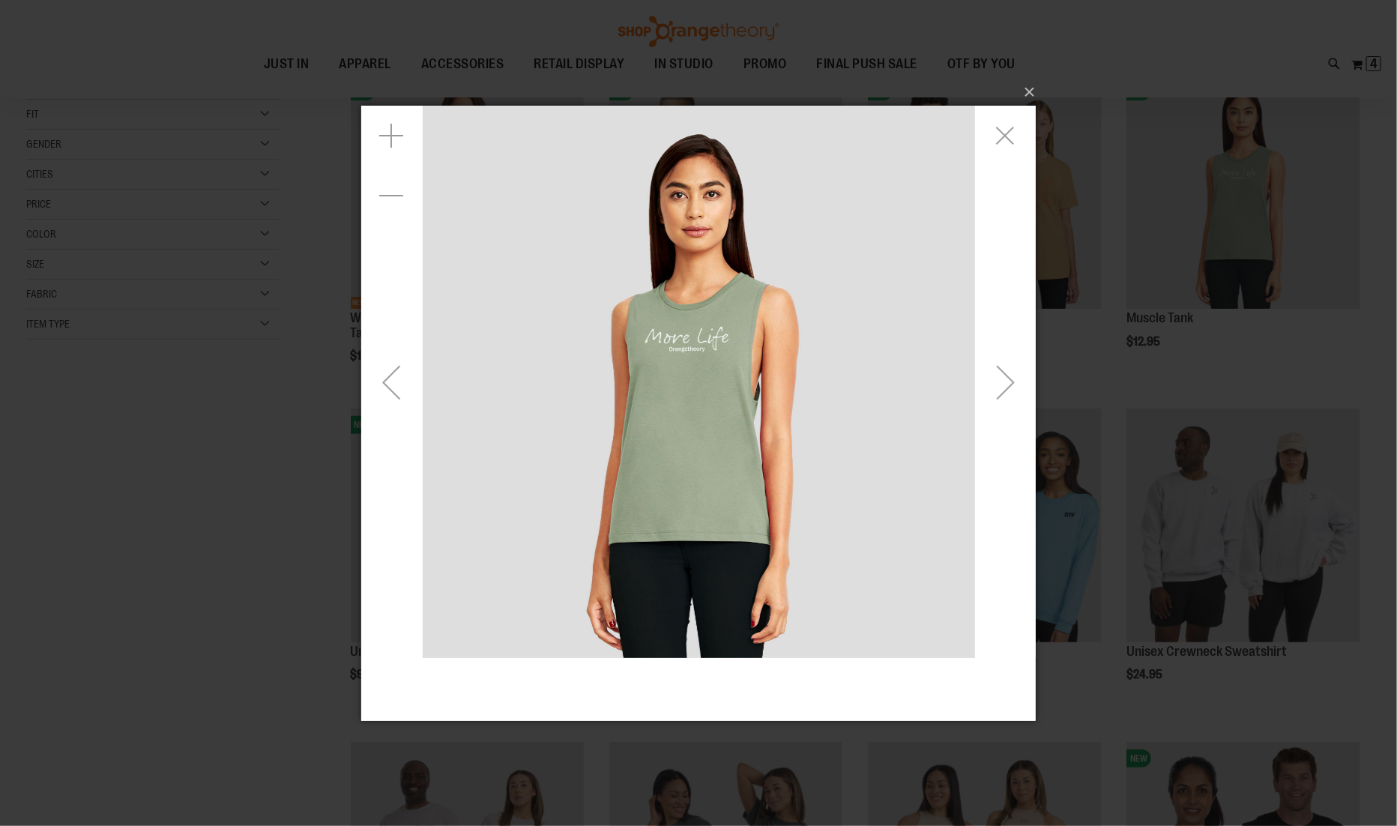
click at [1006, 390] on div "Next" at bounding box center [1005, 381] width 60 height 60
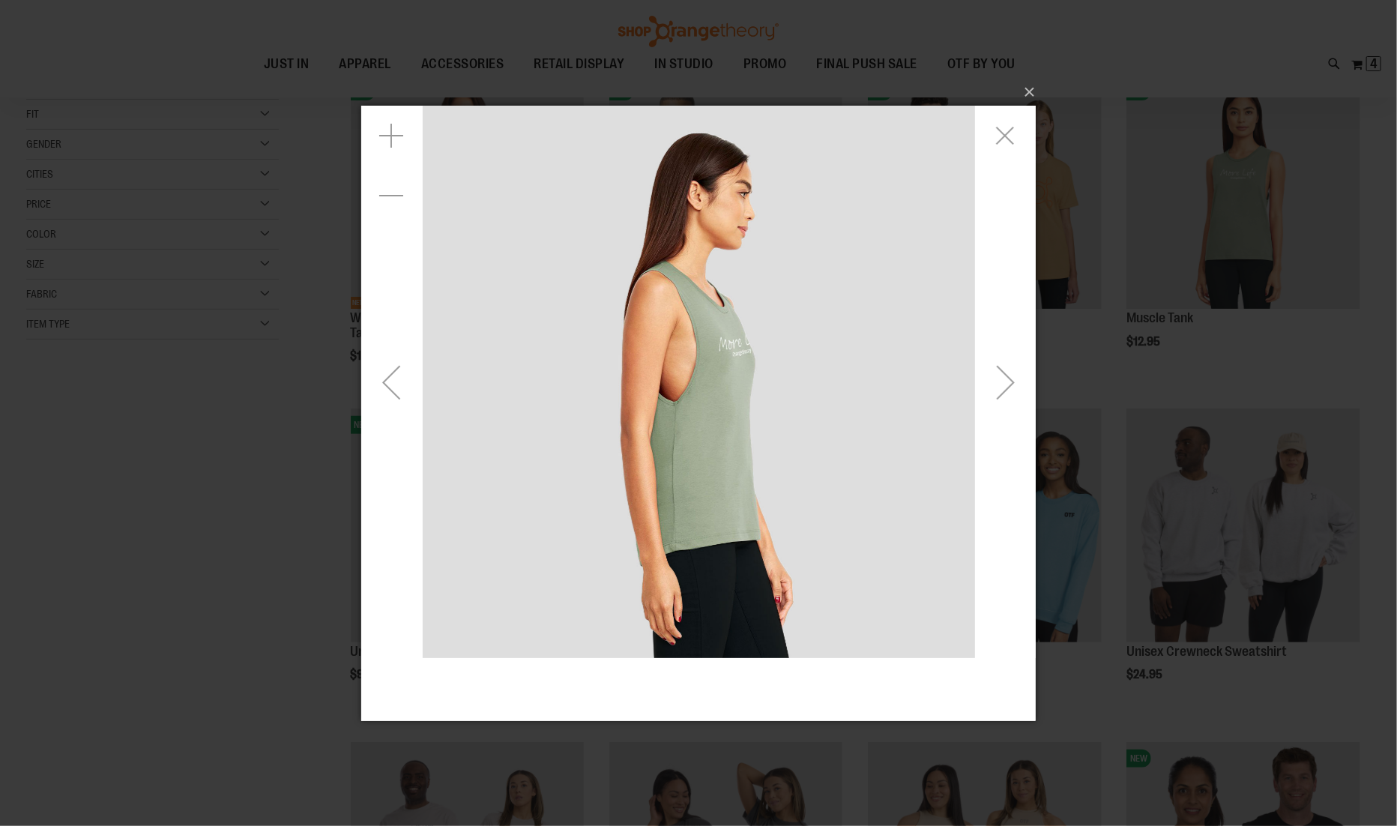
click at [1005, 391] on div "Next" at bounding box center [1005, 381] width 60 height 60
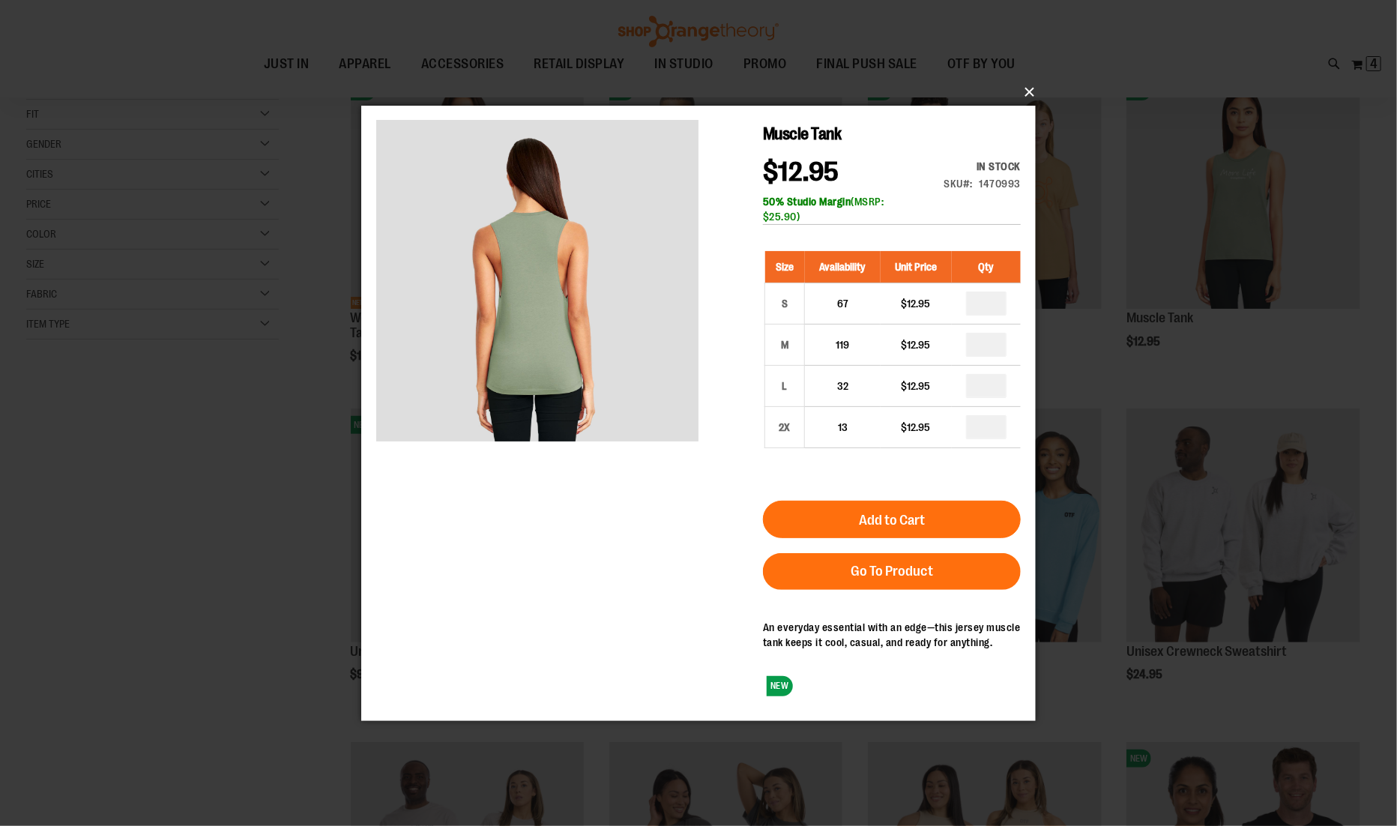
click at [1027, 94] on button "×" at bounding box center [703, 92] width 674 height 33
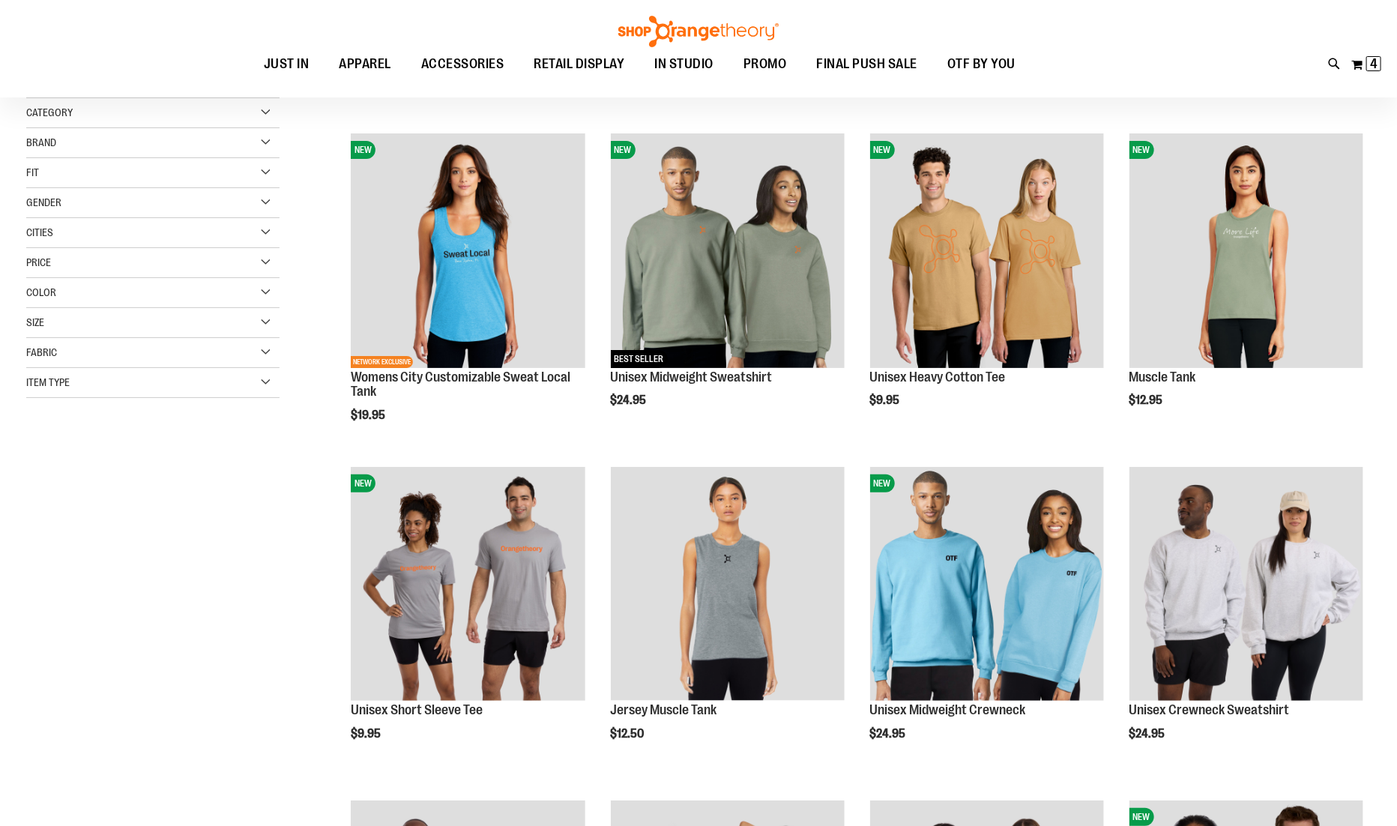
scroll to position [9, 0]
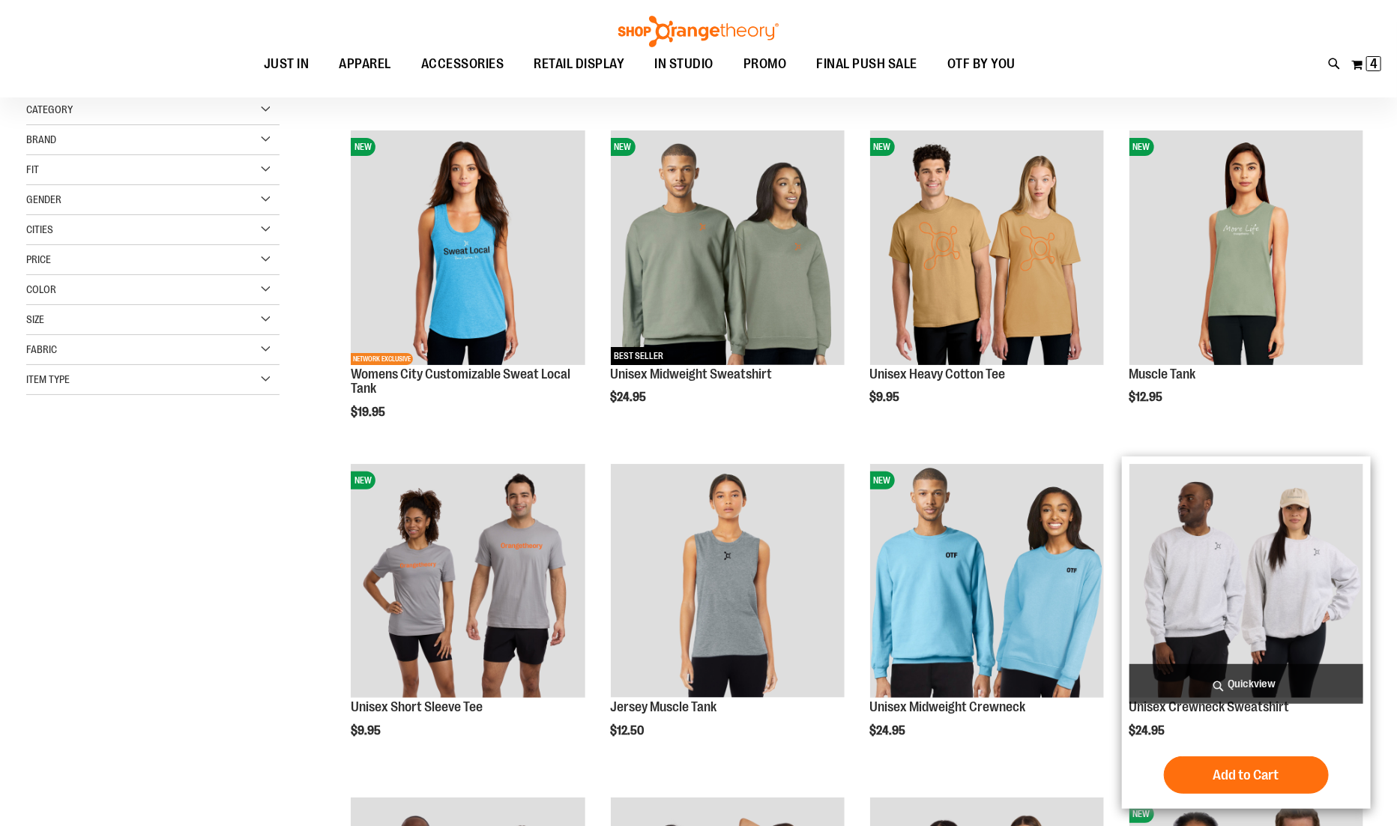
click at [1262, 689] on span "Quickview" at bounding box center [1246, 684] width 234 height 40
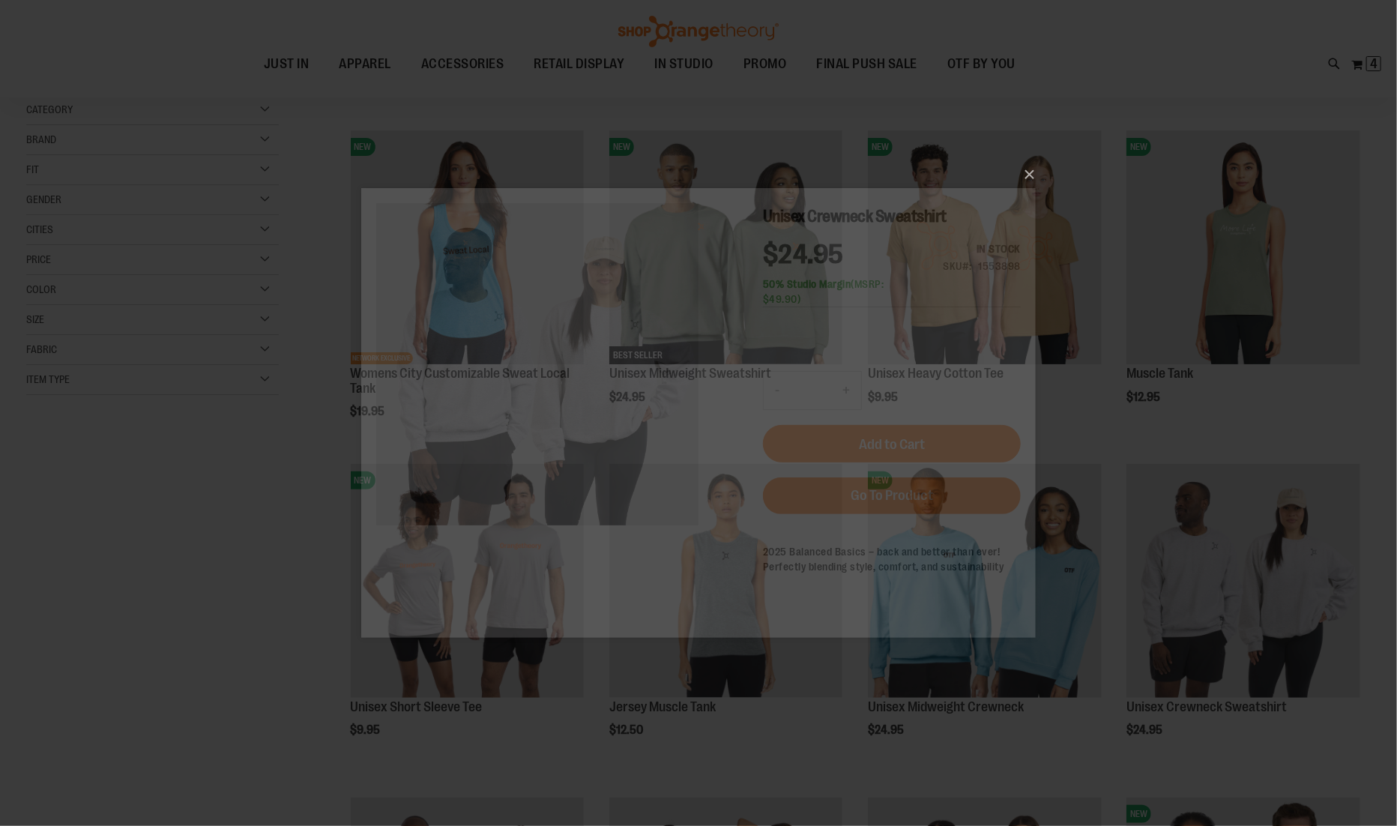
scroll to position [0, 0]
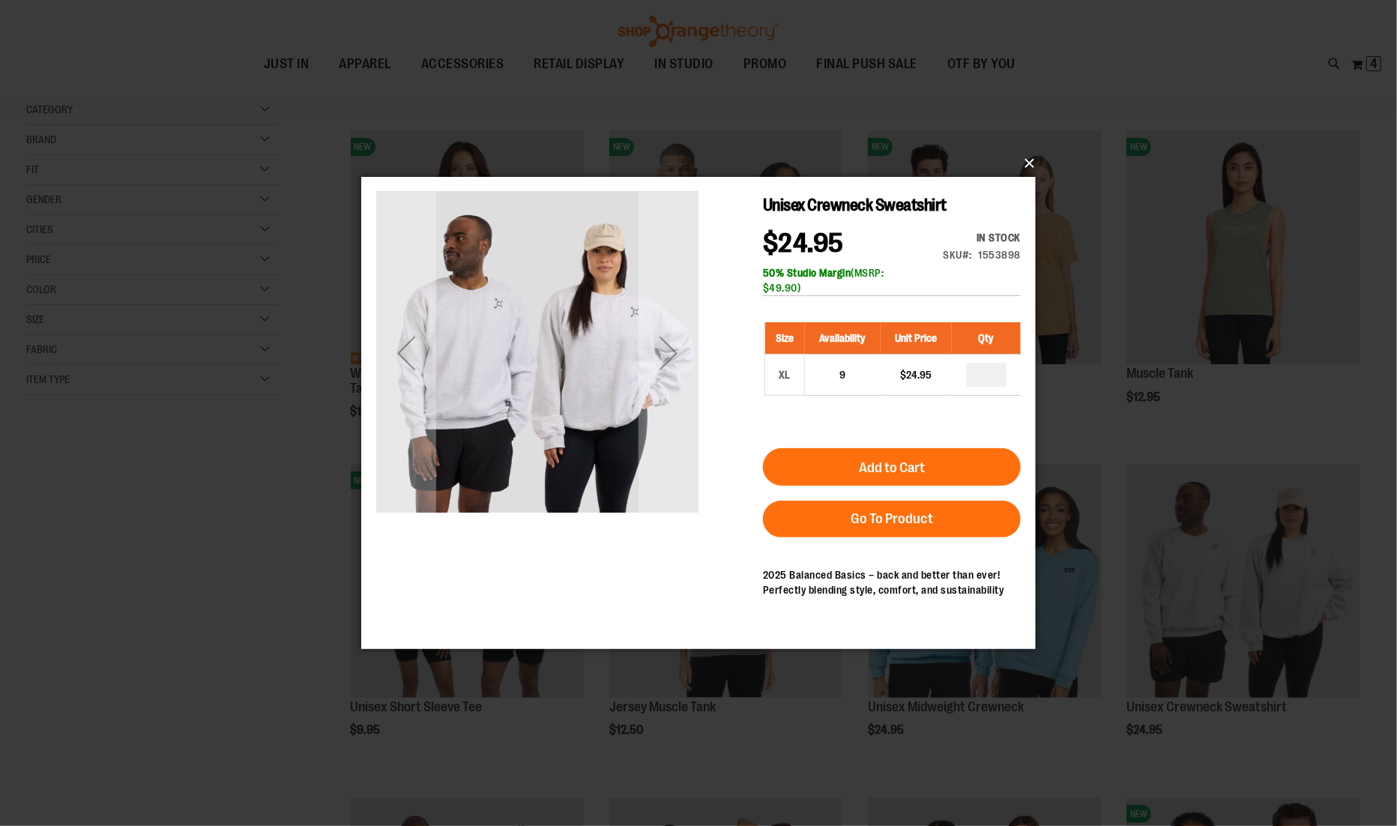
click at [1027, 163] on button "×" at bounding box center [703, 163] width 674 height 33
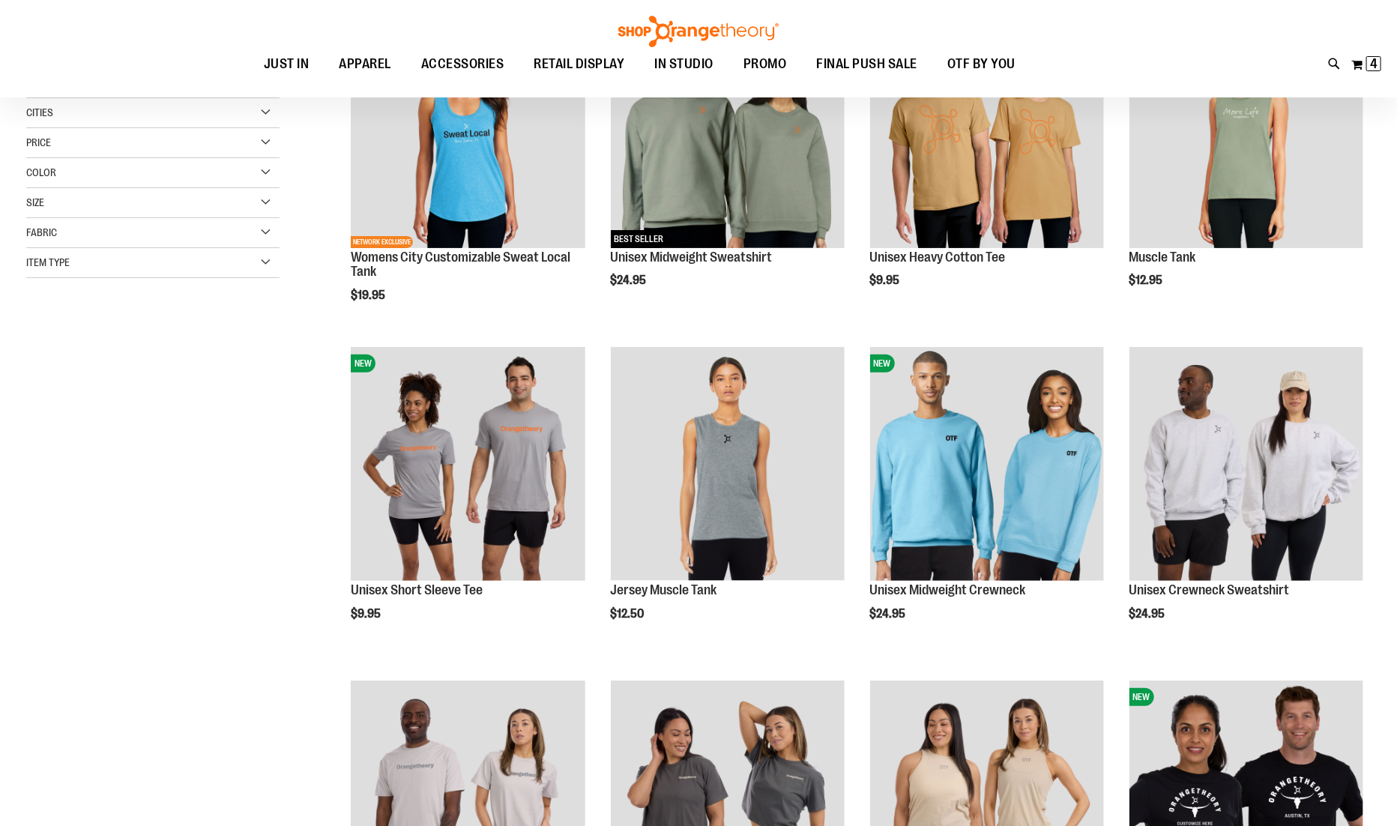
scroll to position [128, 0]
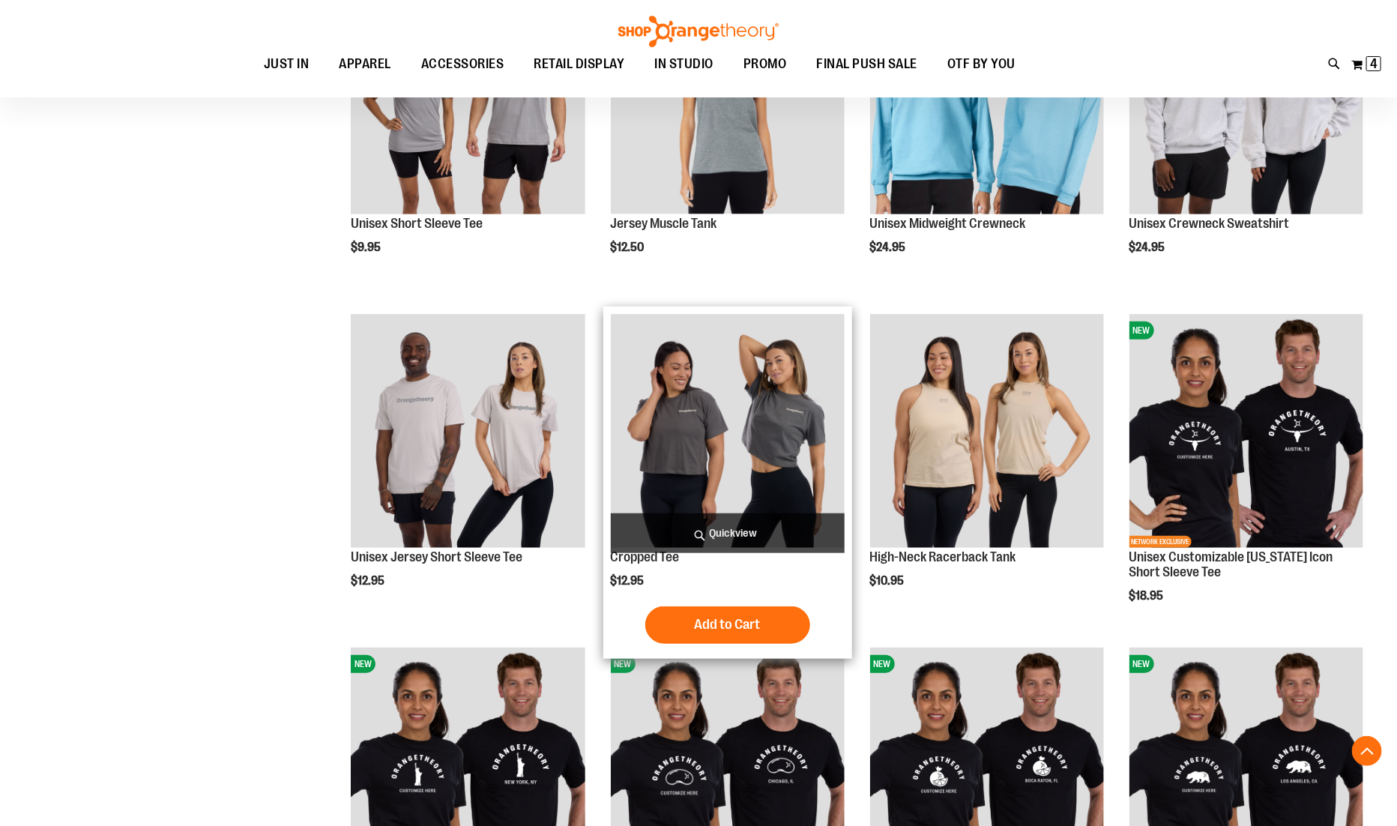
scroll to position [492, 0]
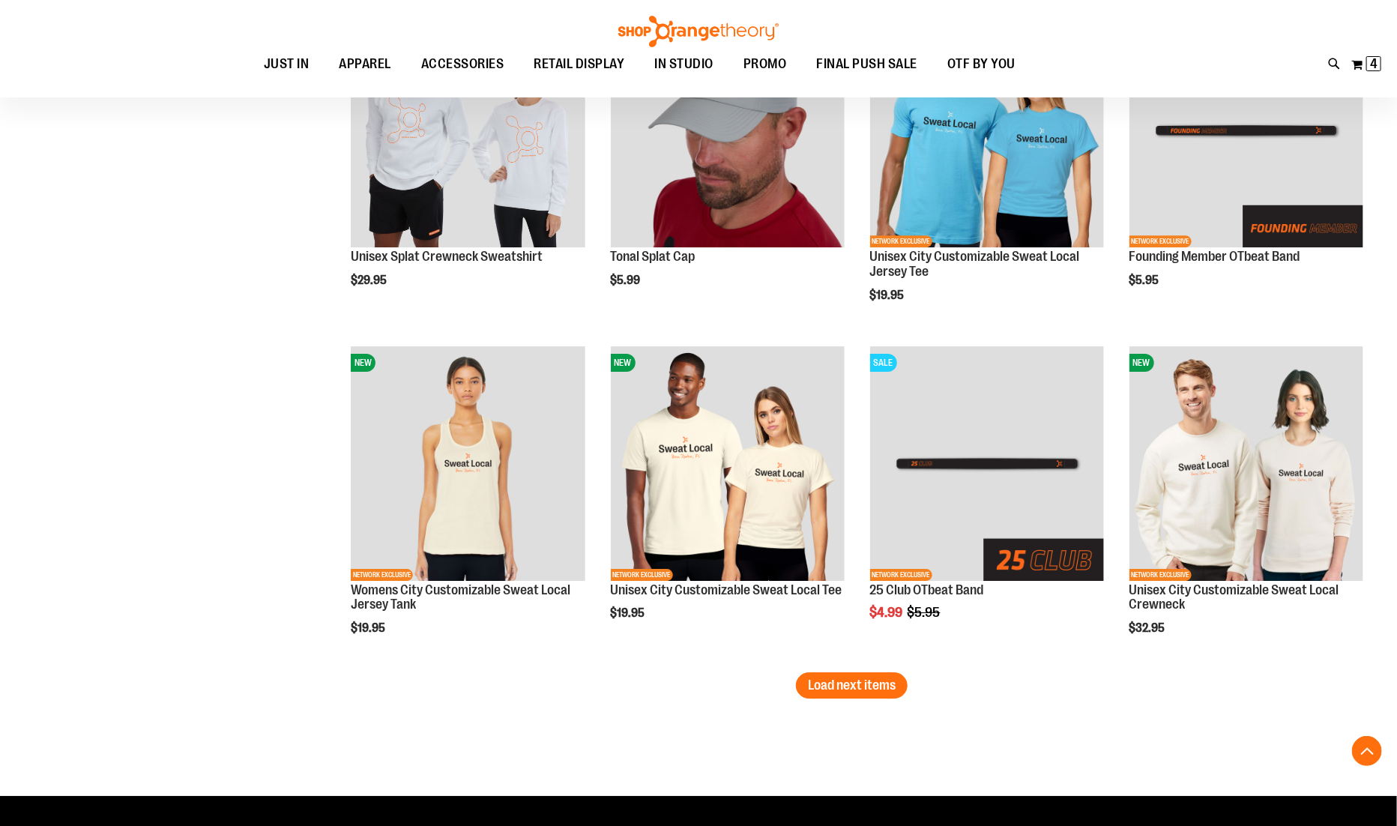
scroll to position [2499, 0]
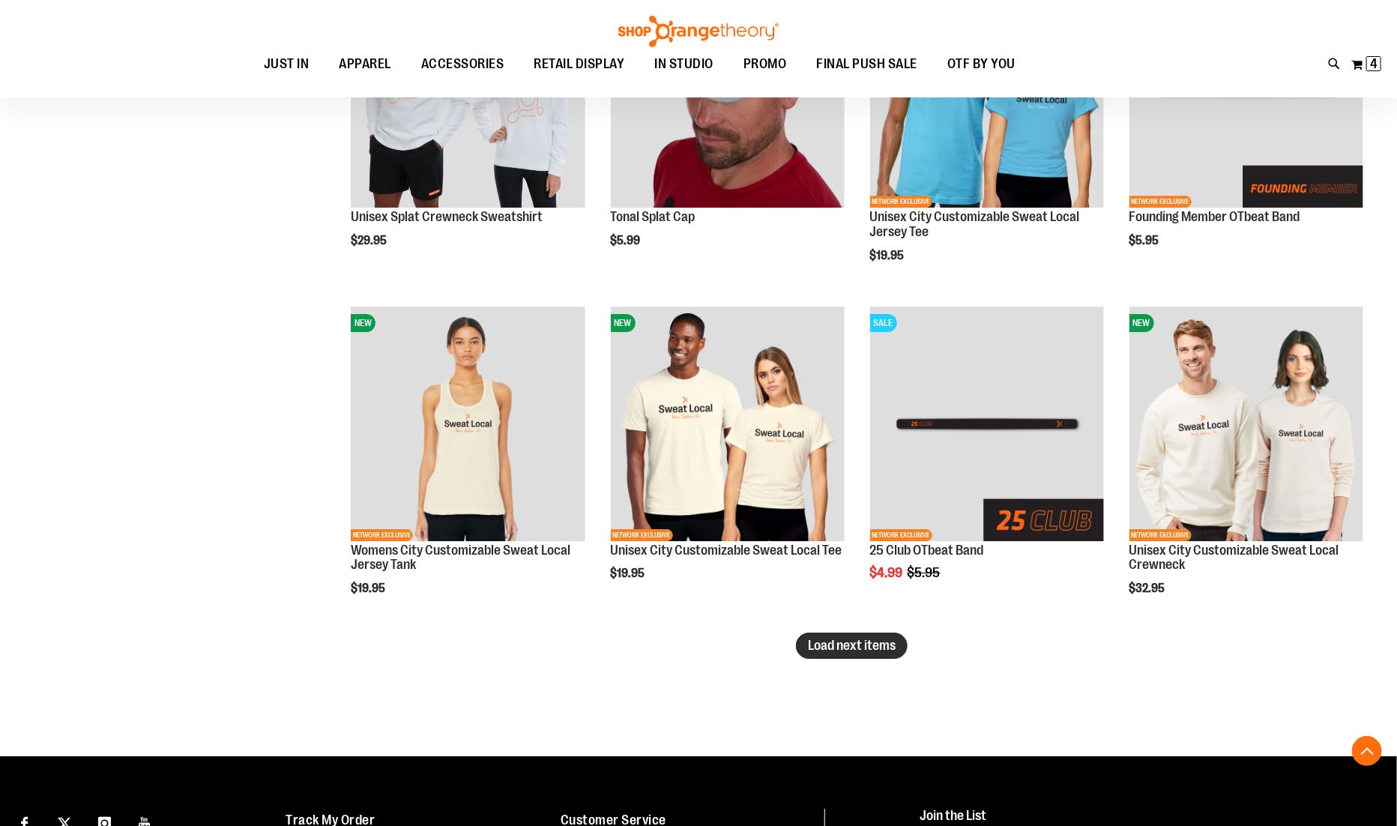
click at [867, 644] on span "Load next items" at bounding box center [852, 645] width 88 height 15
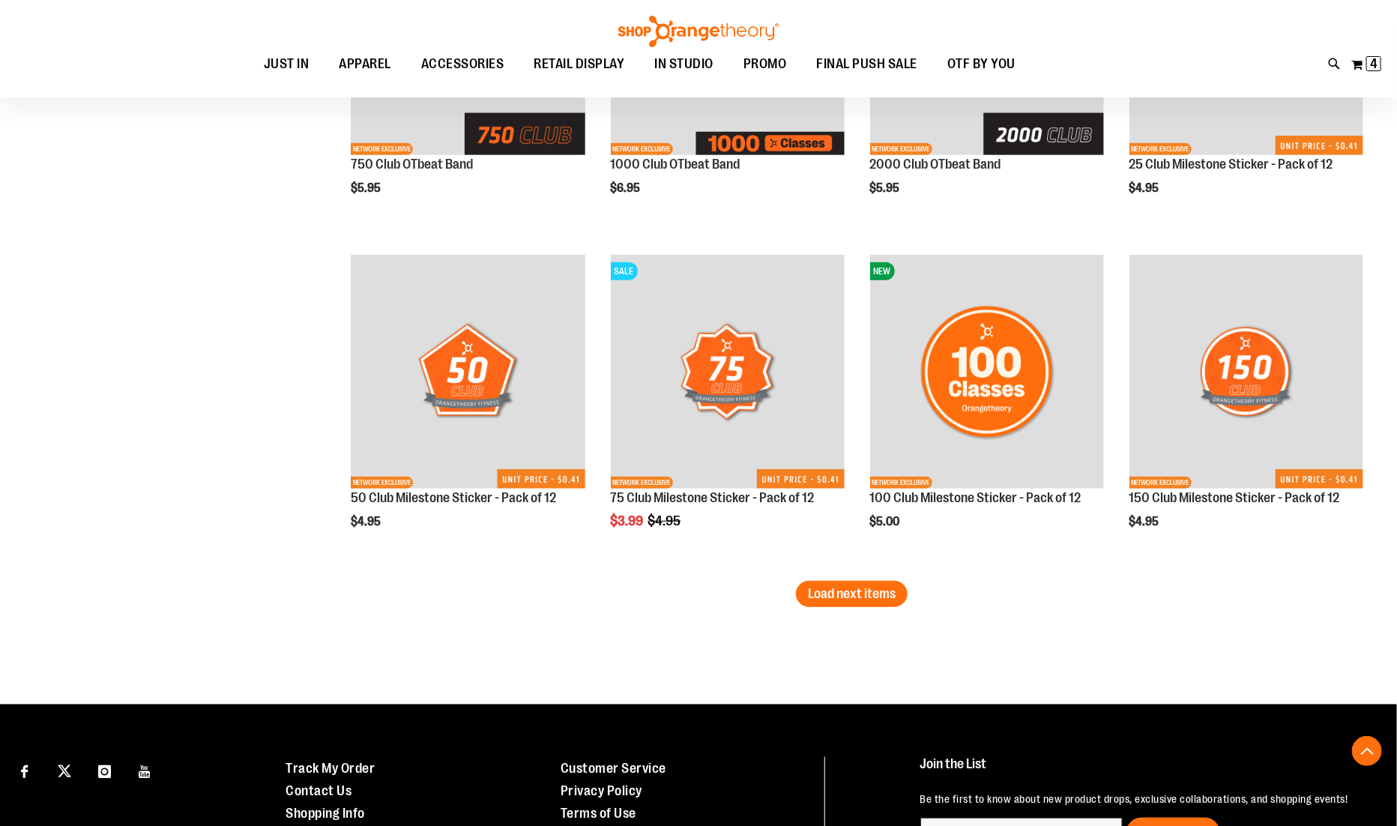
scroll to position [3565, 0]
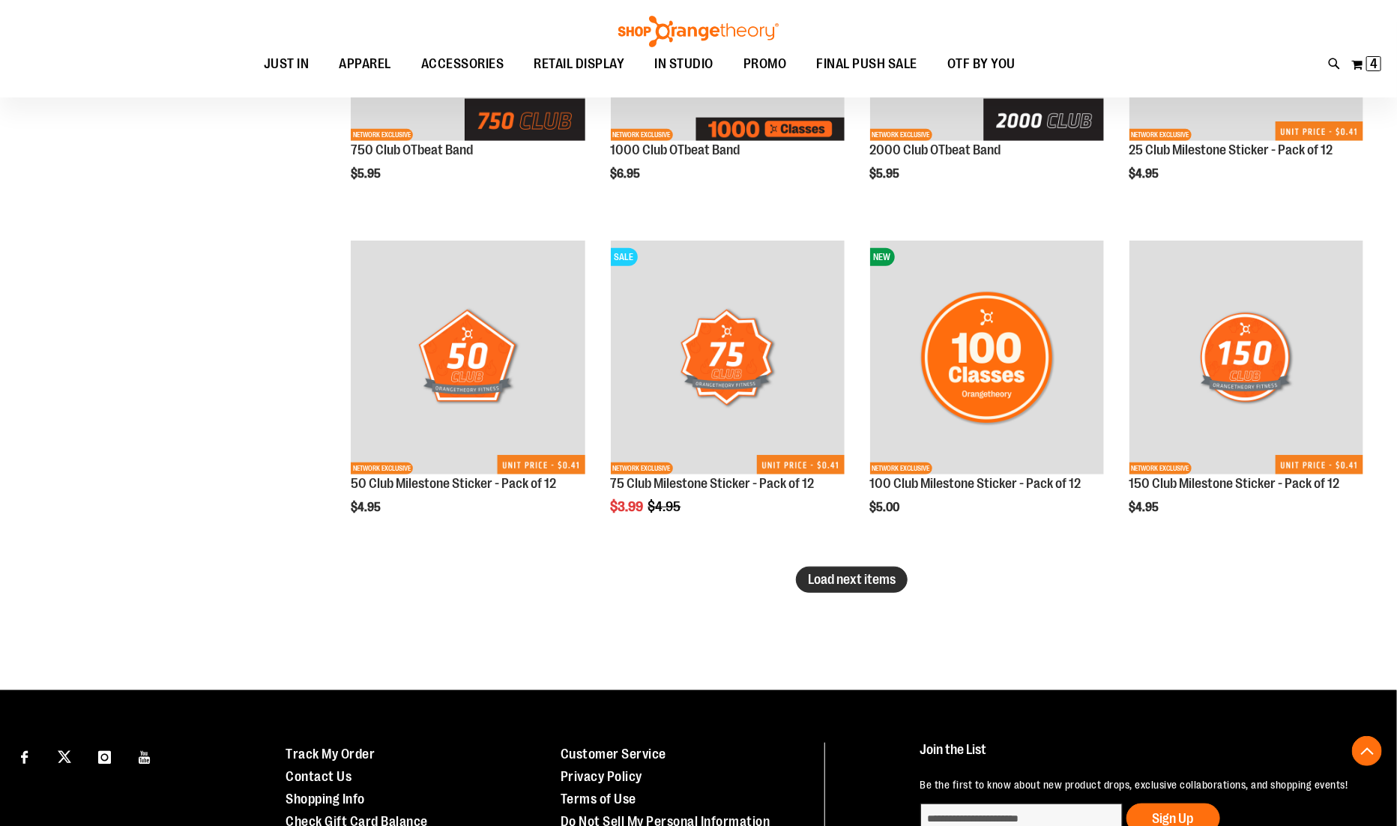
click at [856, 580] on span "Load next items" at bounding box center [852, 579] width 88 height 15
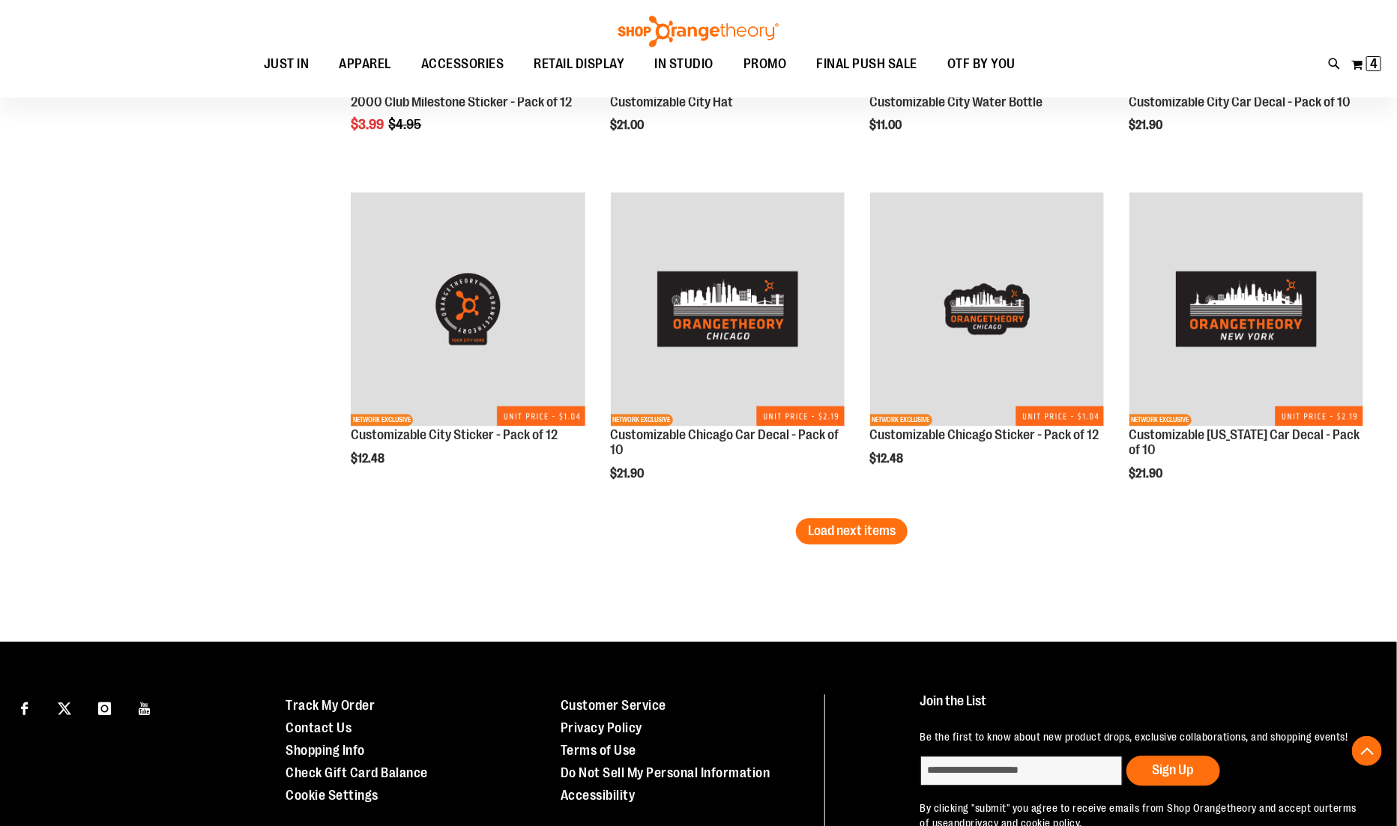
scroll to position [4609, 0]
